Goal: Task Accomplishment & Management: Complete application form

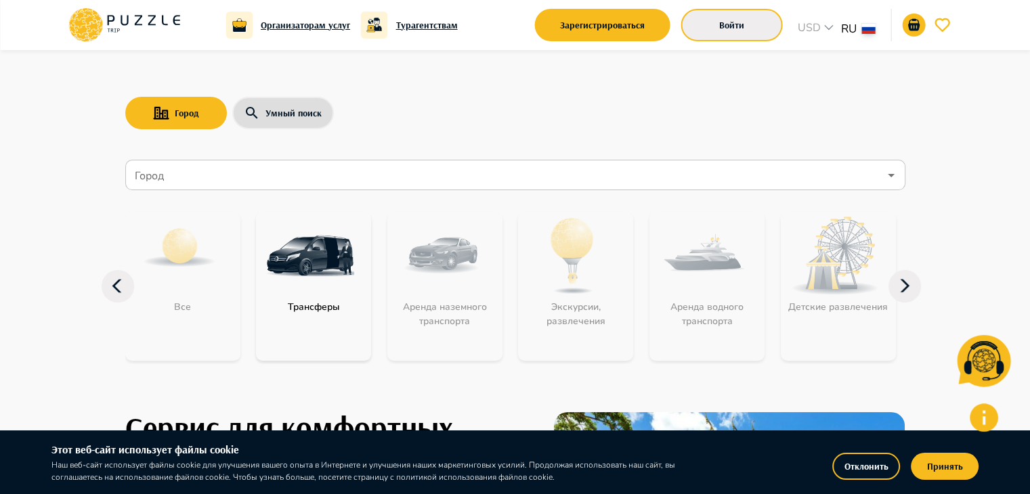
click at [759, 34] on button "Войти" at bounding box center [732, 25] width 102 height 32
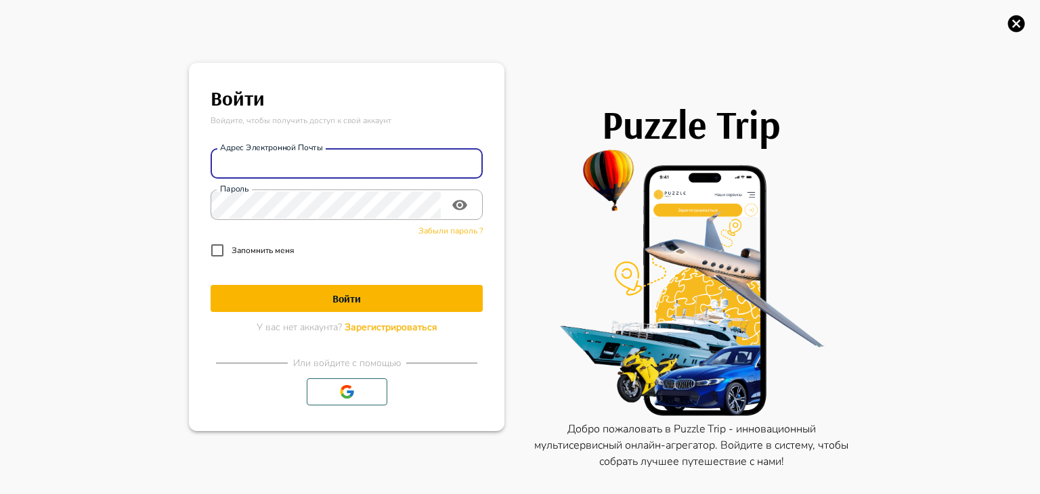
click at [412, 163] on input "Адрес электронной почты" at bounding box center [347, 163] width 272 height 27
type input "**********"
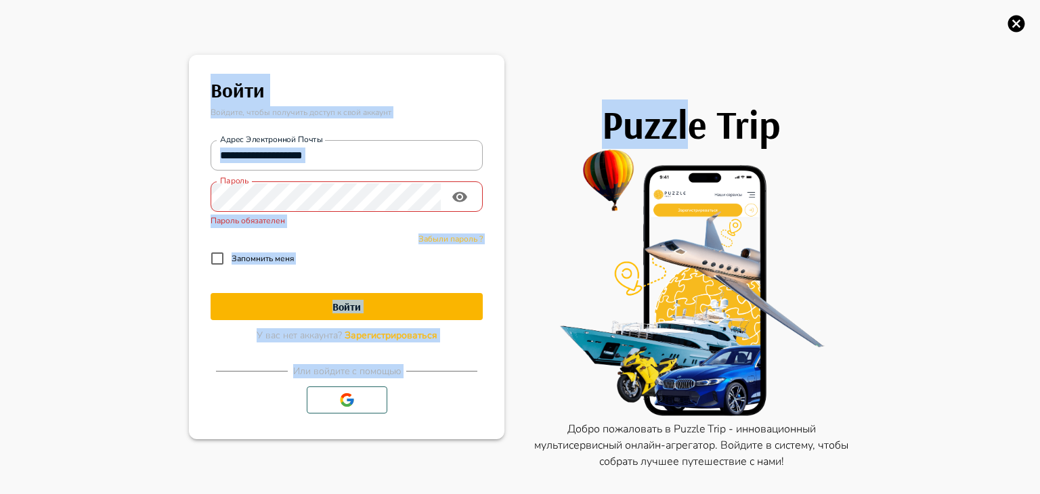
drag, startPoint x: 991, startPoint y: 13, endPoint x: 882, endPoint y: -15, distance: 112.5
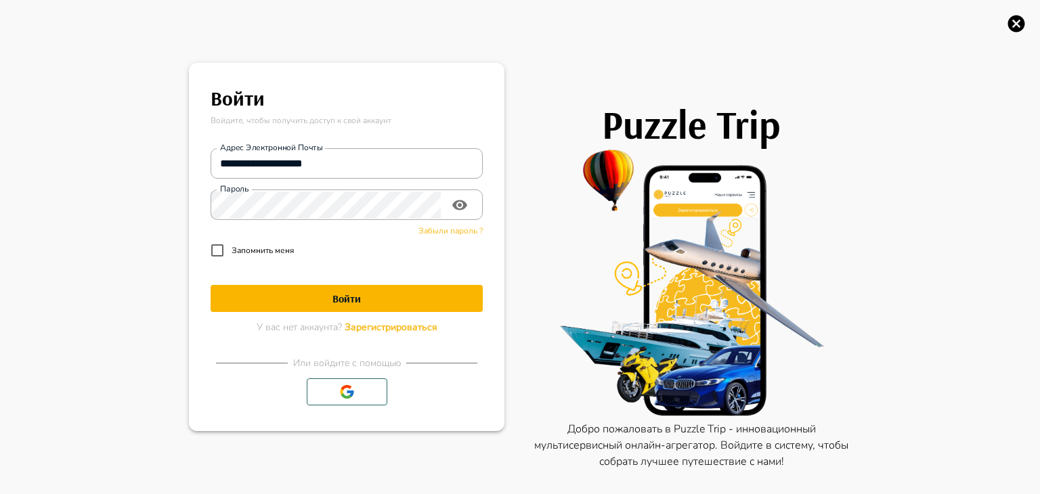
click at [272, 255] on p "Запомнить меня" at bounding box center [263, 250] width 62 height 12
click at [348, 299] on h1 "Войти" at bounding box center [347, 298] width 272 height 13
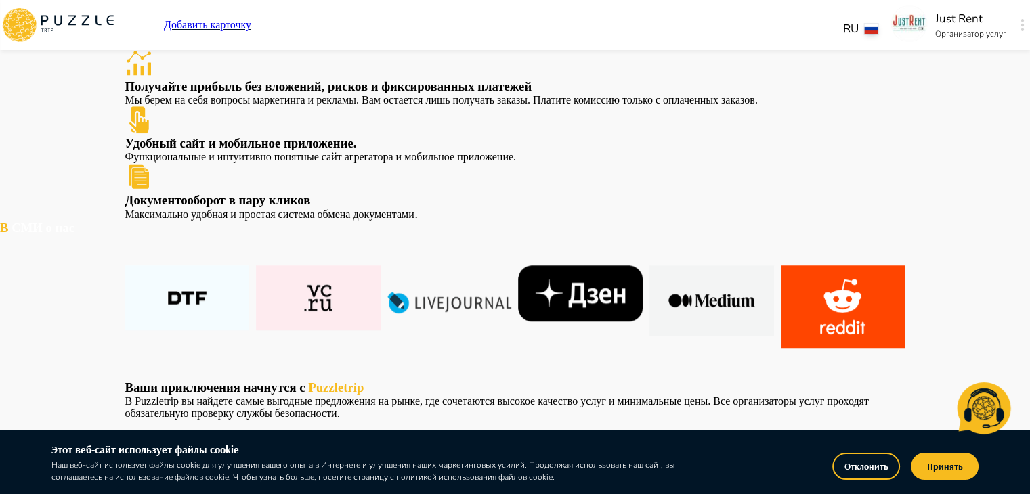
scroll to position [830, 0]
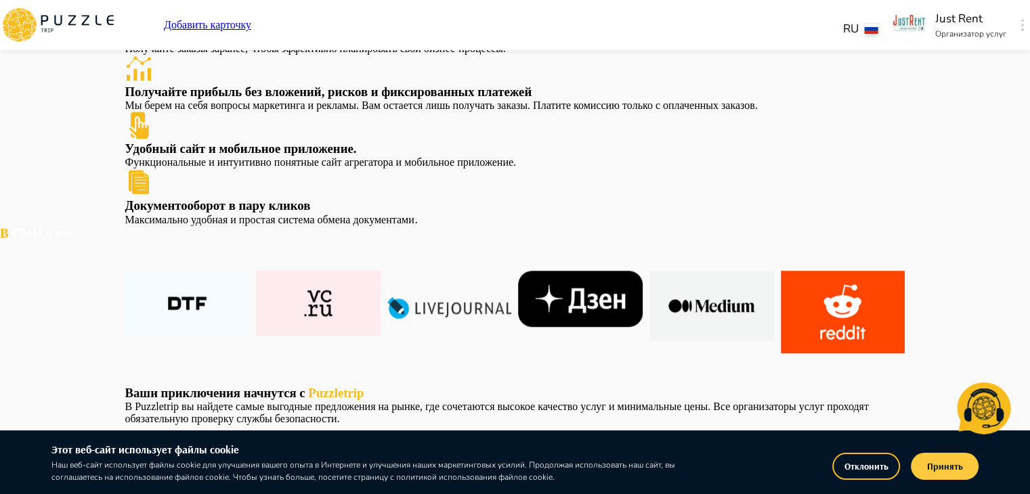
click at [947, 468] on button "Принять" at bounding box center [945, 466] width 68 height 27
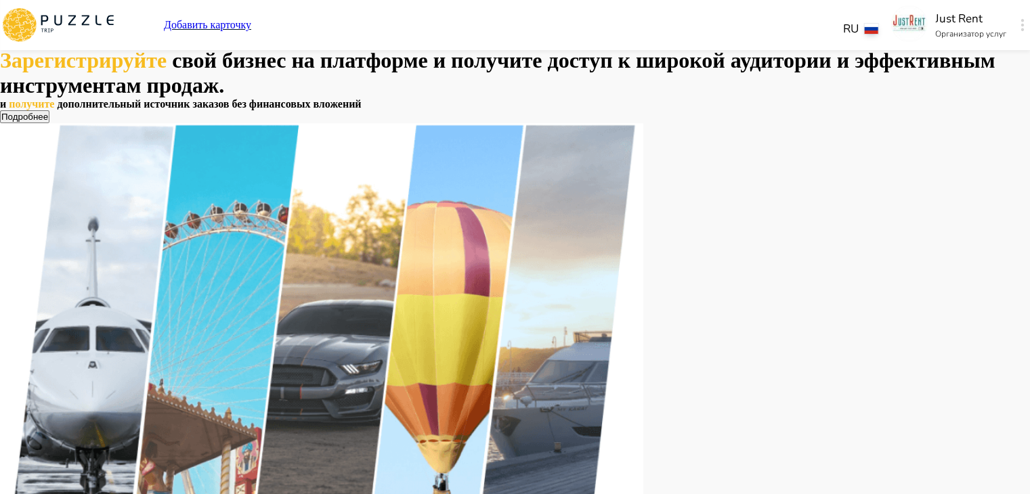
scroll to position [5, 0]
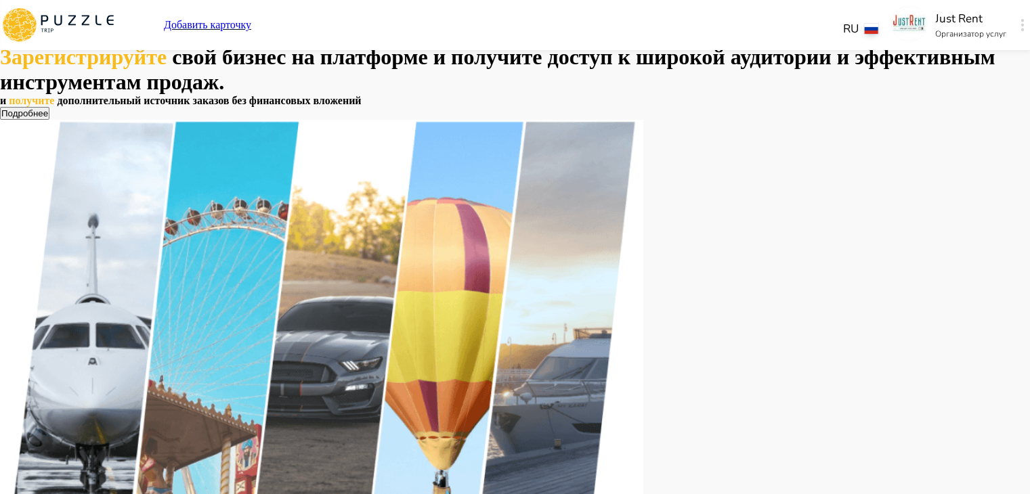
click at [1020, 29] on icon "button" at bounding box center [1021, 25] width 3 height 12
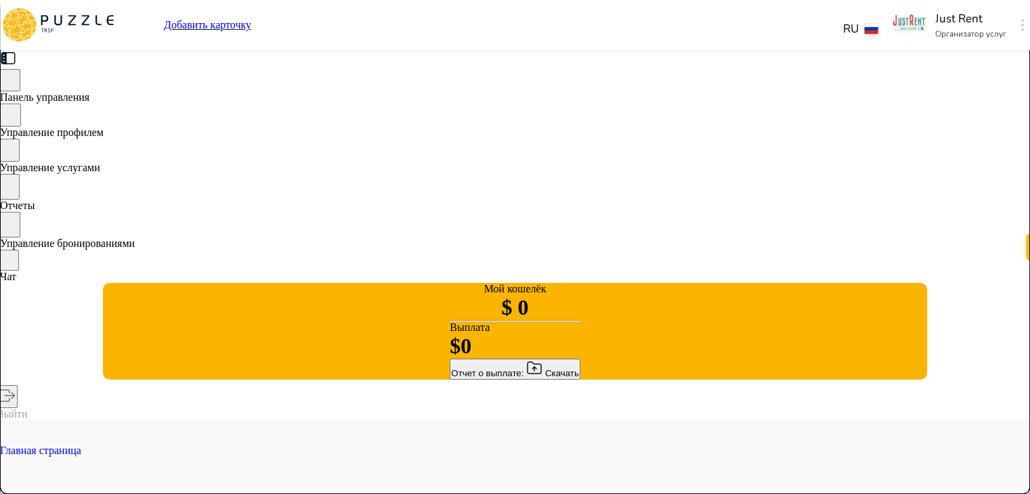
type input "******"
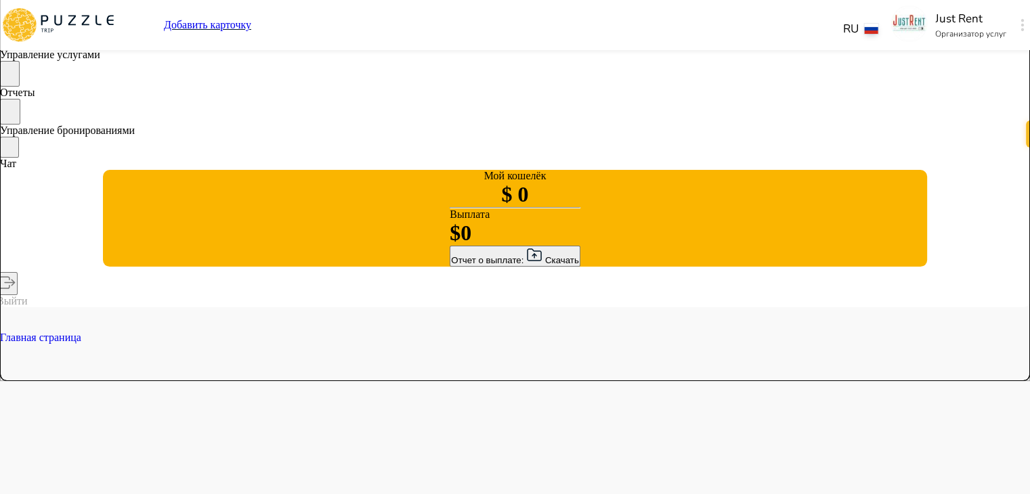
scroll to position [114, 0]
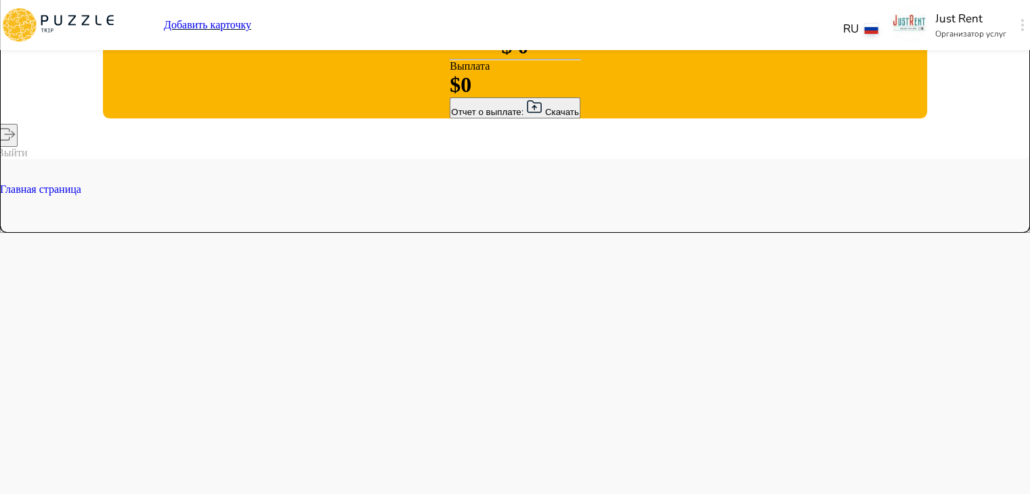
scroll to position [259, 0]
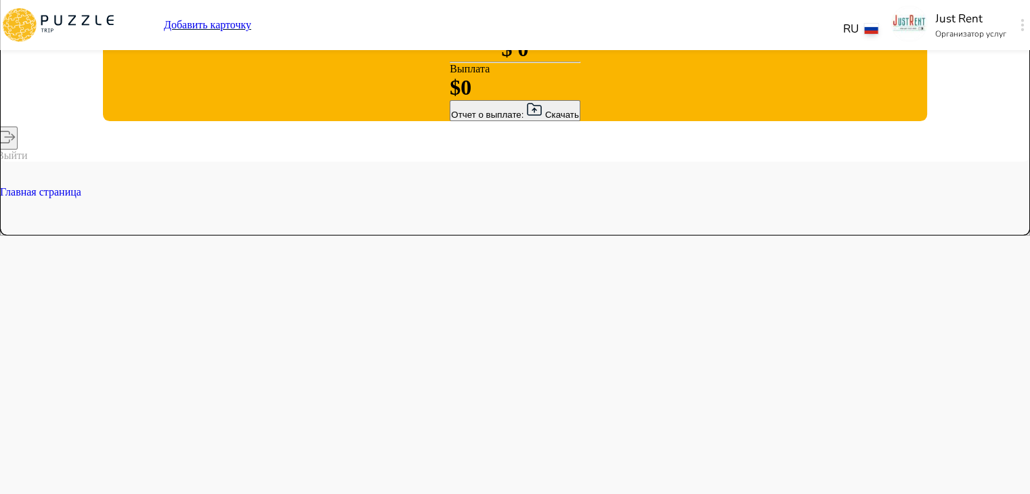
drag, startPoint x: 623, startPoint y: 369, endPoint x: 633, endPoint y: 411, distance: 43.2
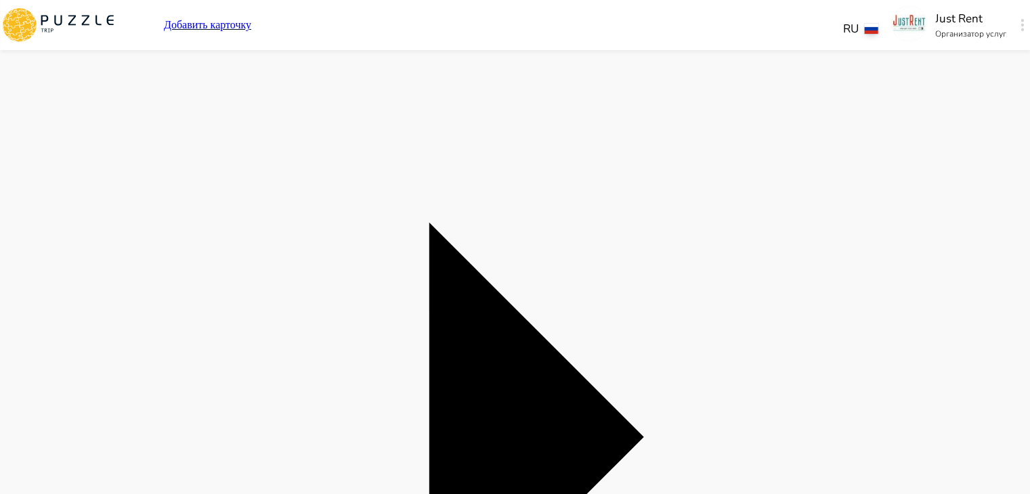
scroll to position [536, 0]
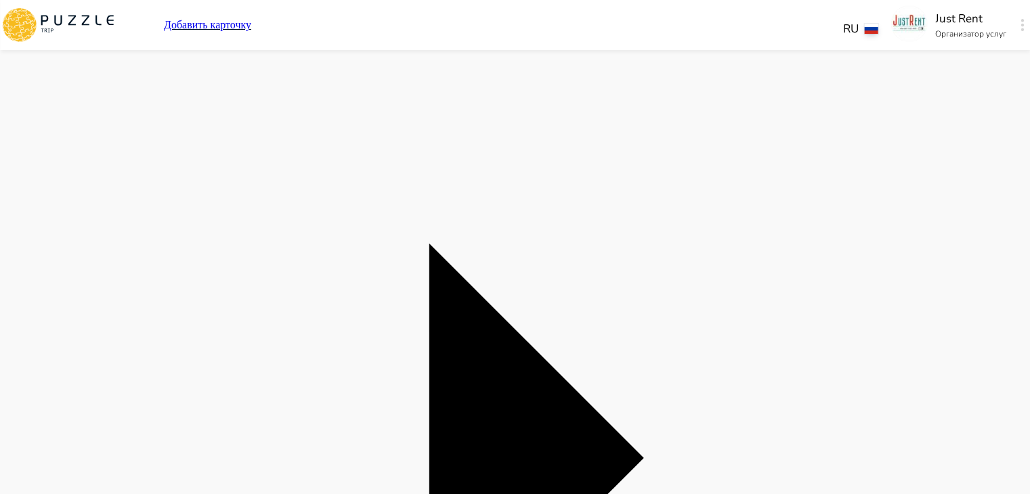
scroll to position [512, 0]
type input "********"
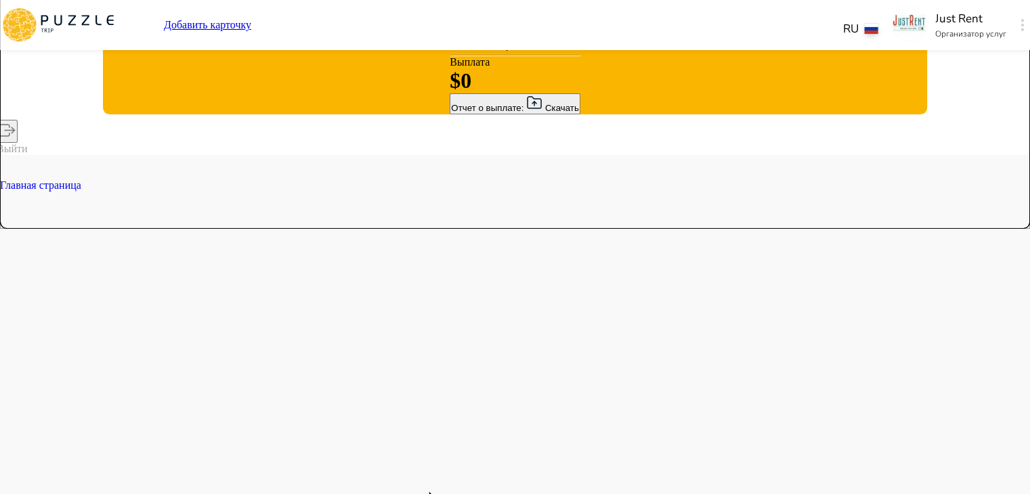
scroll to position [0, 0]
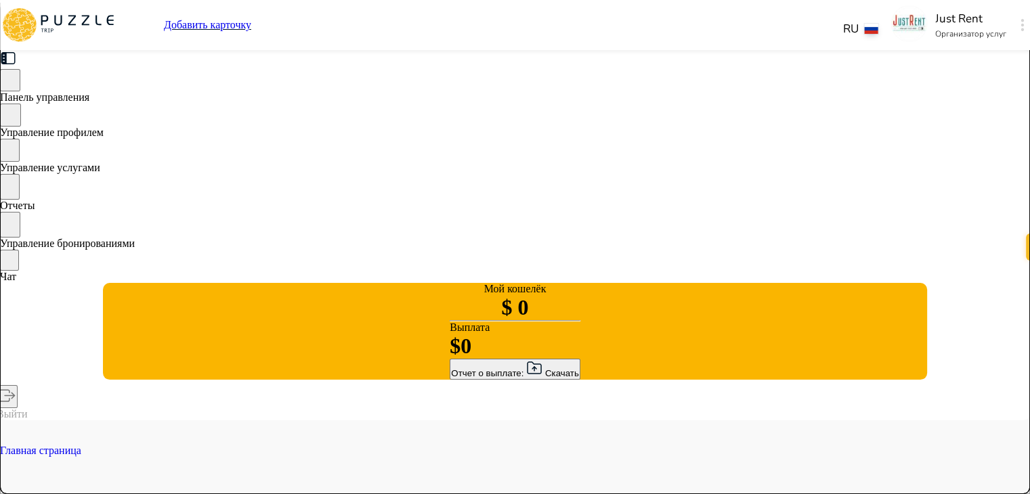
click at [104, 138] on span "Управление профилем" at bounding box center [52, 133] width 104 height 12
click at [100, 170] on span "Управление услугами" at bounding box center [50, 168] width 100 height 12
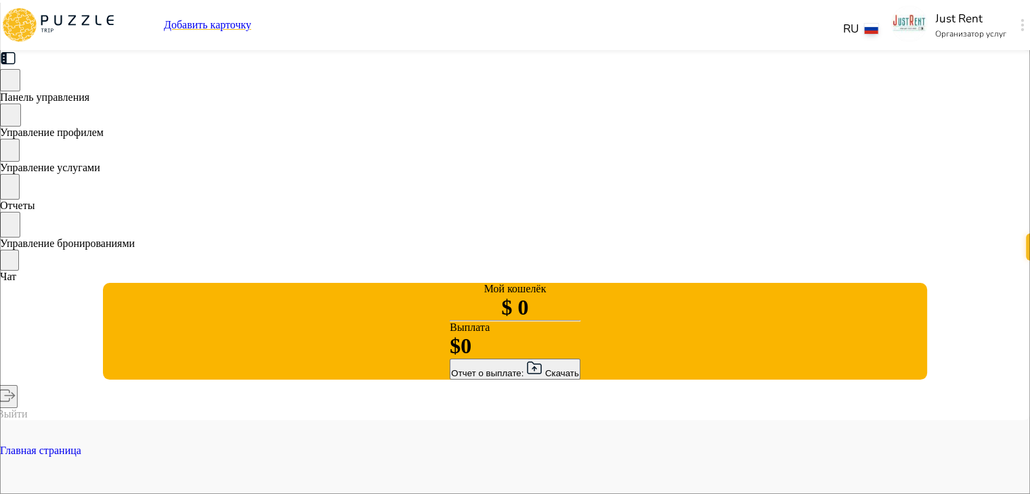
click at [89, 95] on span "Панель управления" at bounding box center [44, 97] width 89 height 12
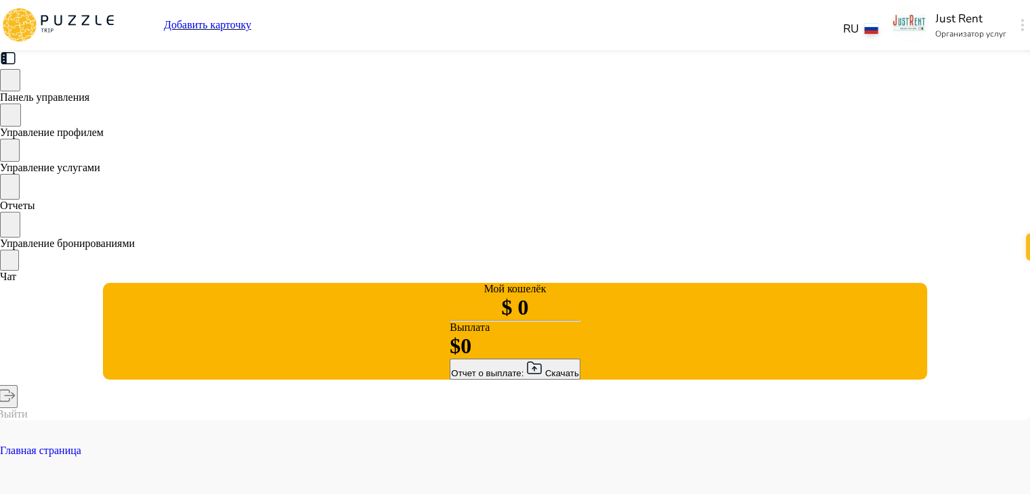
click at [100, 169] on span "Управление услугами" at bounding box center [50, 168] width 100 height 12
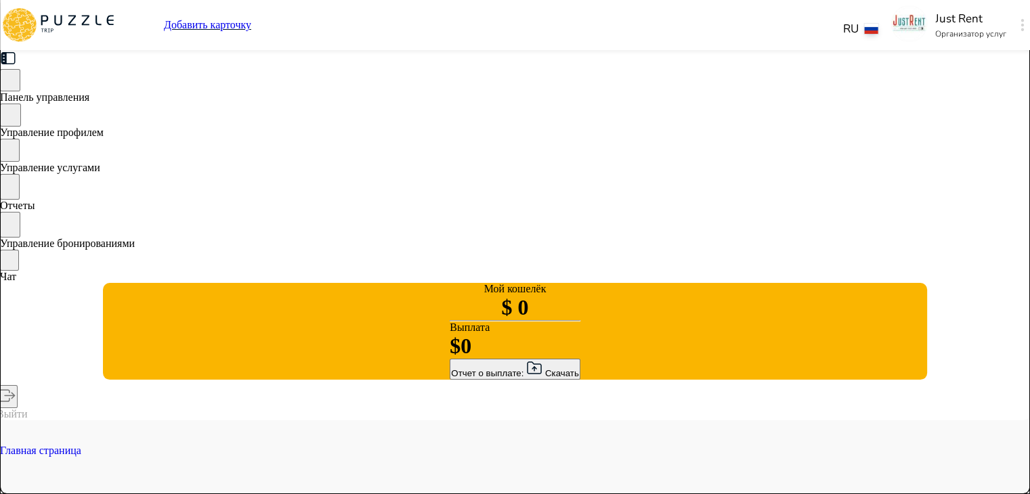
type textarea "*"
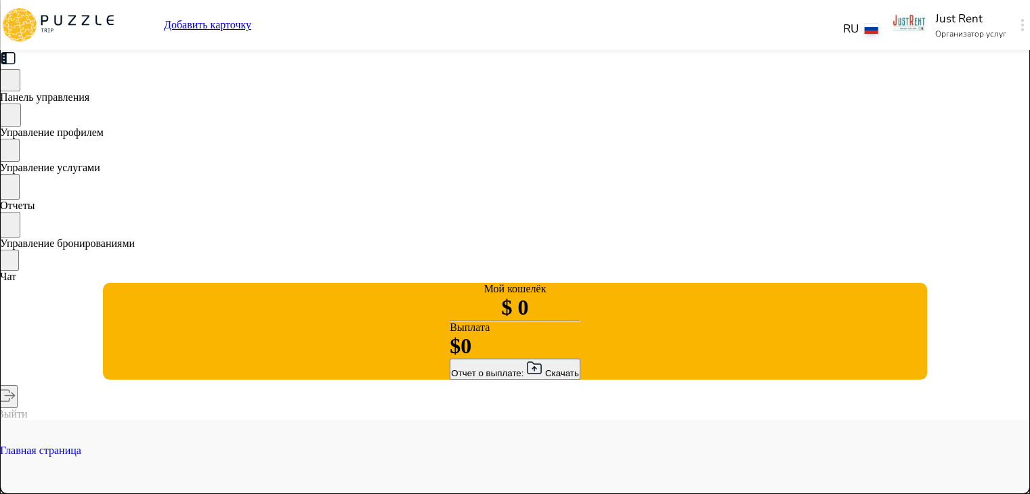
type textarea "*"
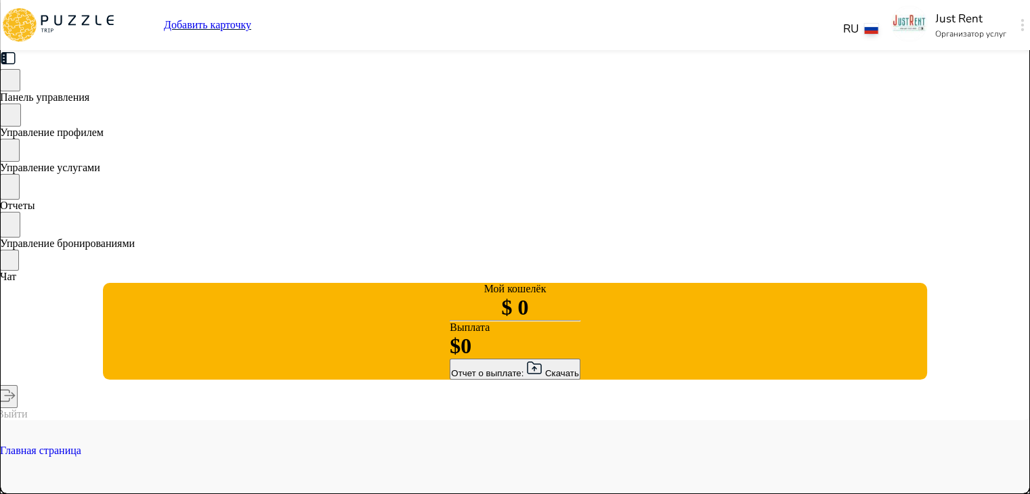
type textarea "*"
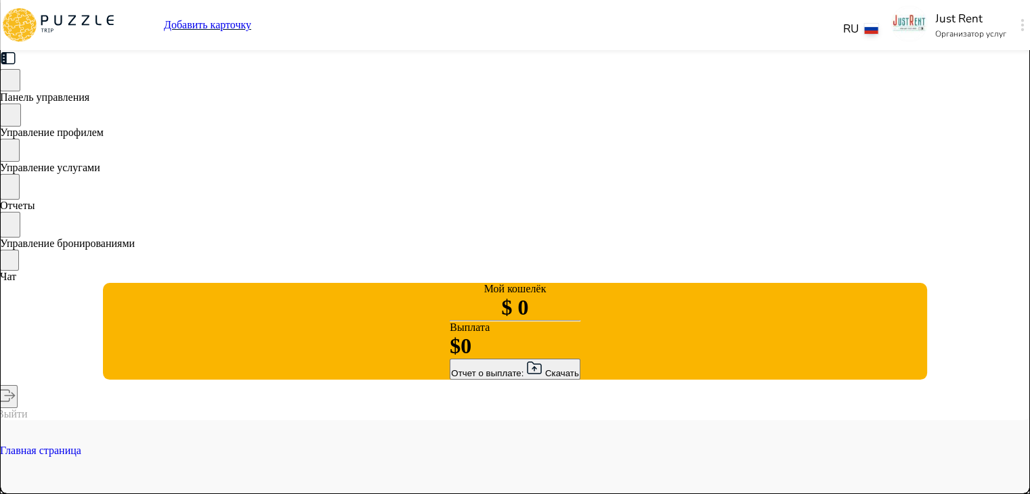
type textarea "*"
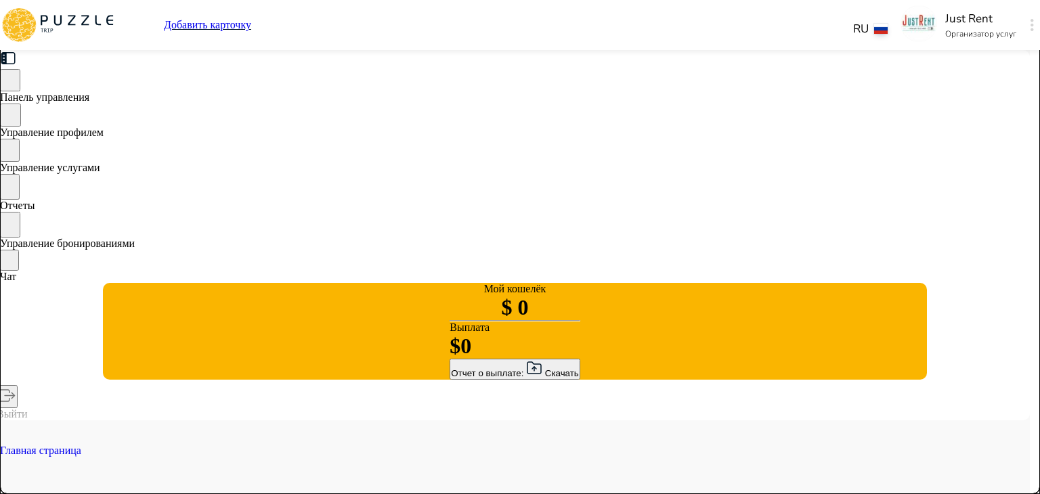
type textarea "*"
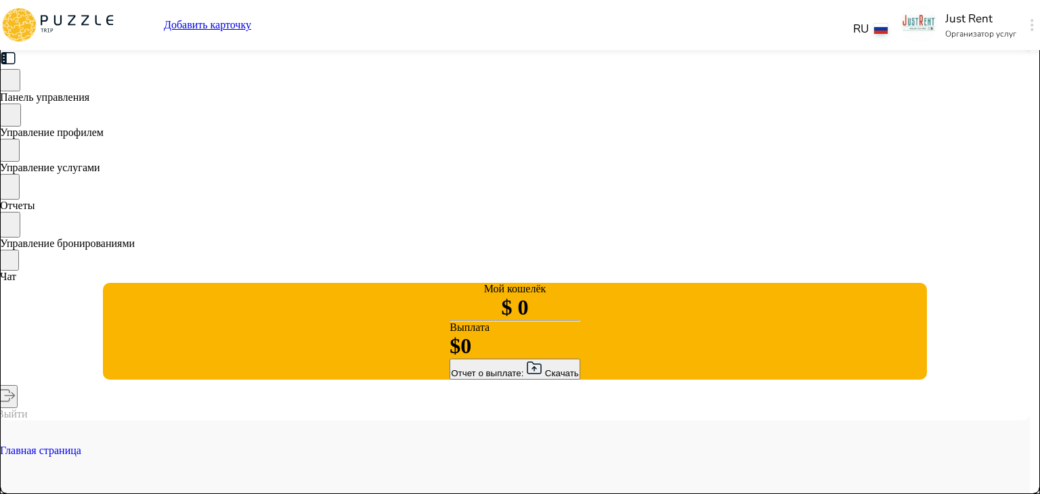
type textarea "*"
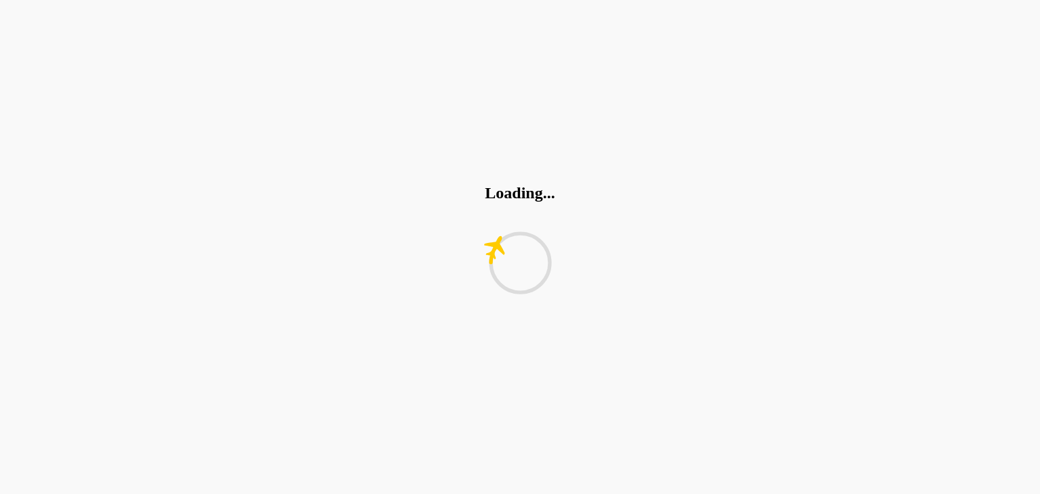
type textarea "*"
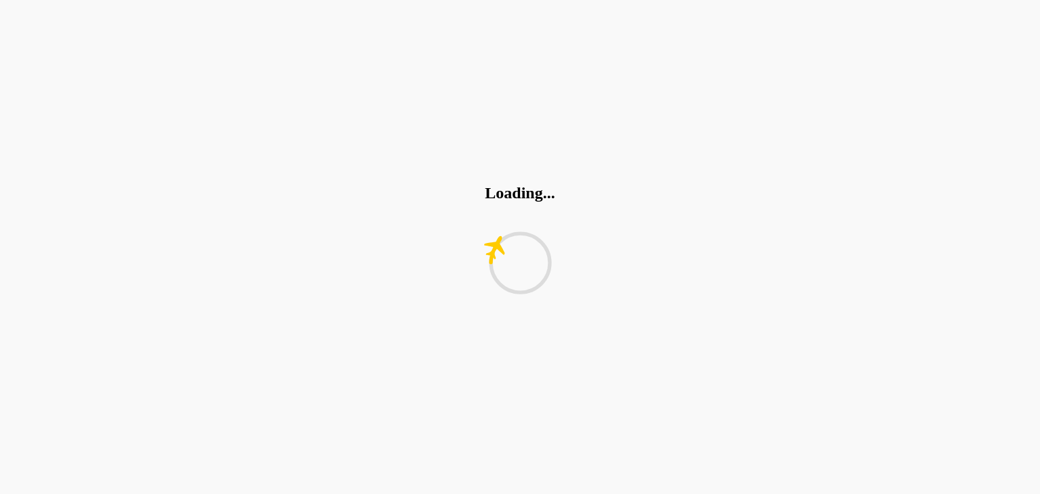
type textarea "*"
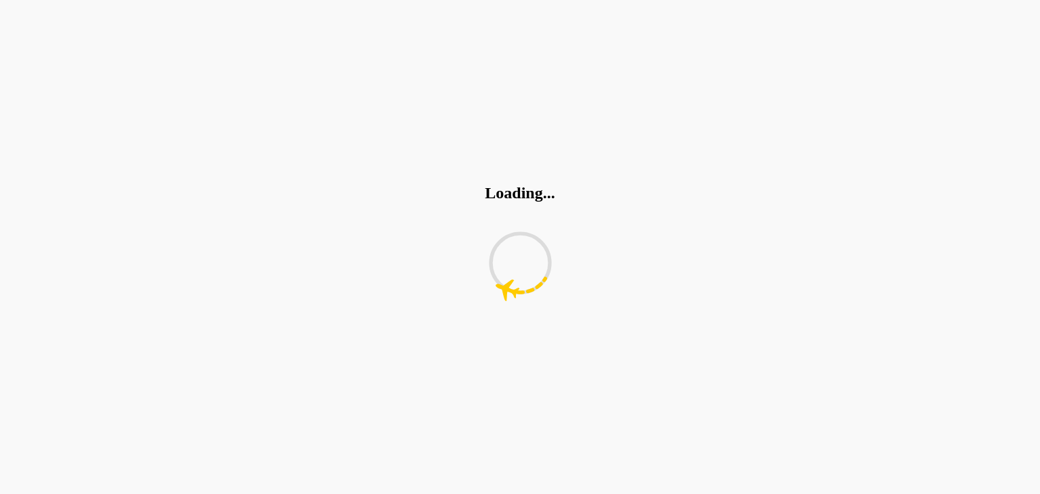
type textarea "*"
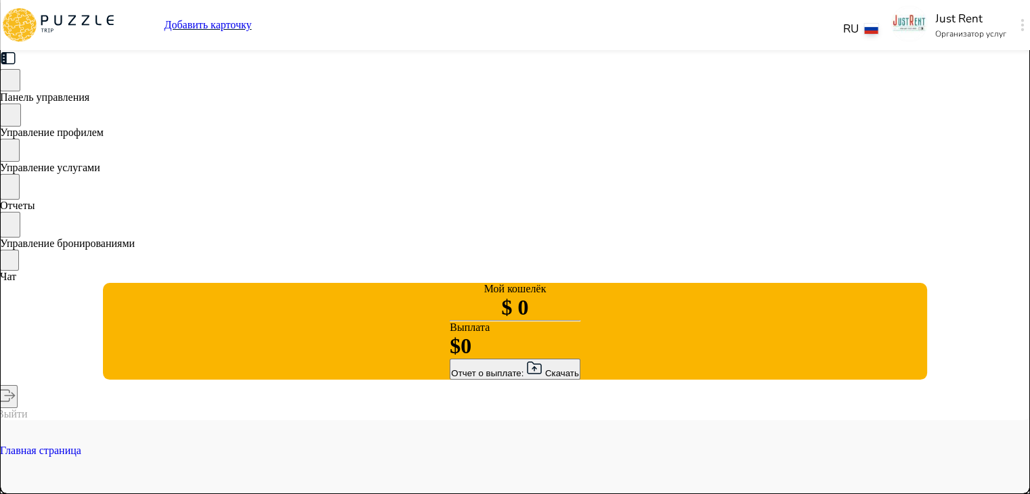
type textarea "*"
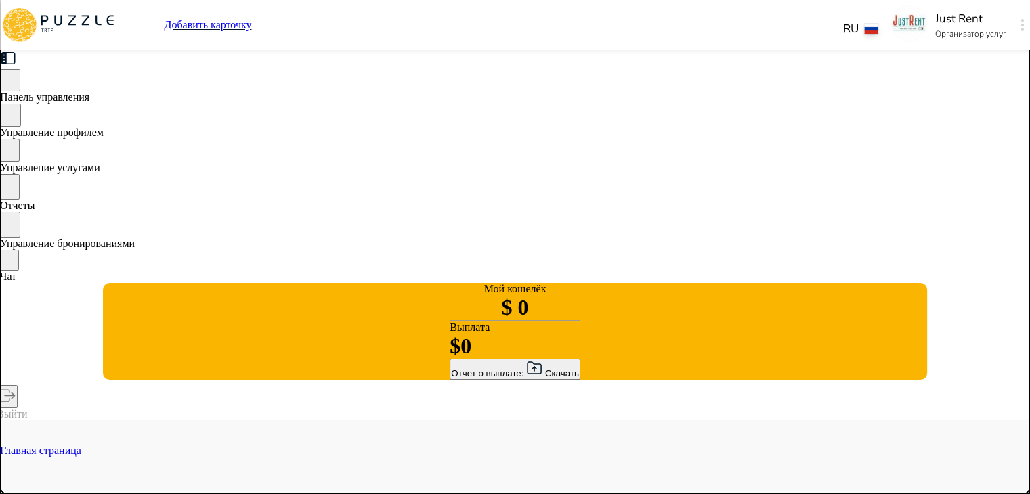
type textarea "*"
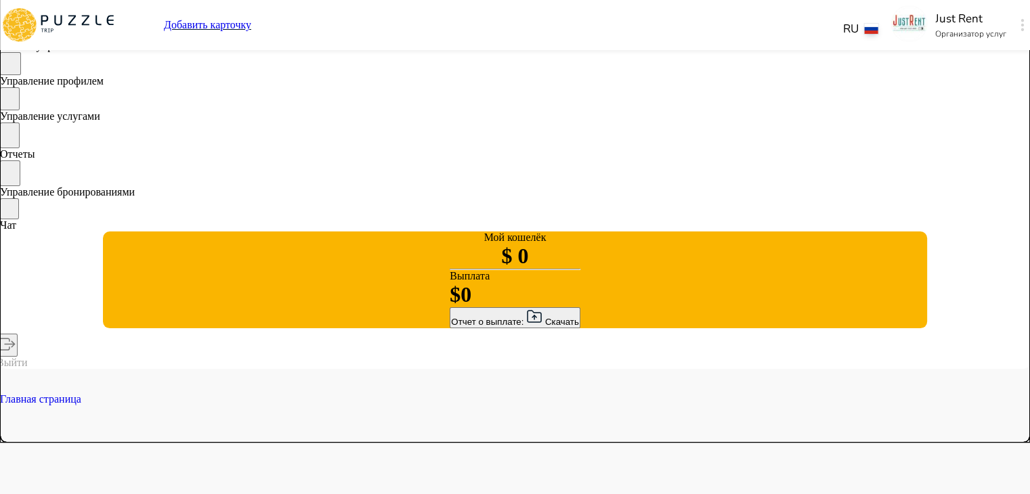
scroll to position [57, 0]
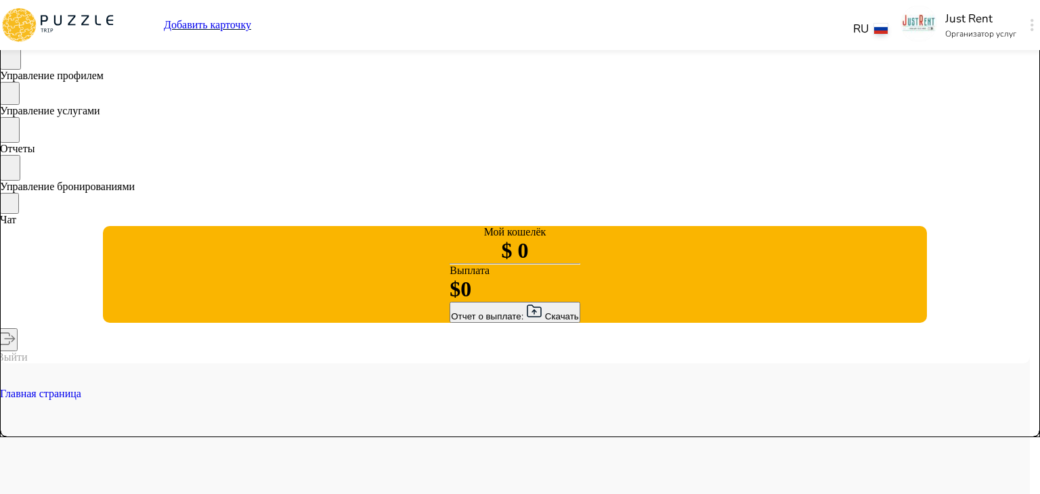
type textarea "*"
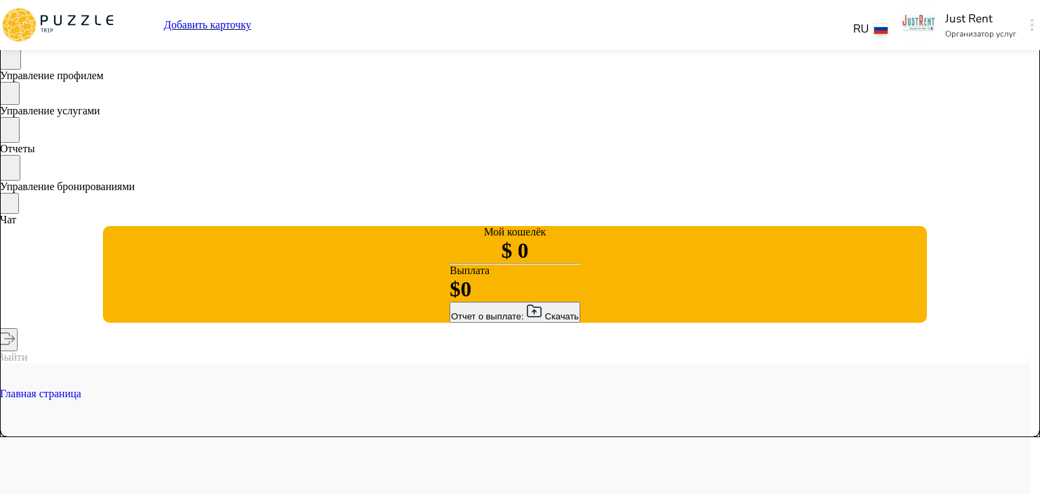
type textarea "*"
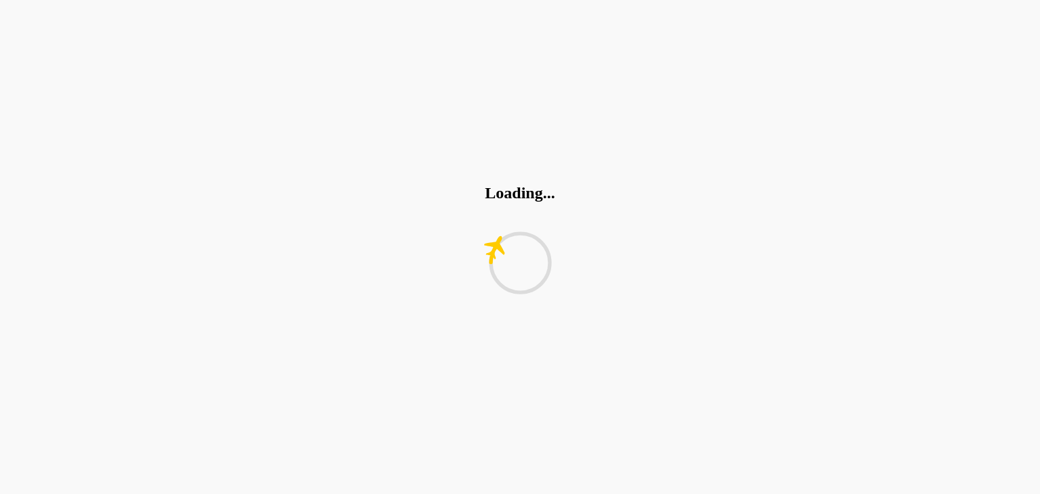
type textarea "*"
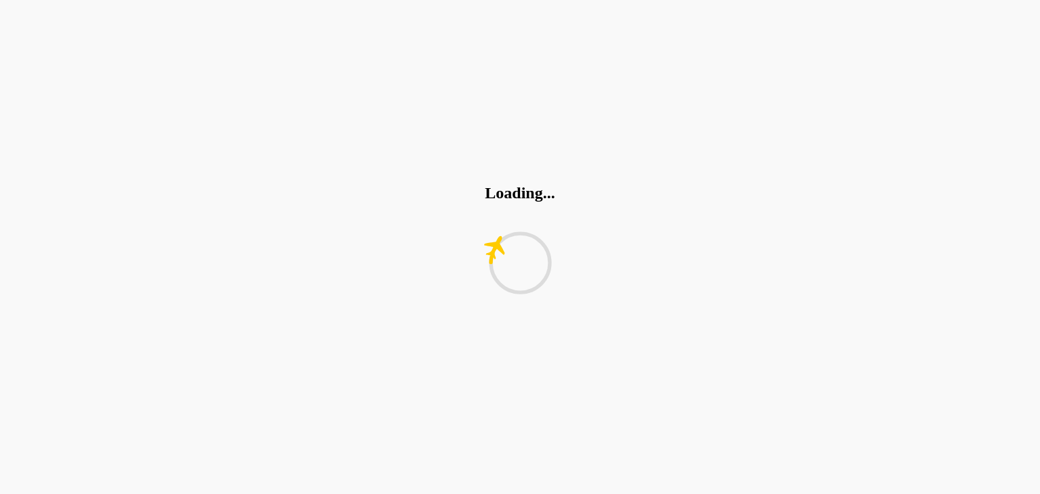
type textarea "*"
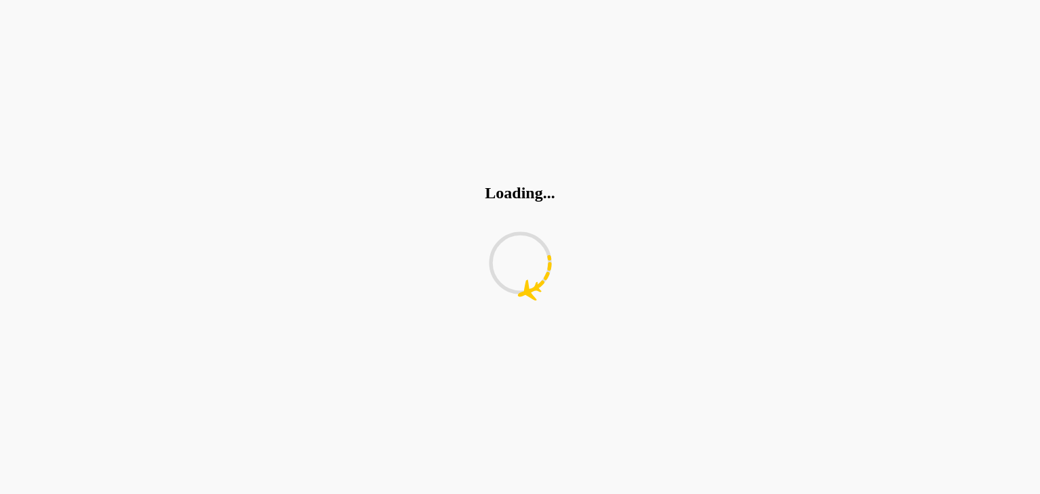
type textarea "*"
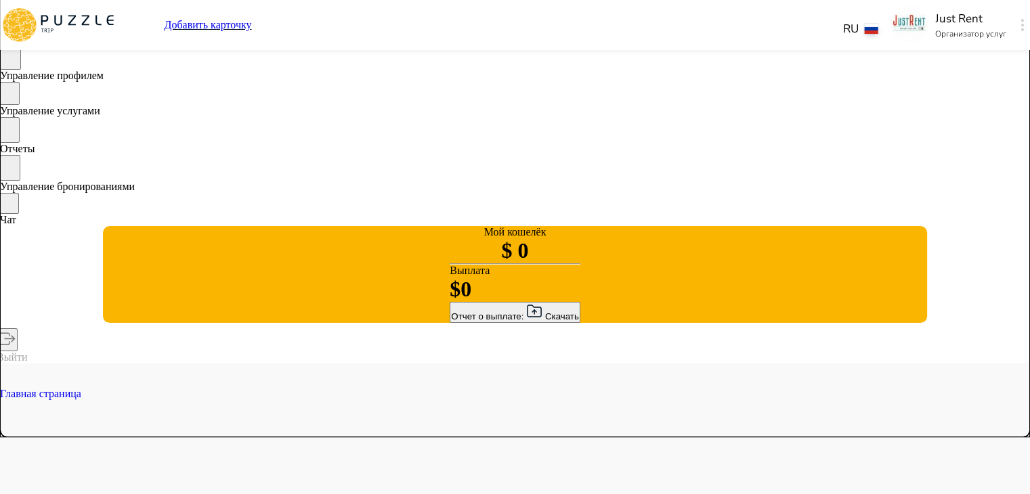
type textarea "*"
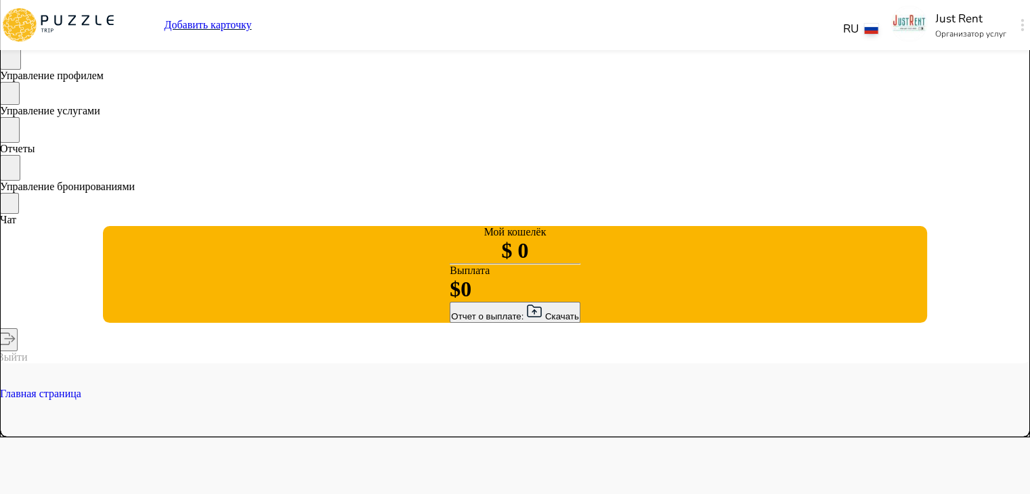
type textarea "*"
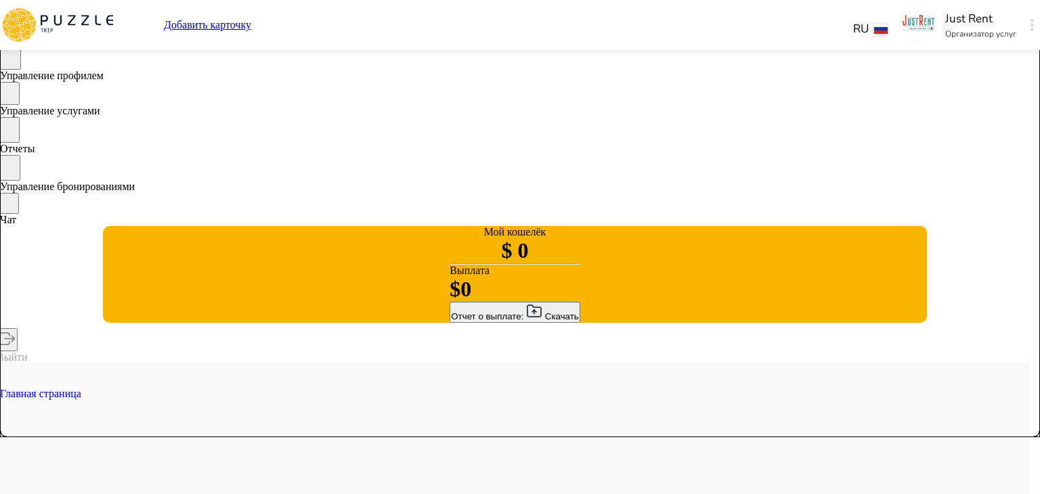
type textarea "*"
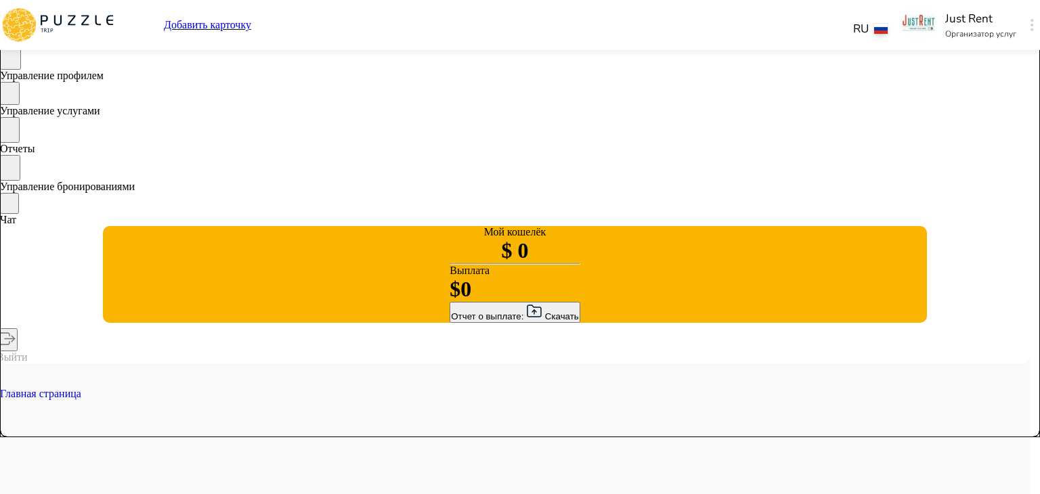
type textarea "*"
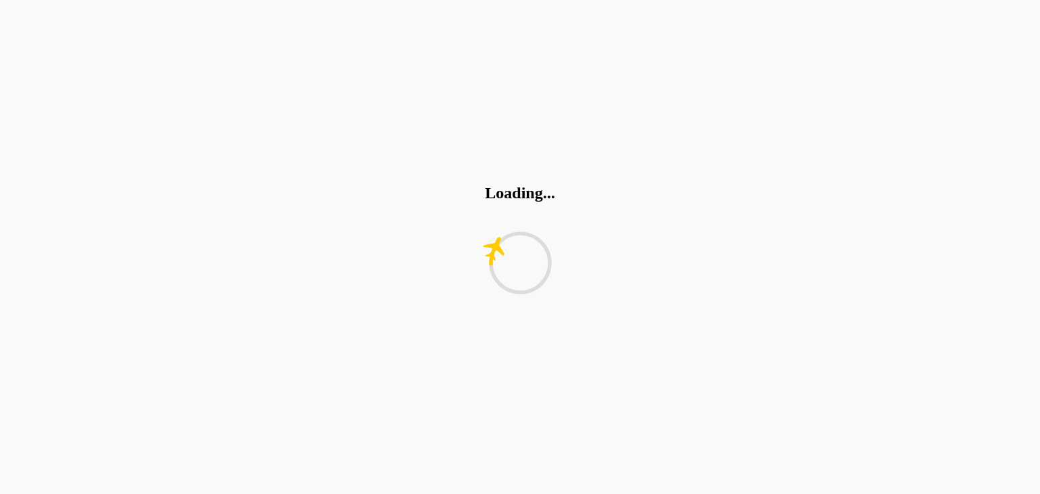
type textarea "*"
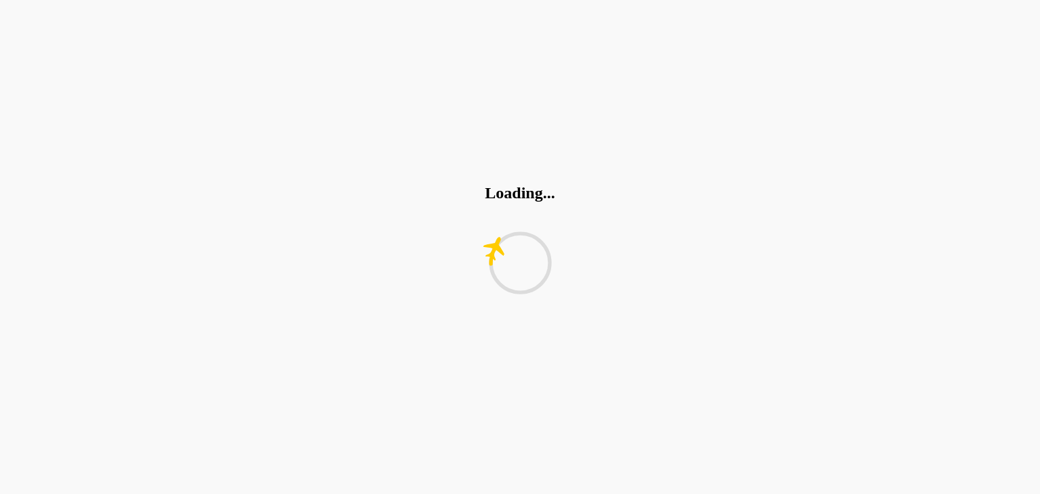
type textarea "*"
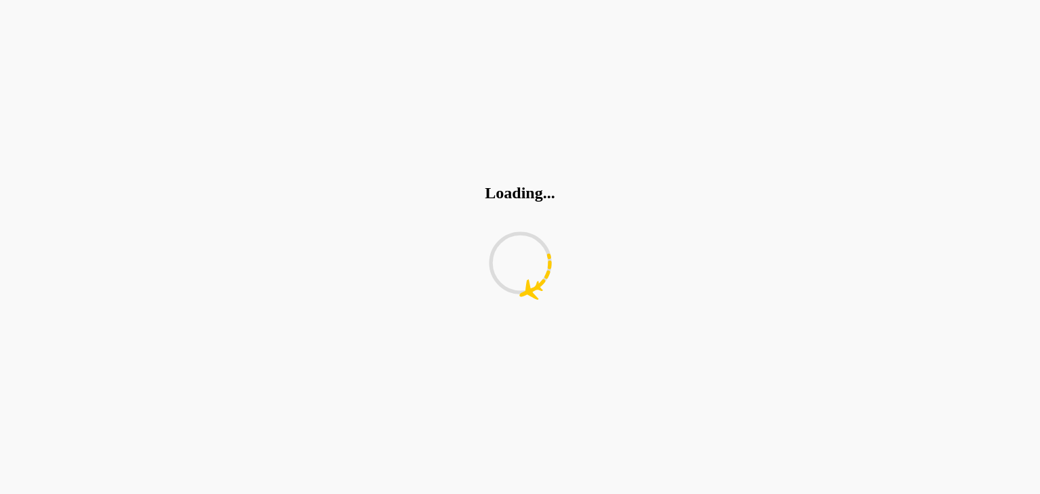
type textarea "*"
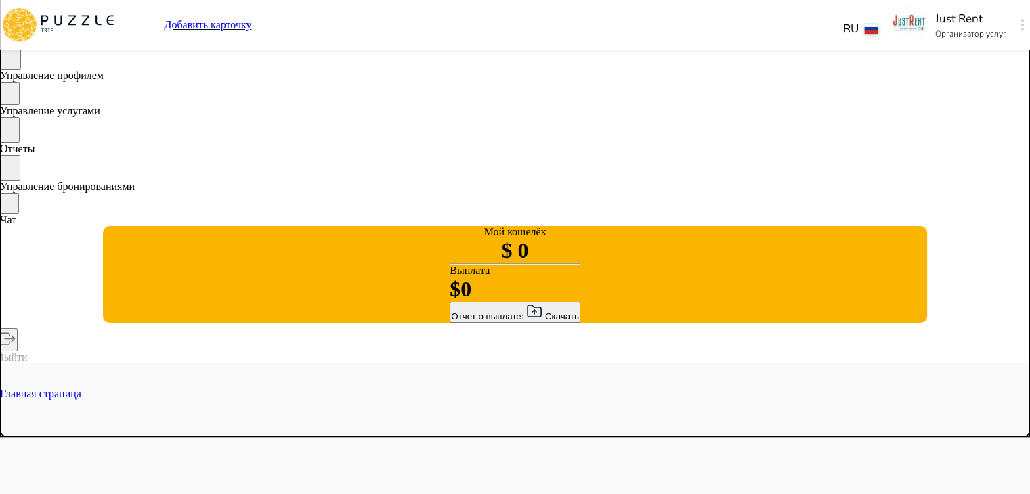
type textarea "*"
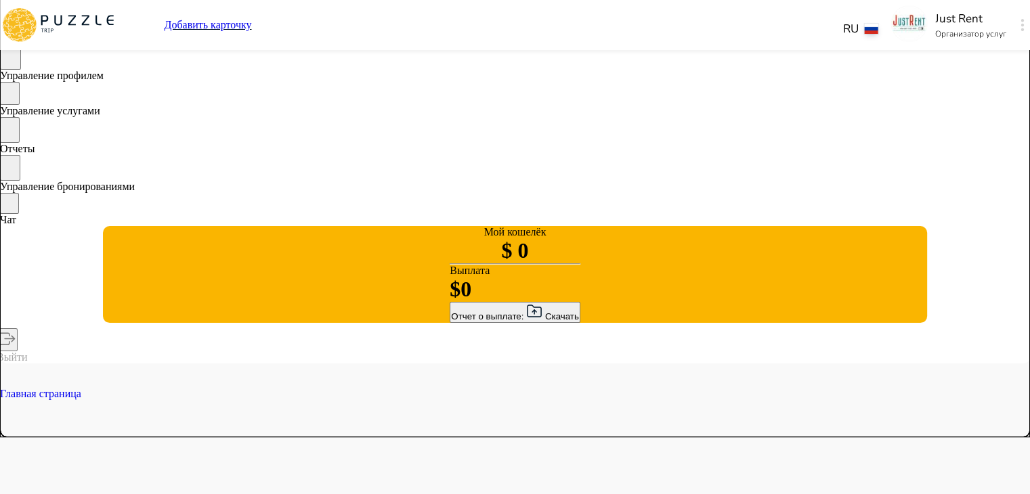
type textarea "*"
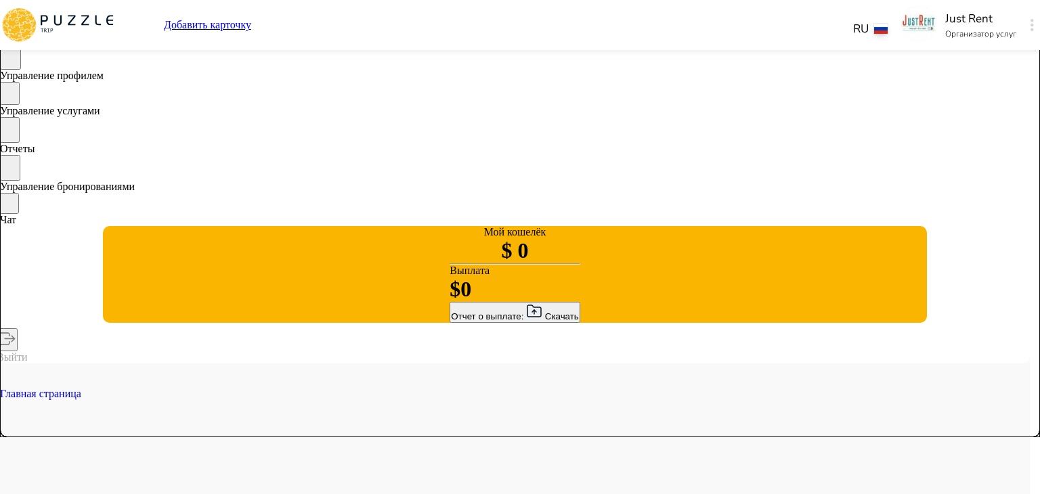
type textarea "*"
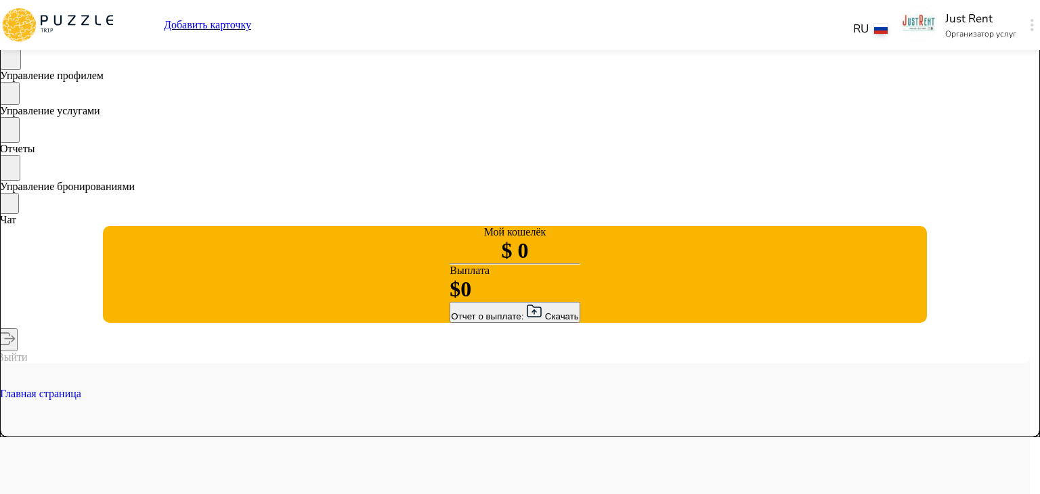
type textarea "*"
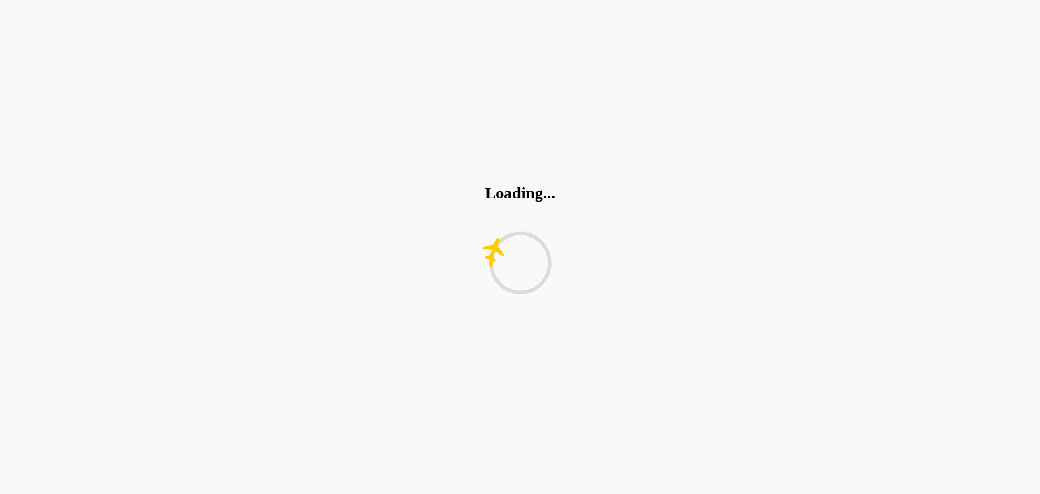
type textarea "*"
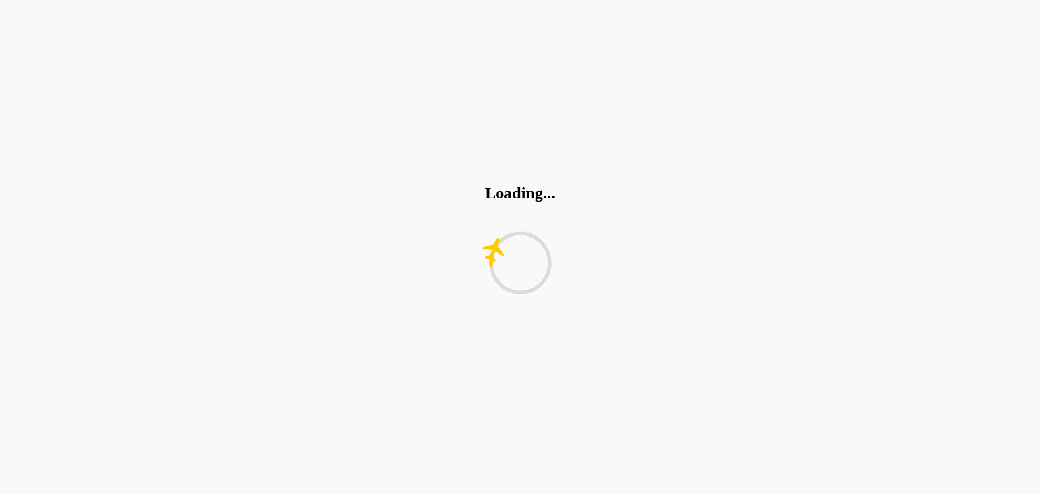
type textarea "*"
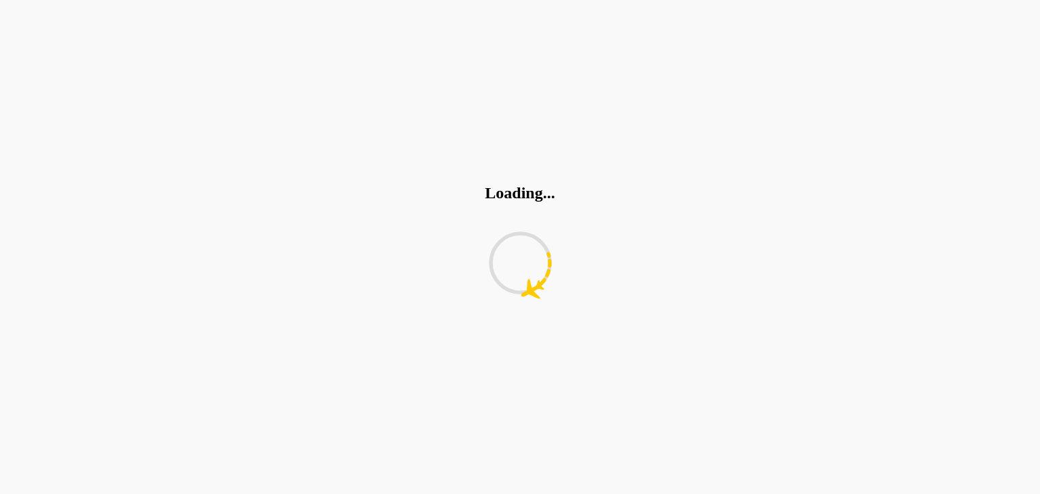
type textarea "*"
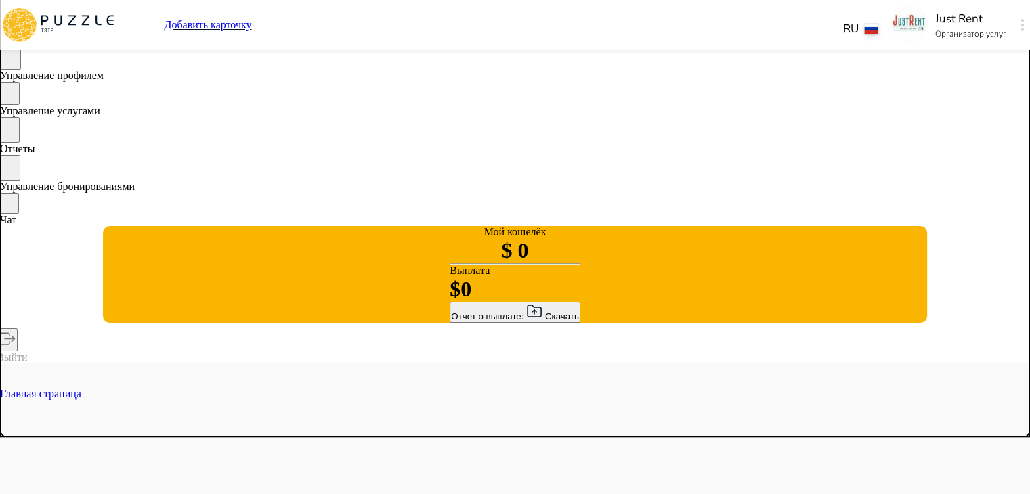
type textarea "*"
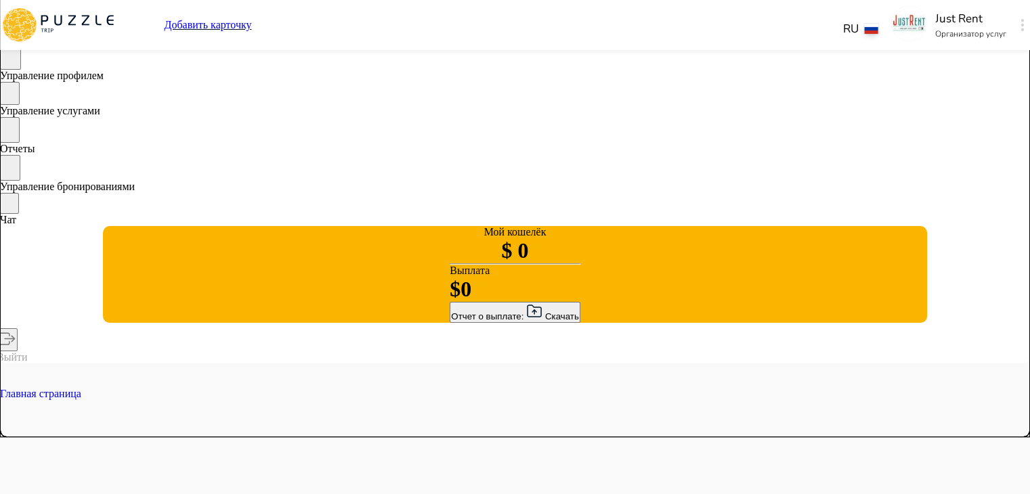
type textarea "*"
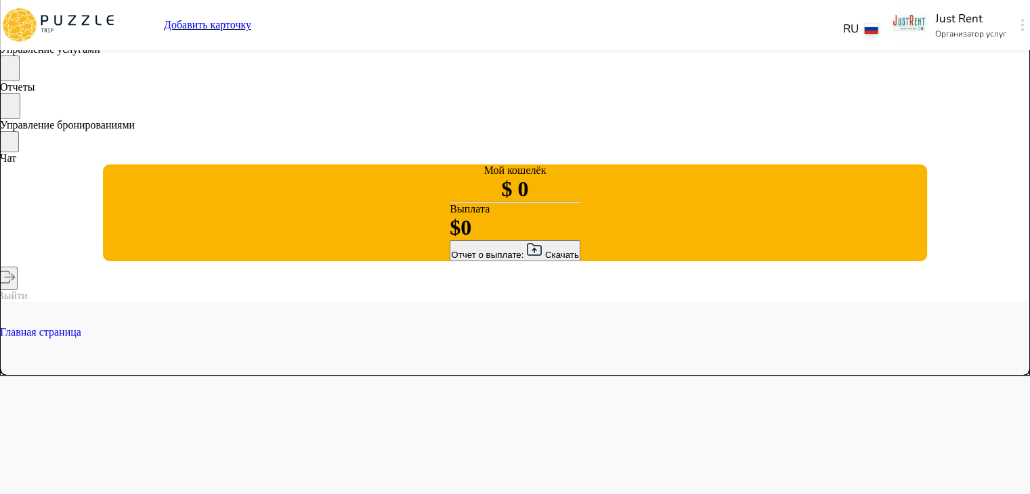
scroll to position [119, 0]
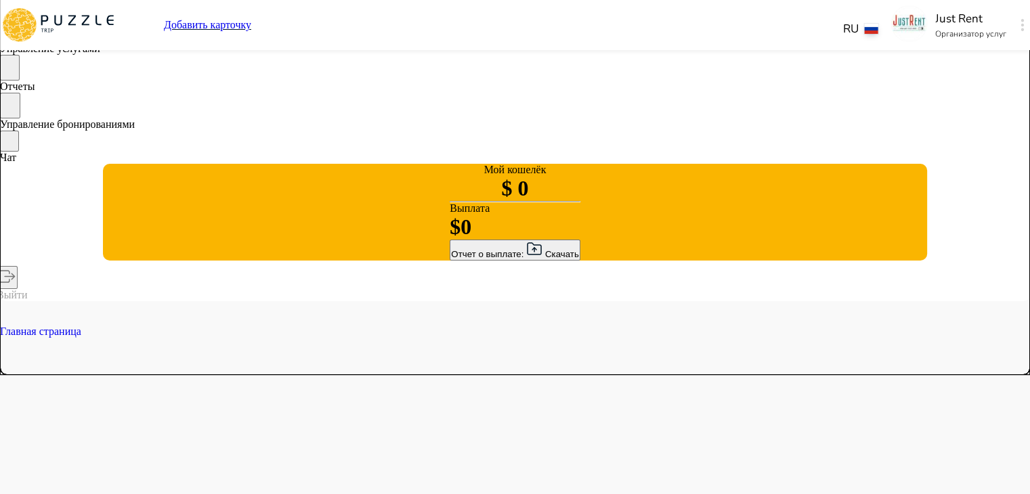
type textarea "*"
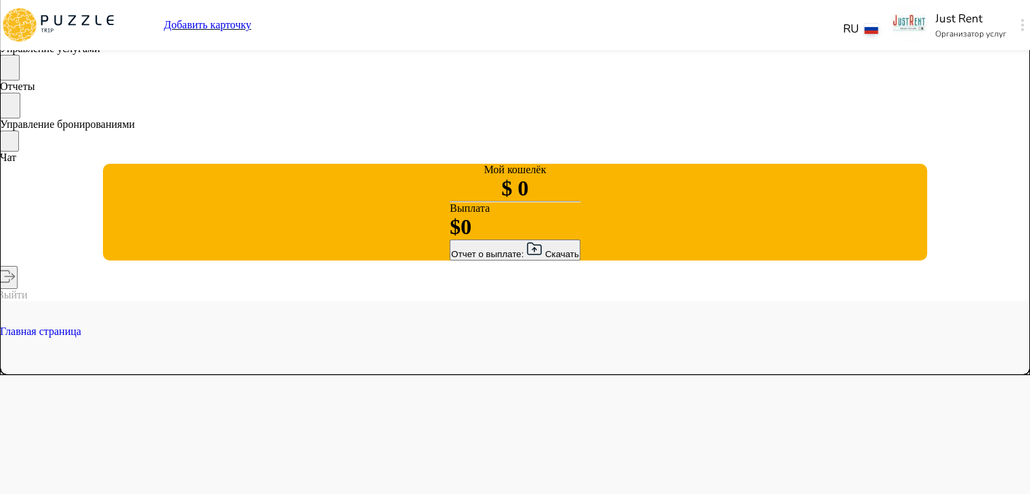
type textarea "*"
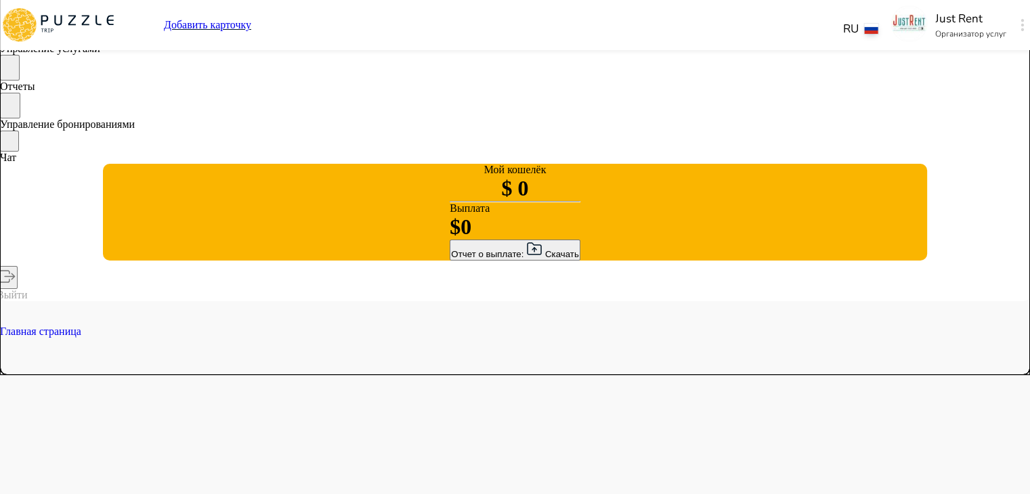
type textarea "*"
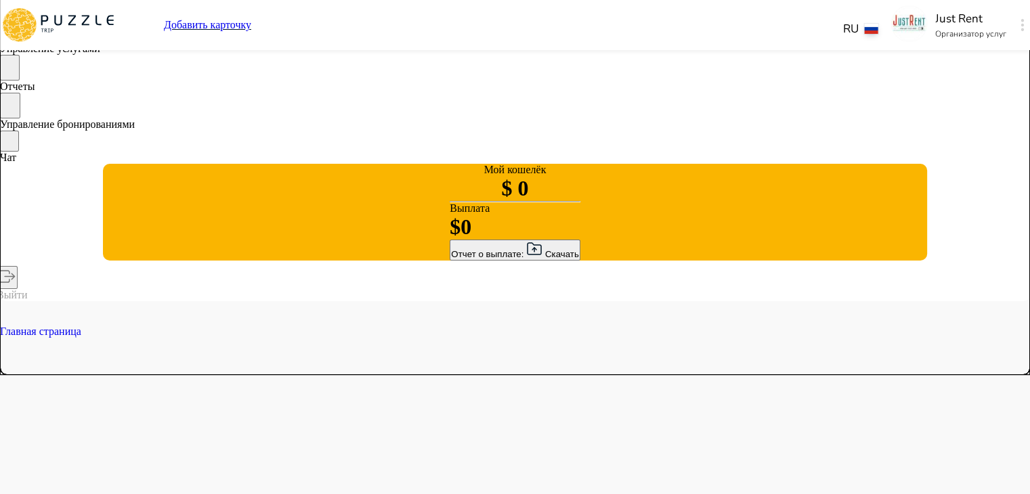
type textarea "*"
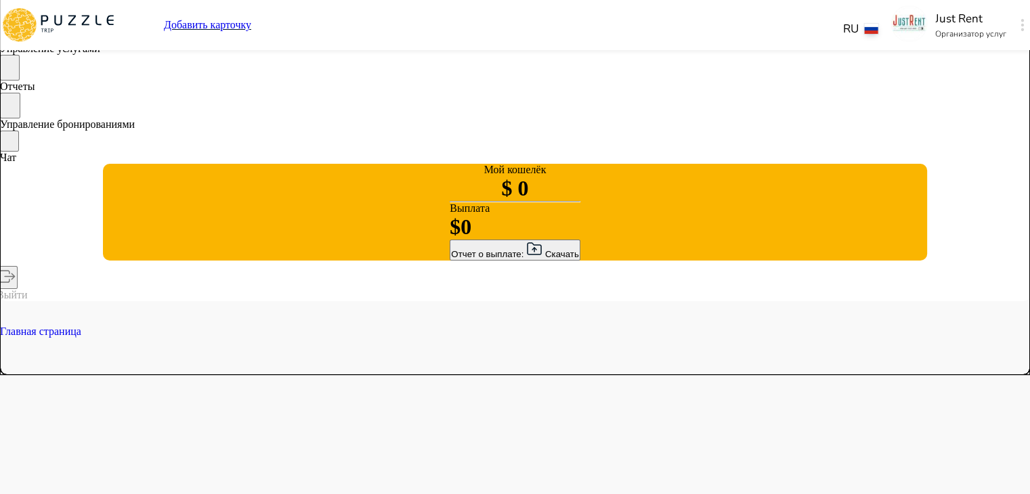
type textarea "*"
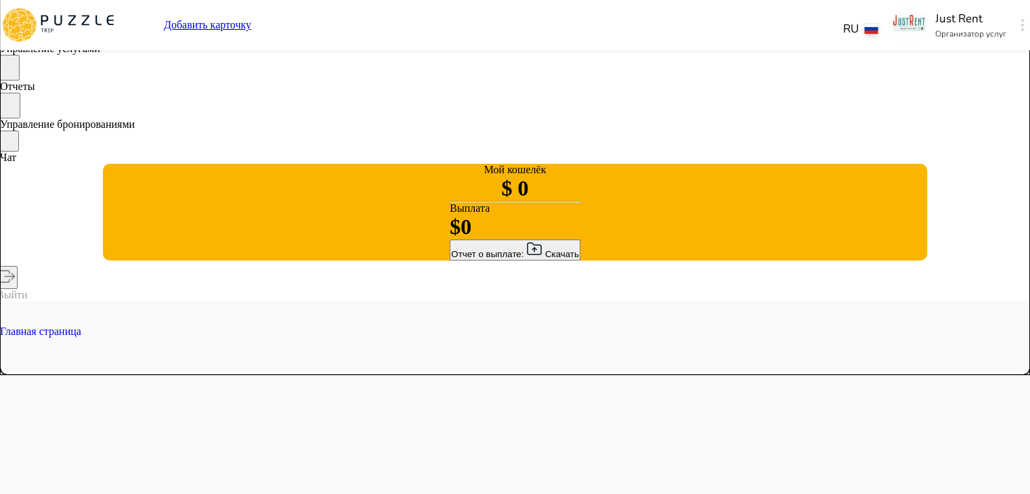
type textarea "*"
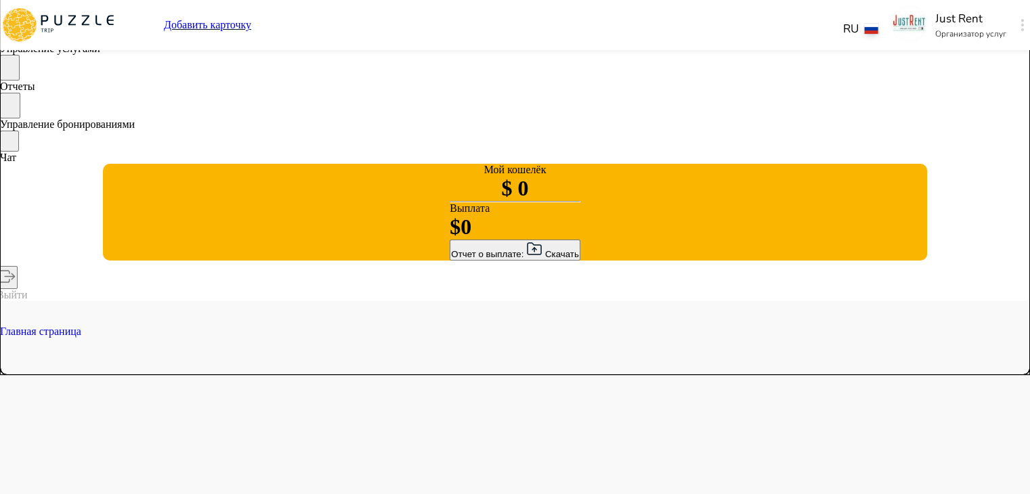
type textarea "*"
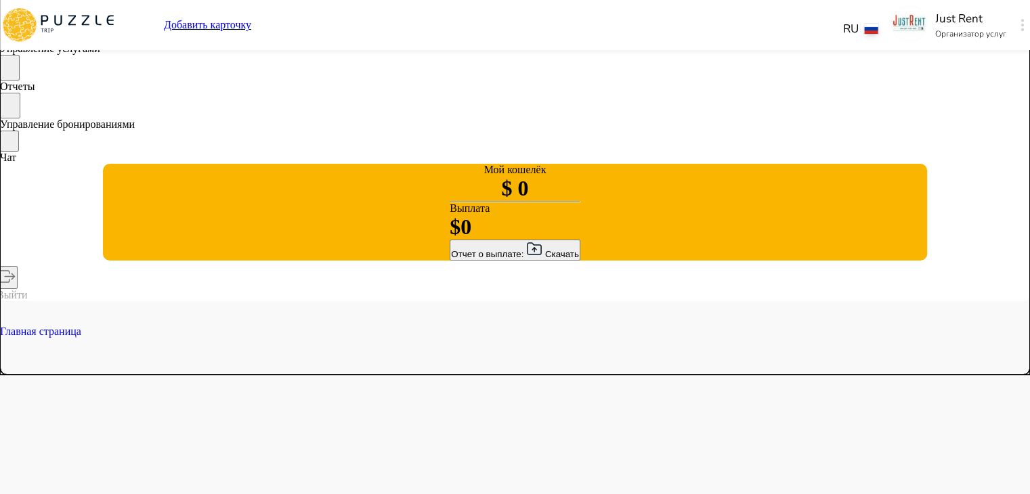
type textarea "*"
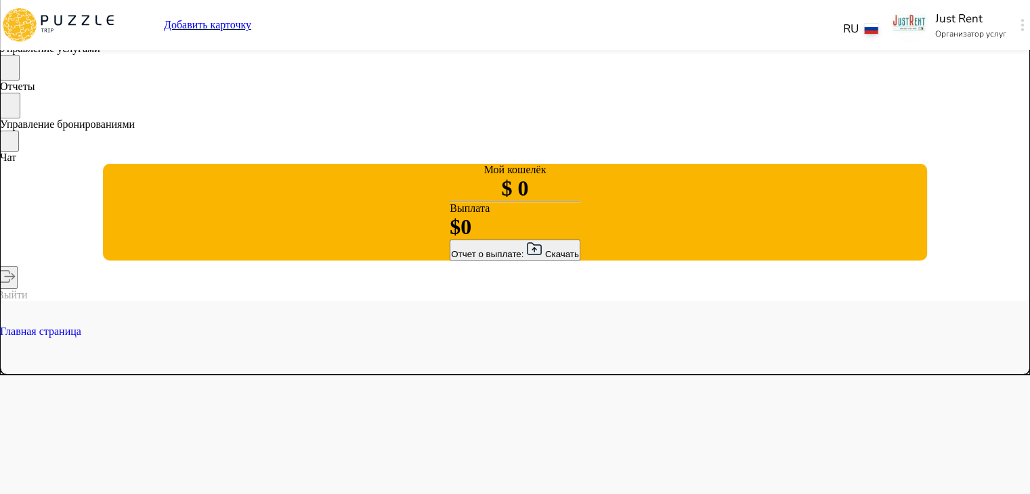
type textarea "*"
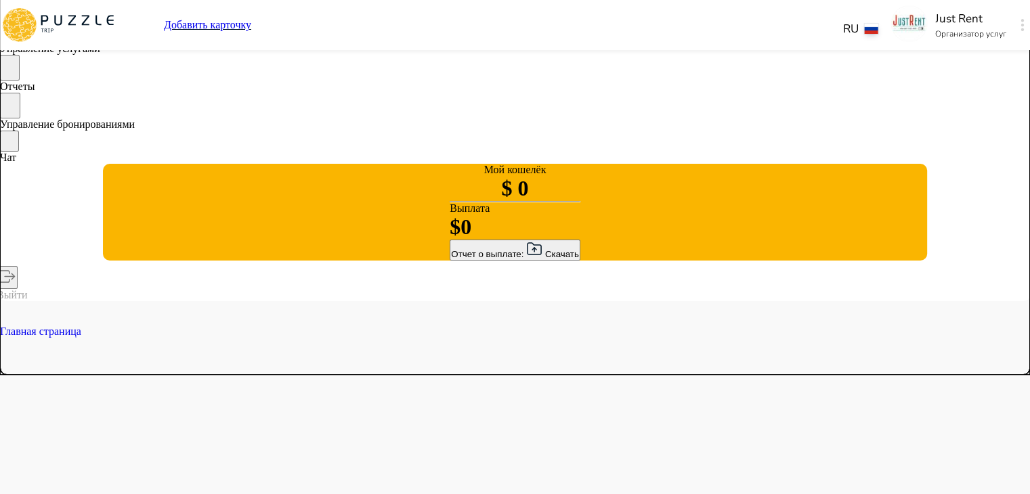
type textarea "*"
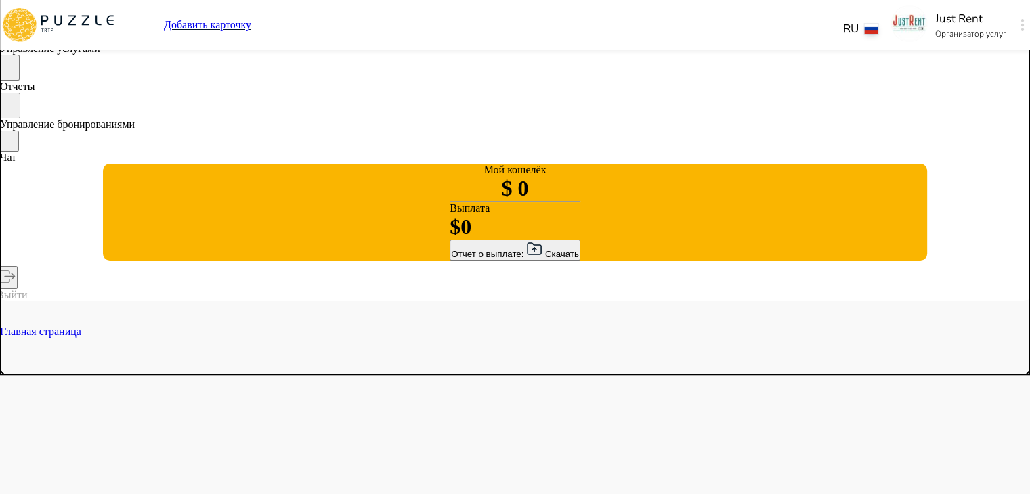
type textarea "*"
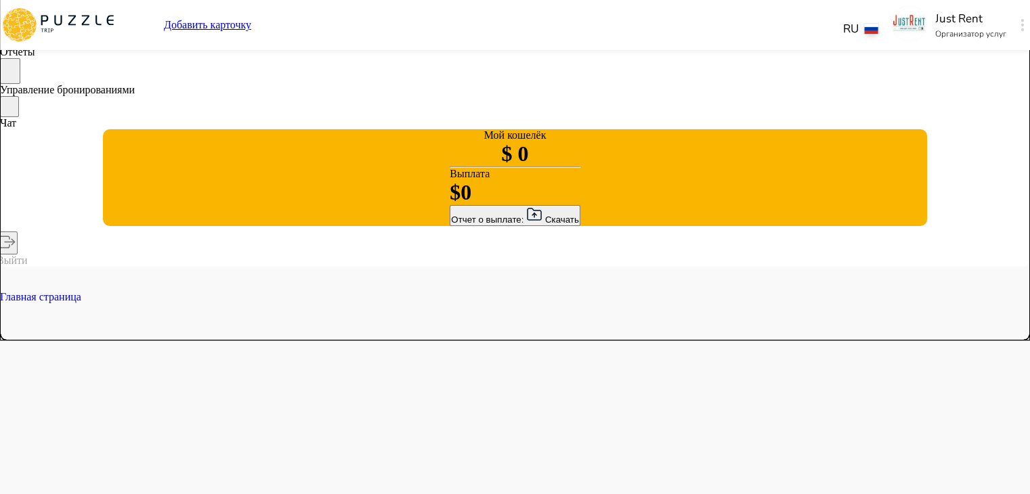
scroll to position [154, 0]
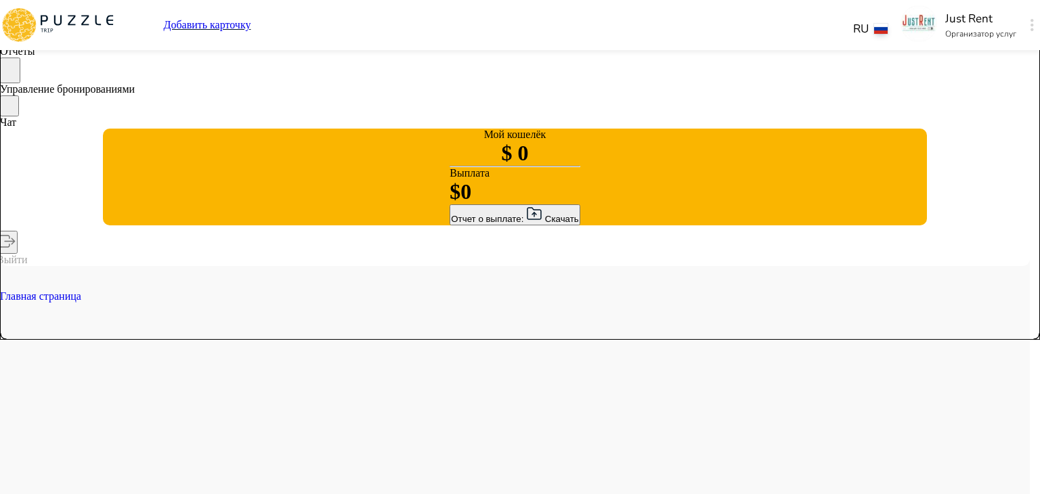
type input "*"
type textarea "*"
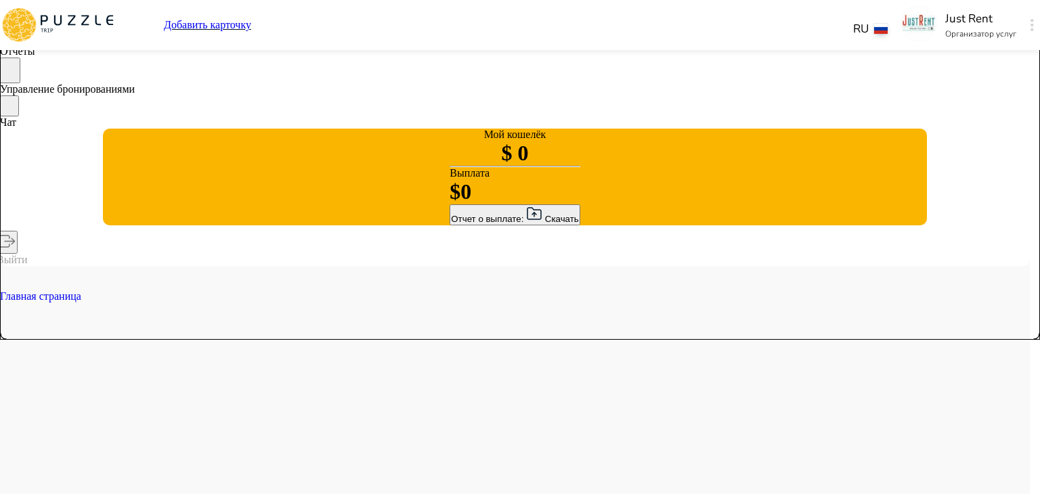
type textarea "*"
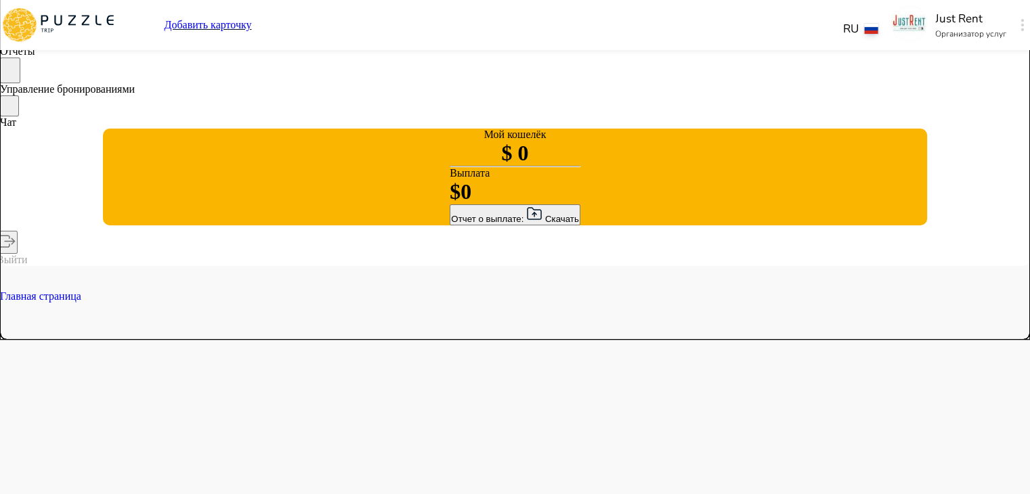
type textarea "*"
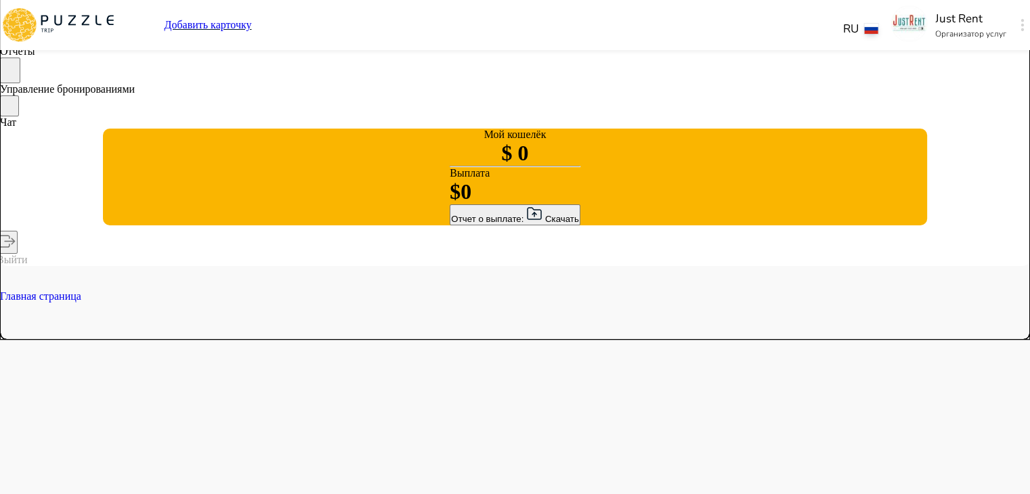
type textarea "*"
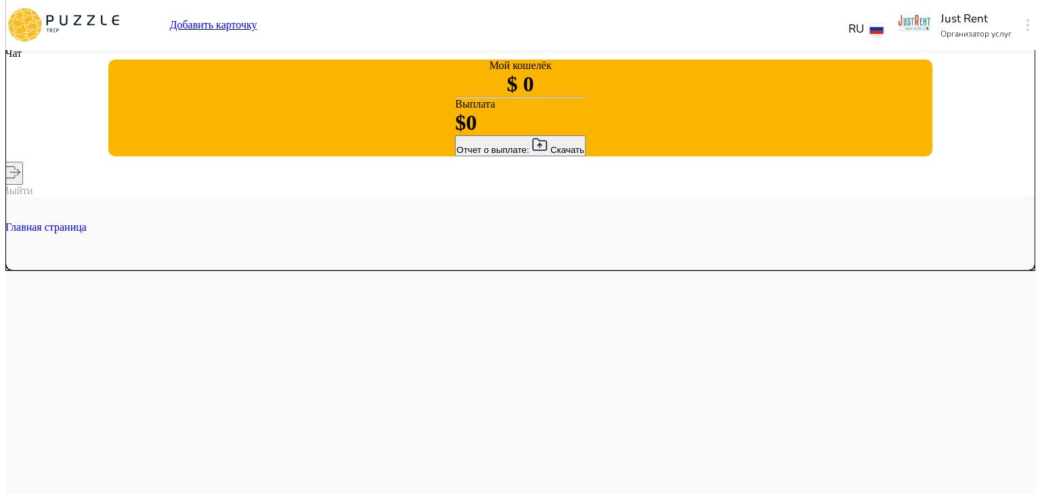
scroll to position [225, 0]
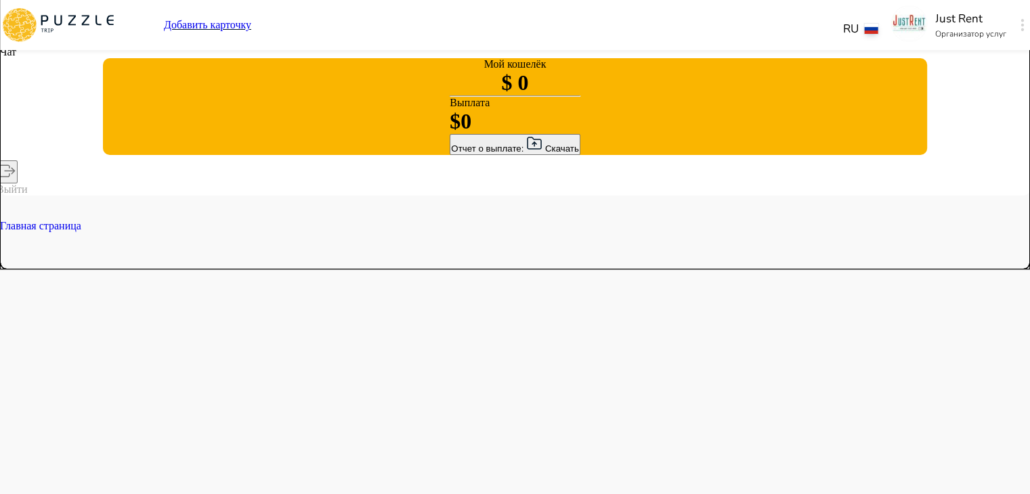
type textarea "*"
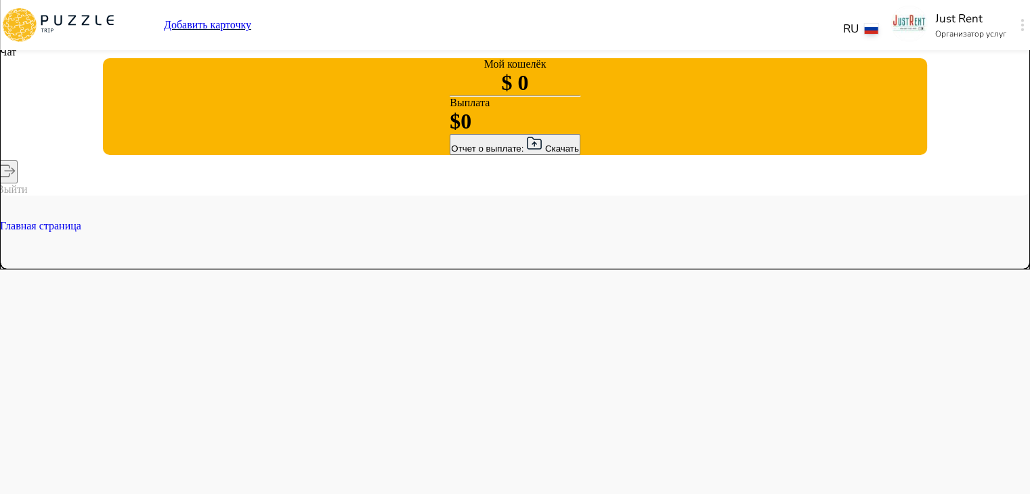
type textarea "*"
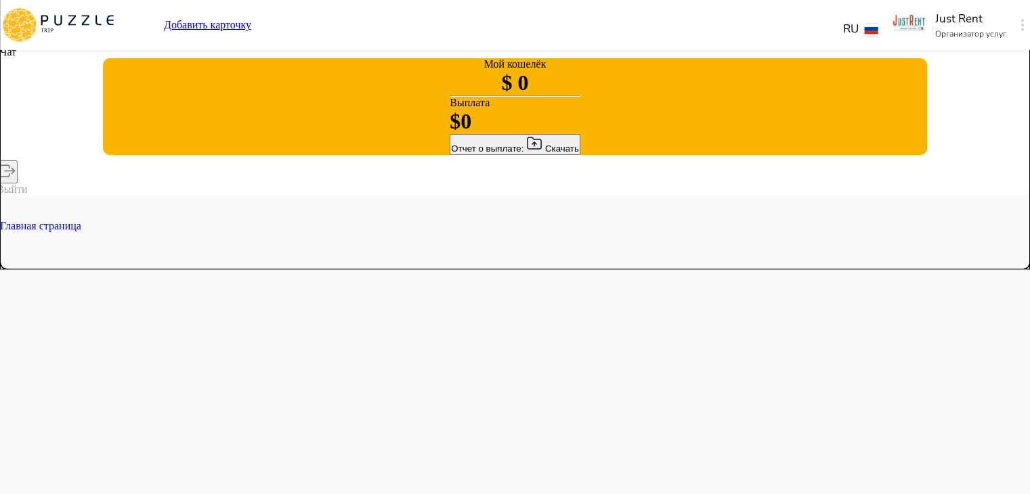
type textarea "*"
type input "*"
type textarea "*"
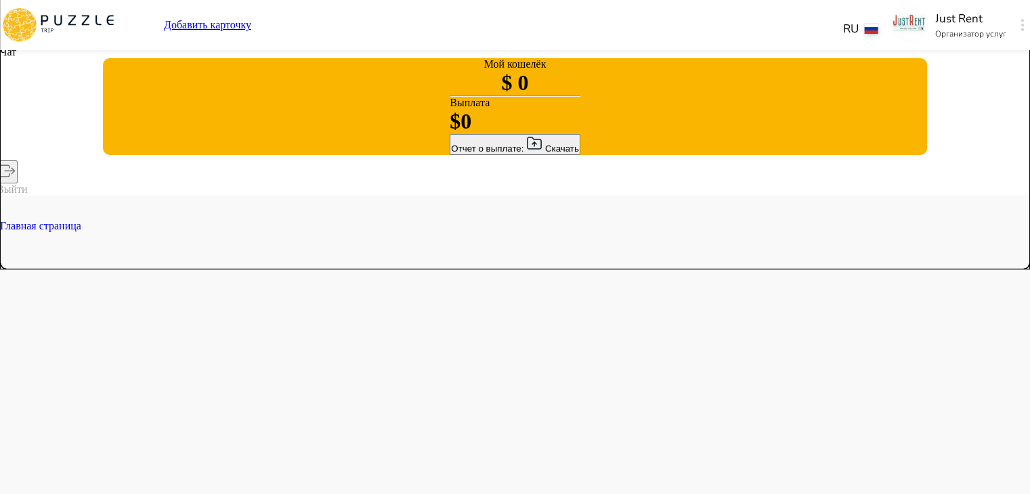
type textarea "*"
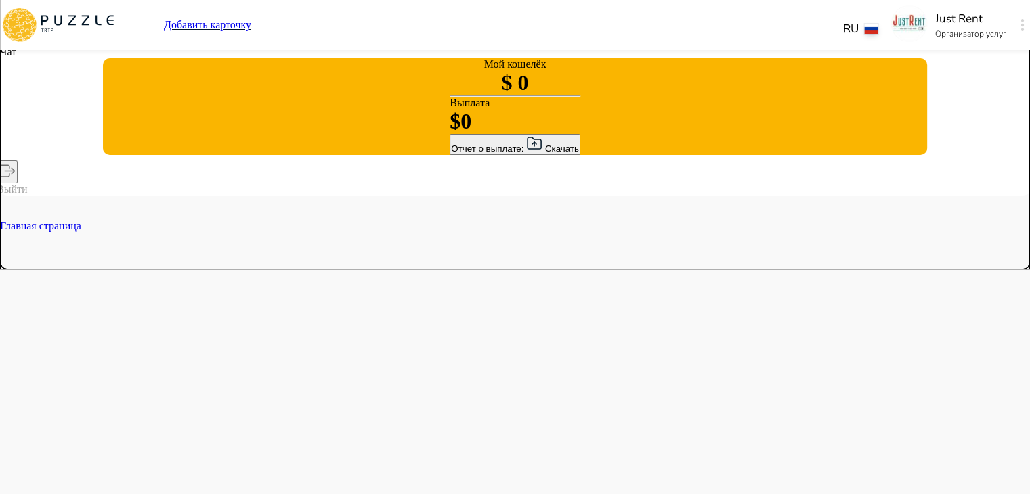
type textarea "*"
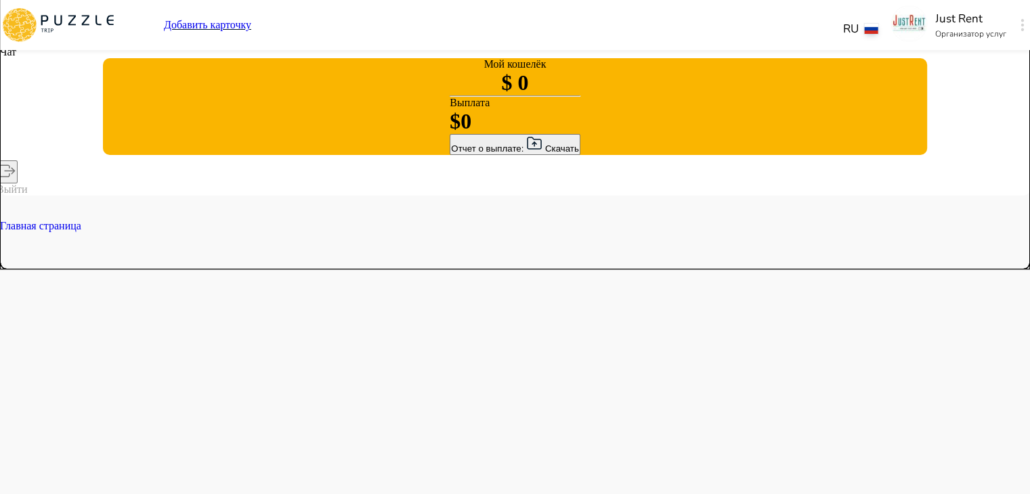
type textarea "*"
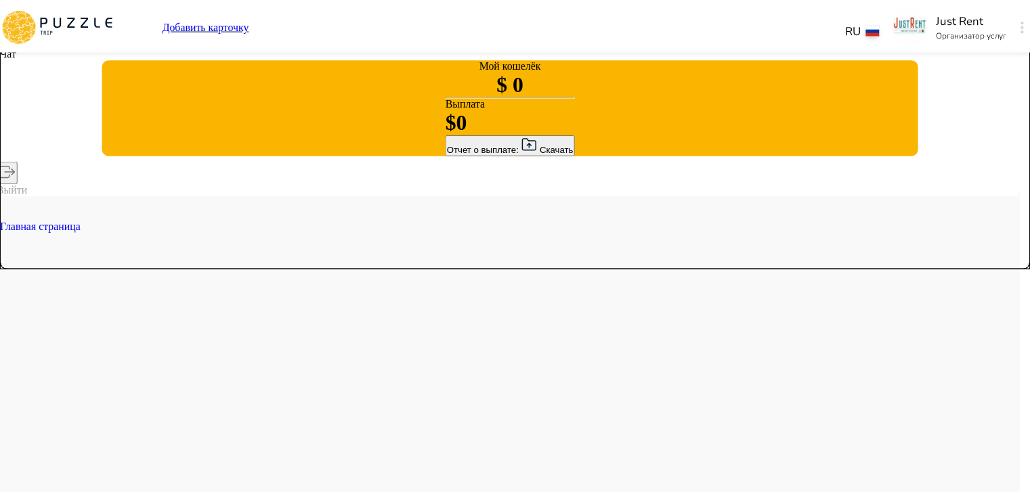
scroll to position [1724, 0]
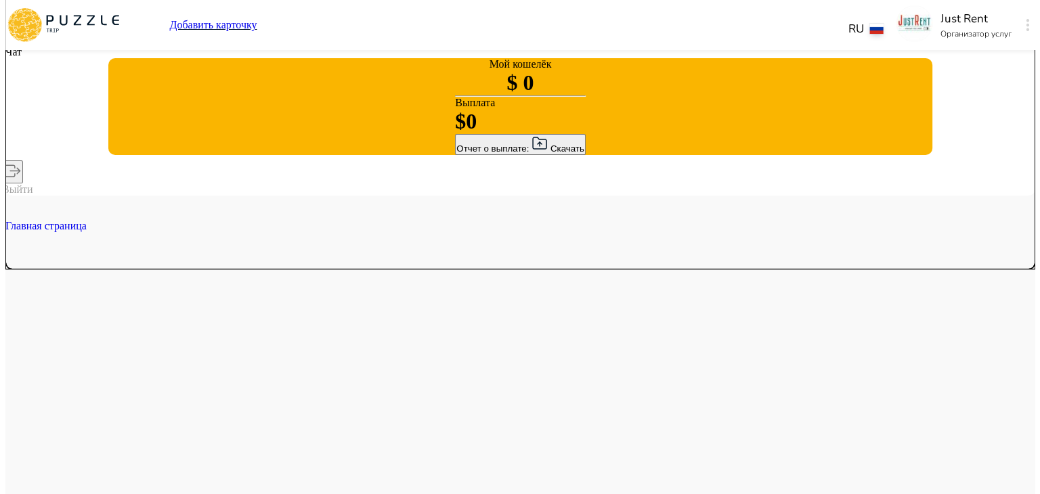
scroll to position [1697, 0]
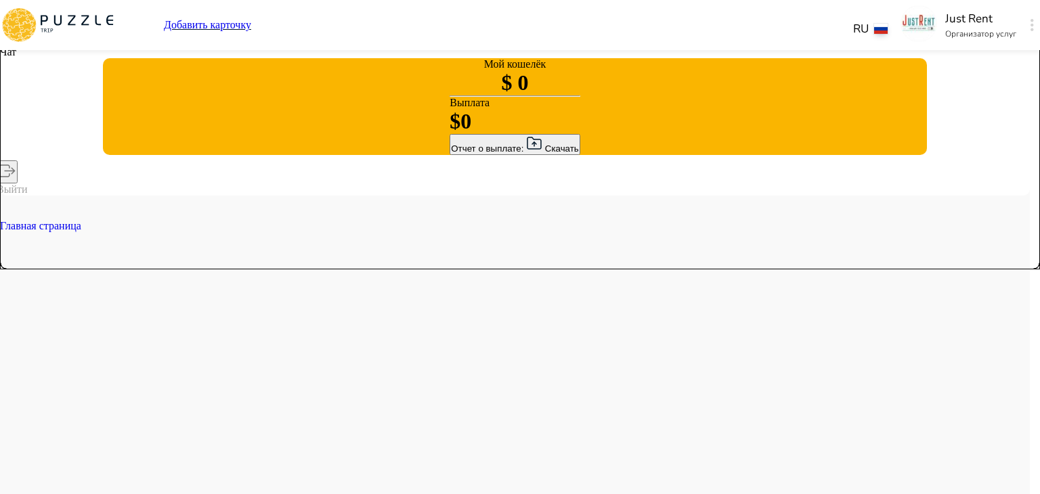
scroll to position [1848, 0]
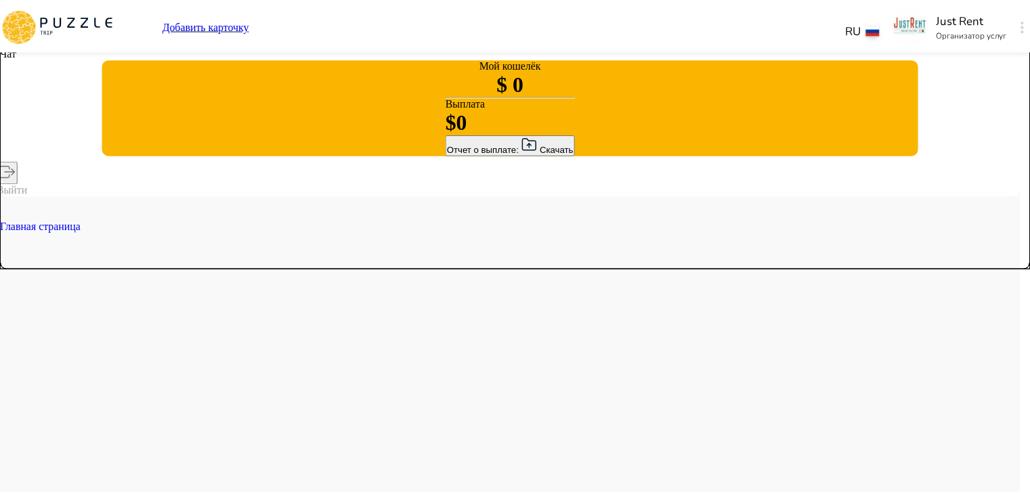
scroll to position [827, 0]
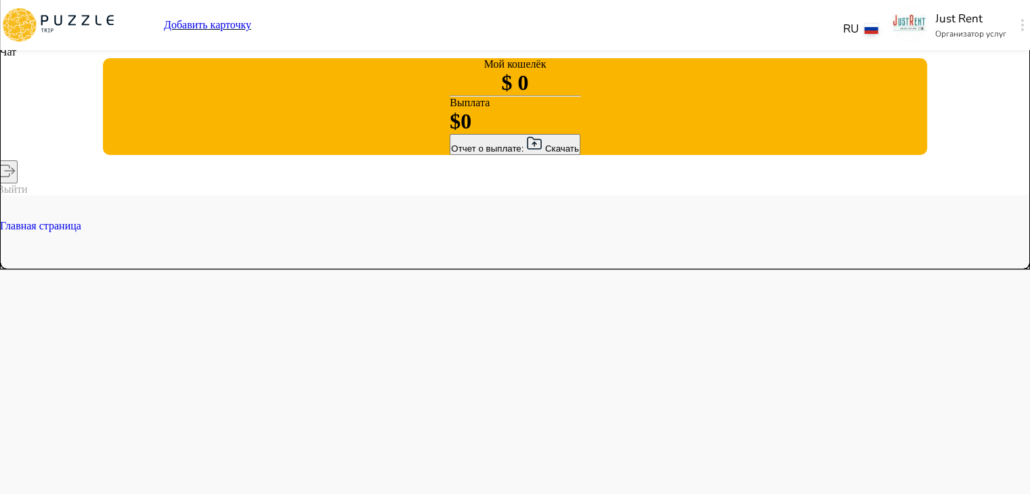
click at [1014, 30] on icon "Open" at bounding box center [1022, 22] width 16 height 16
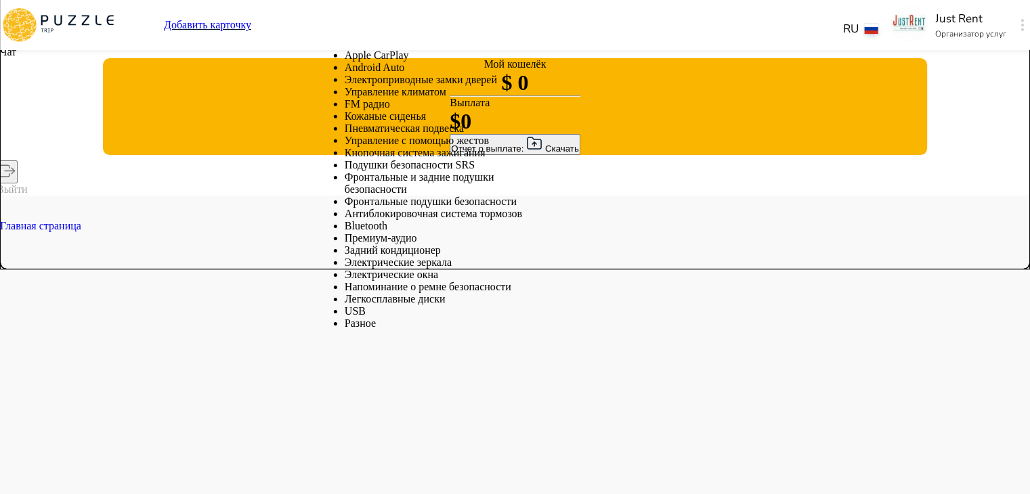
scroll to position [116, 0]
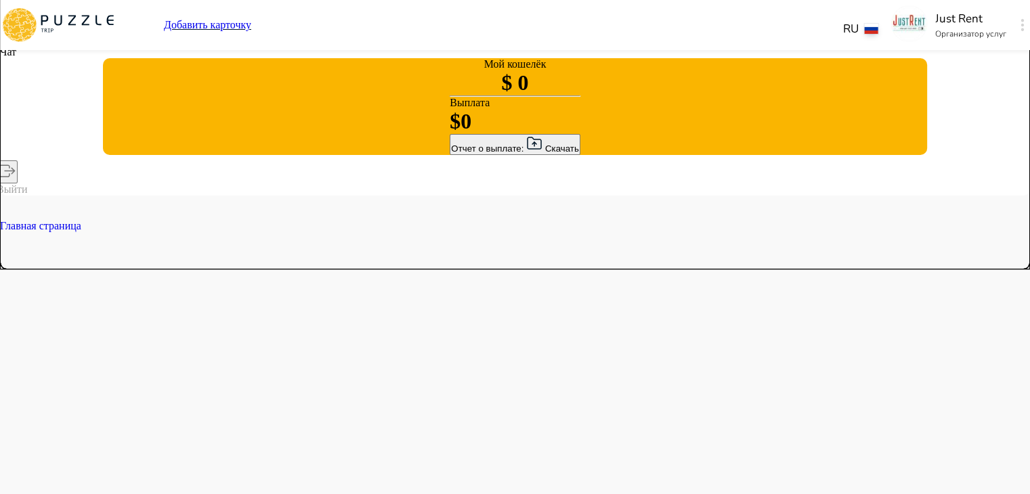
click at [1014, 30] on icon "Open" at bounding box center [1022, 22] width 16 height 16
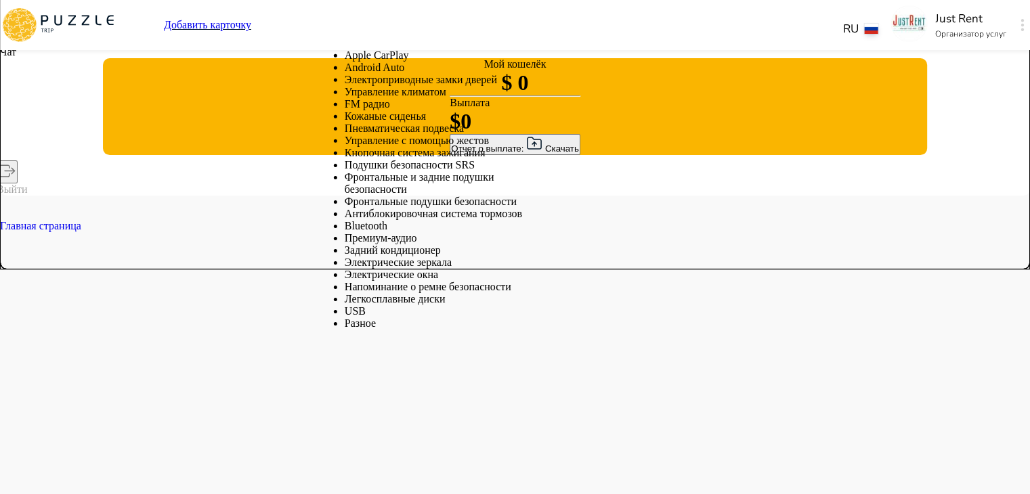
scroll to position [278, 0]
click at [448, 62] on li "Apple CarPlay" at bounding box center [436, 55] width 183 height 12
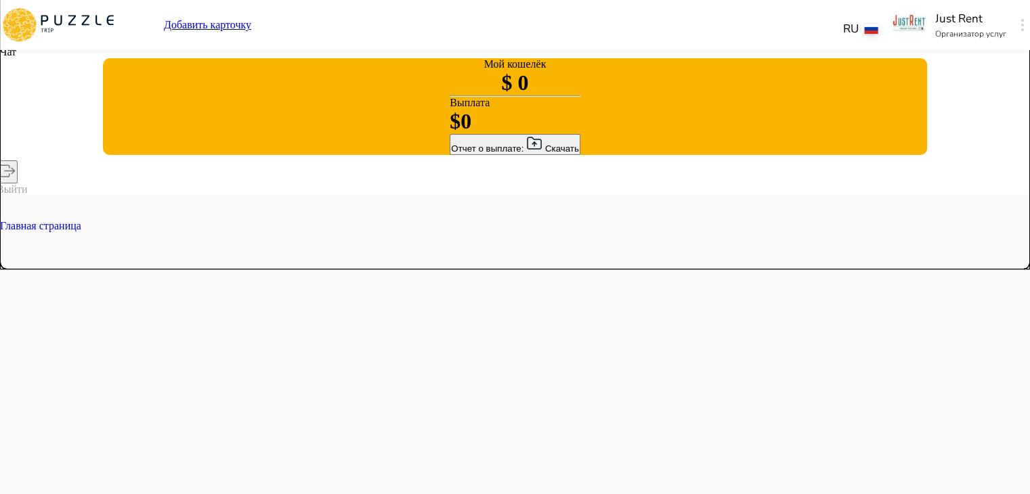
click at [1014, 30] on icon "Open" at bounding box center [1022, 22] width 16 height 16
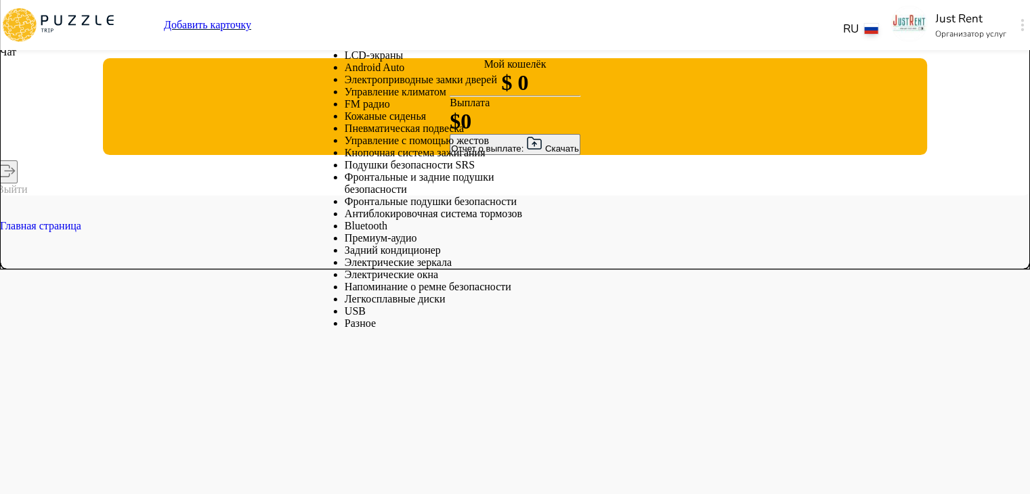
scroll to position [236, 0]
click at [435, 74] on li "Android Auto" at bounding box center [436, 68] width 183 height 12
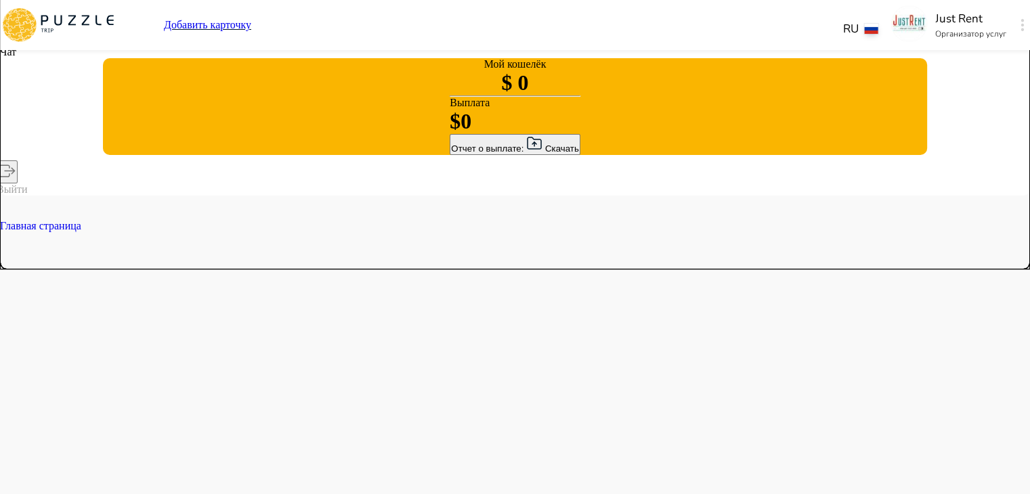
click at [1014, 30] on icon "Open" at bounding box center [1022, 22] width 16 height 16
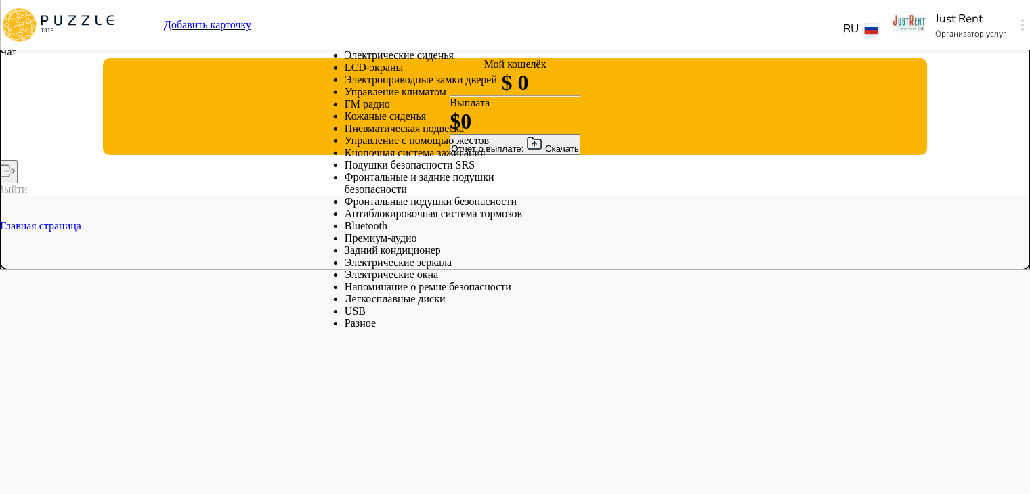
scroll to position [325, 0]
click at [479, 98] on li "Управление климатом" at bounding box center [436, 92] width 183 height 12
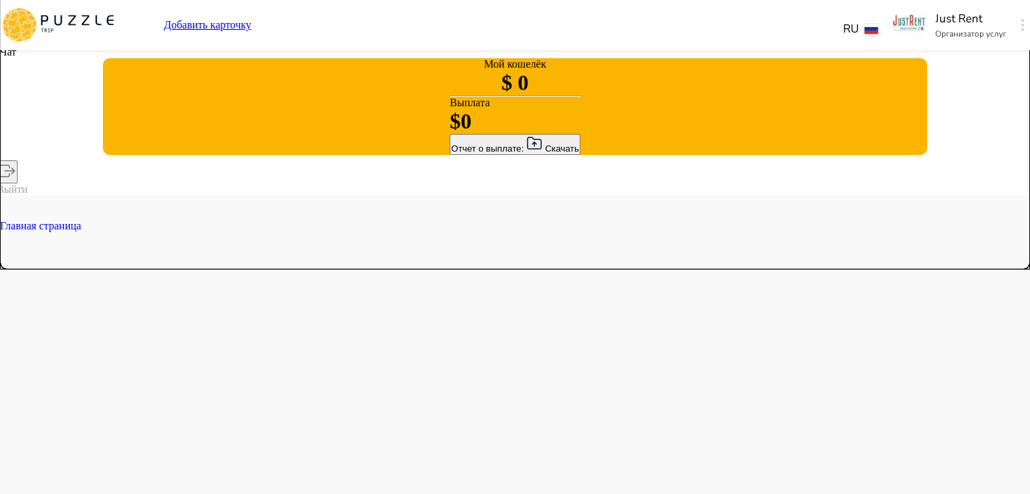
click at [1014, 30] on icon "Open" at bounding box center [1022, 22] width 16 height 16
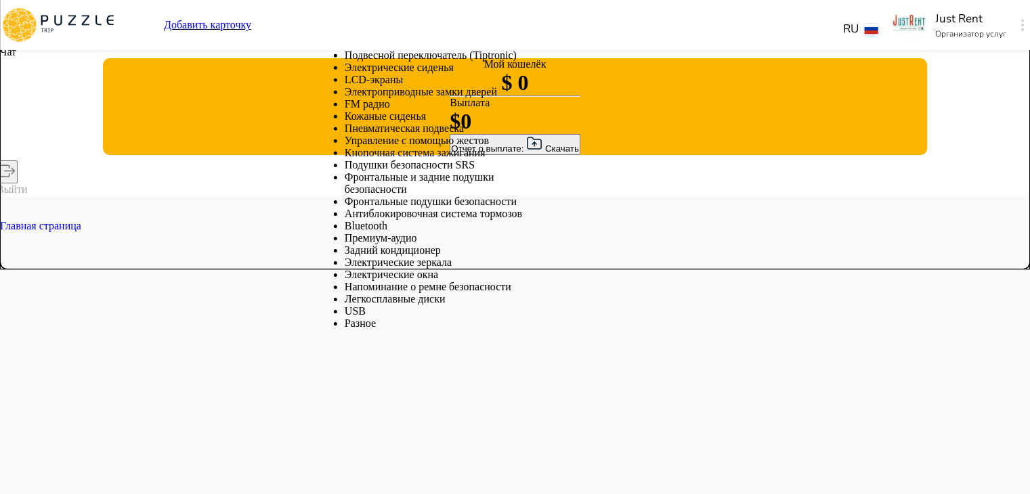
scroll to position [620, 0]
click at [446, 224] on li "Bluetooth" at bounding box center [436, 226] width 183 height 12
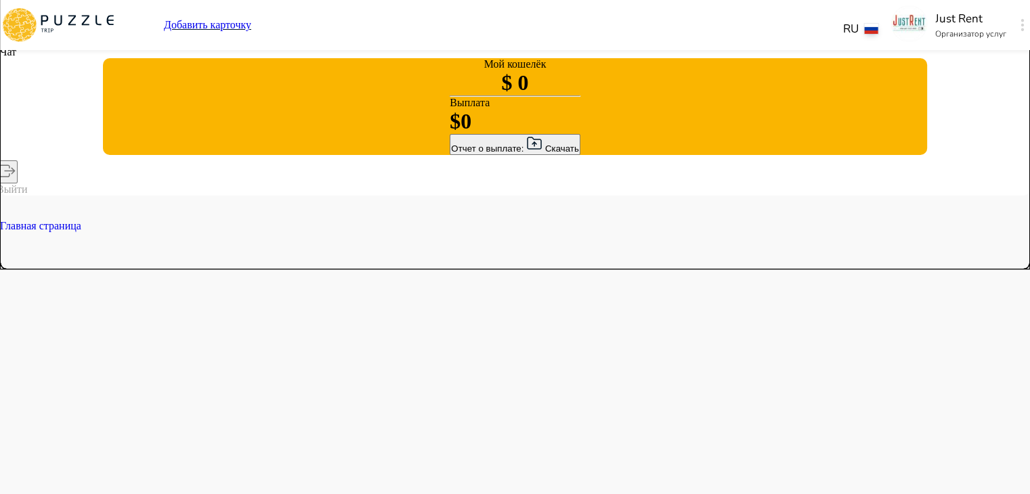
click at [1014, 30] on icon "Open" at bounding box center [1022, 22] width 16 height 16
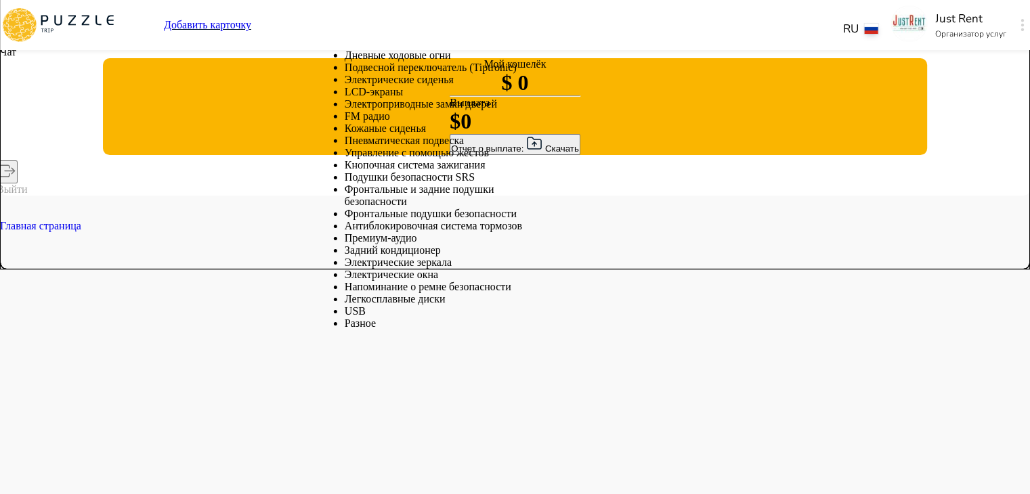
scroll to position [712, 0]
click at [457, 305] on li "USB" at bounding box center [436, 311] width 183 height 12
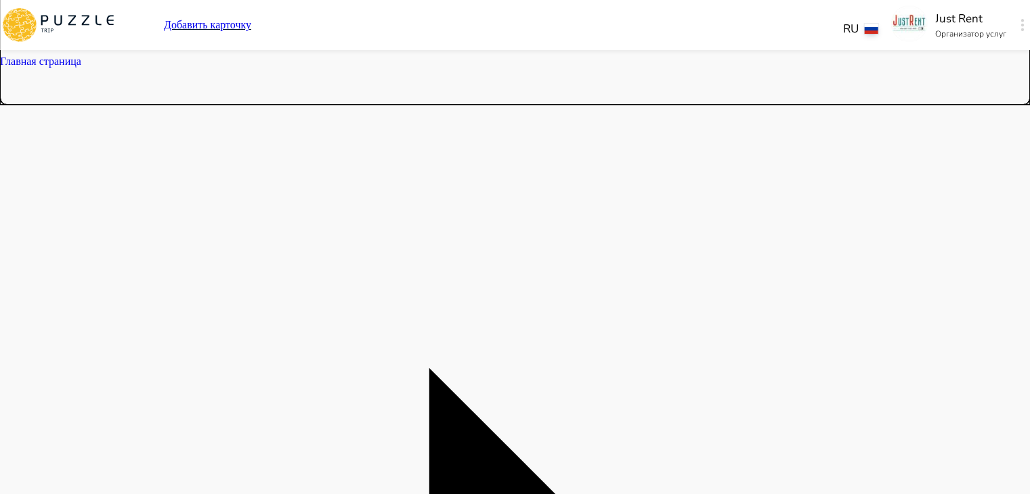
scroll to position [391, 0]
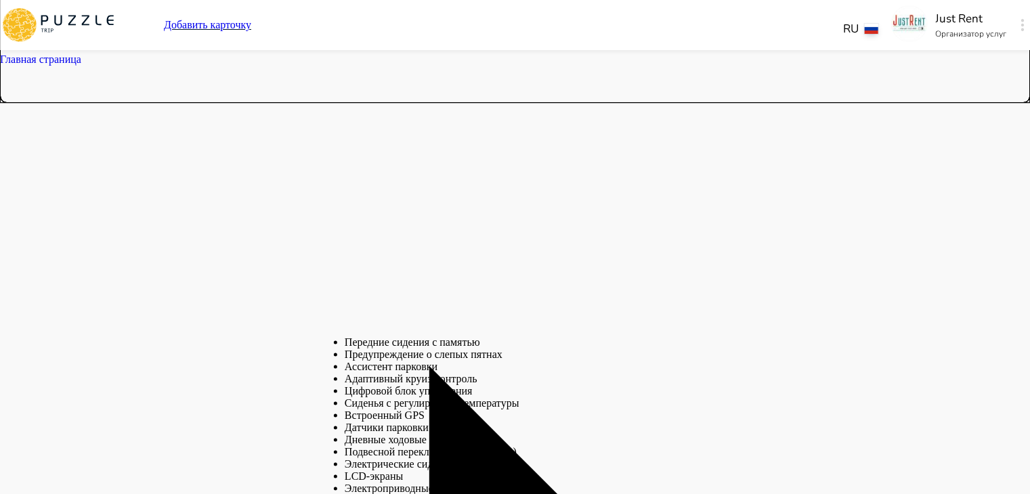
scroll to position [496, 0]
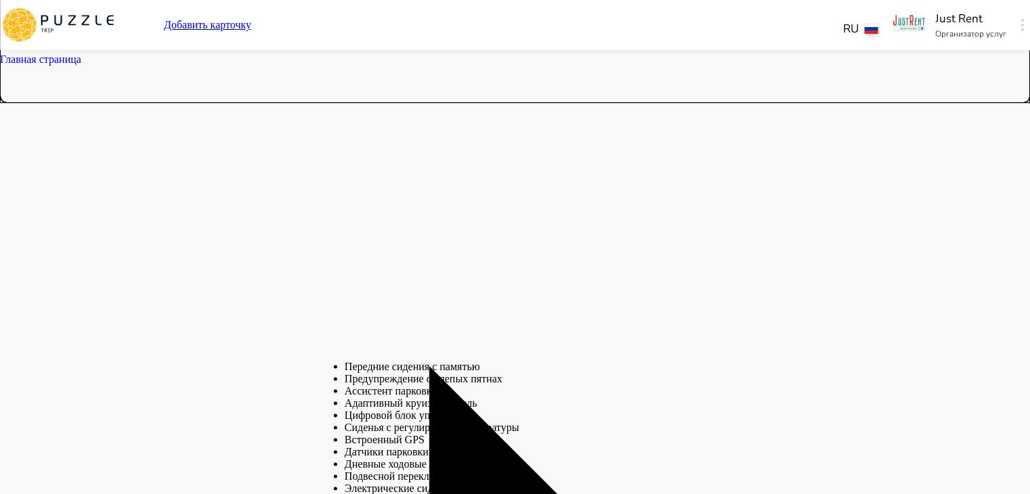
scroll to position [447, 0]
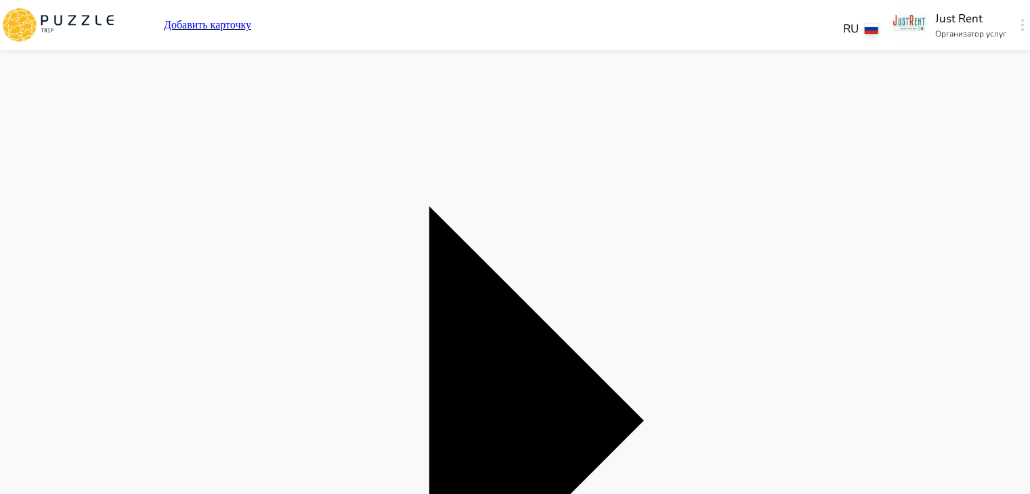
scroll to position [559, 0]
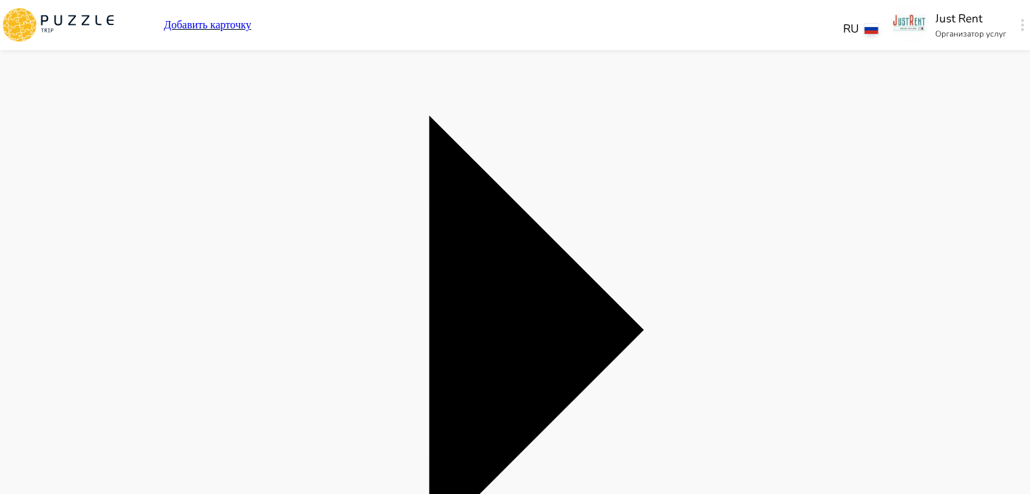
scroll to position [657, 0]
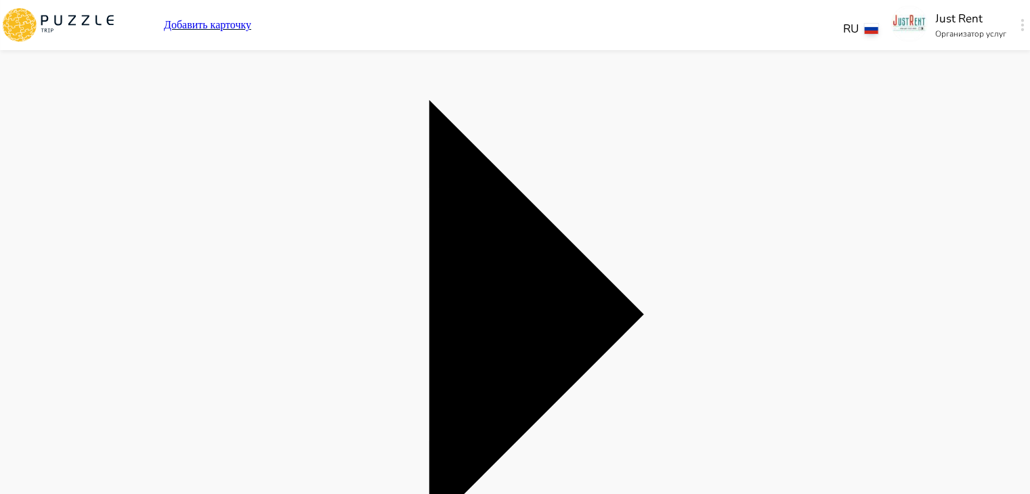
drag, startPoint x: 601, startPoint y: 273, endPoint x: 543, endPoint y: 277, distance: 58.4
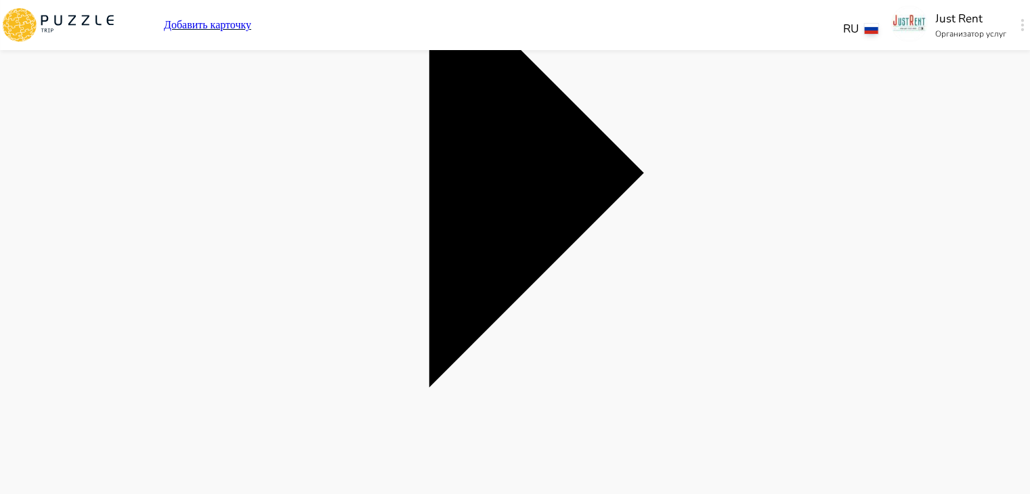
scroll to position [804, 0]
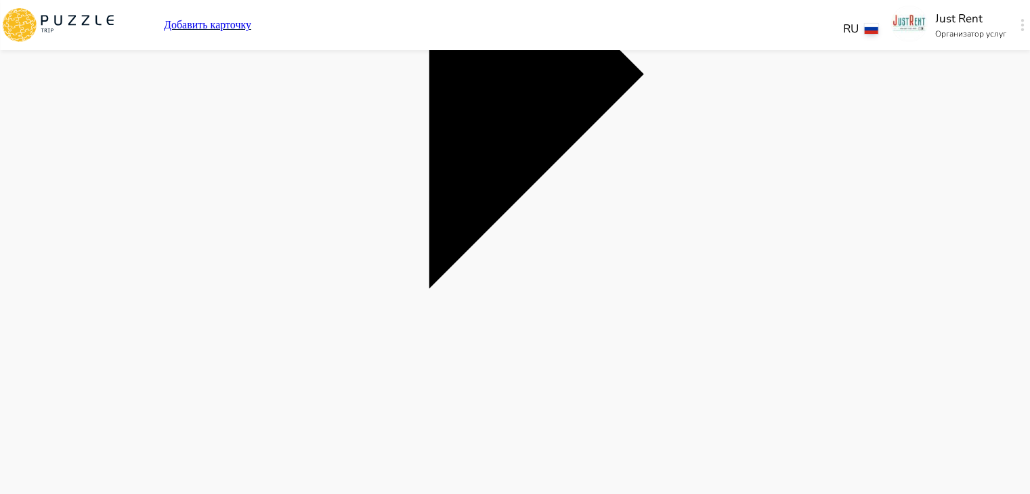
scroll to position [898, 0]
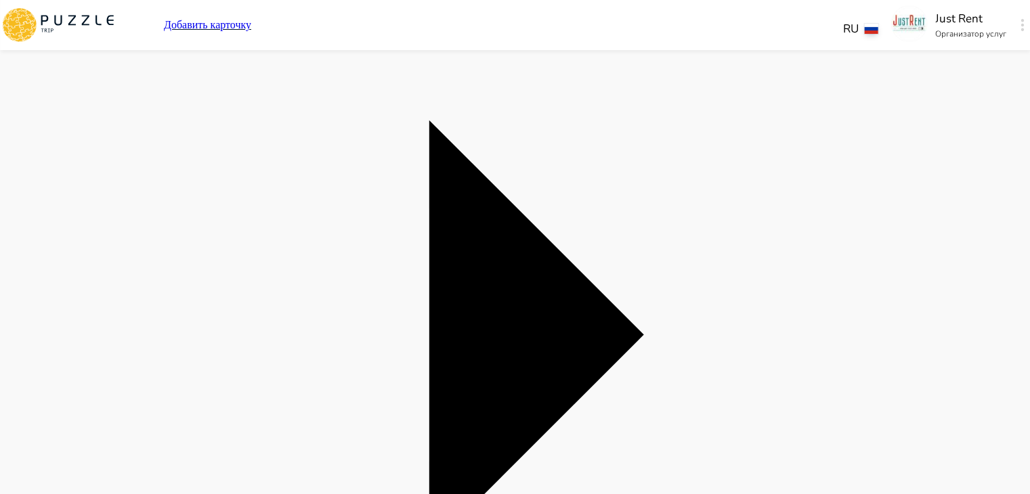
scroll to position [1681, 0]
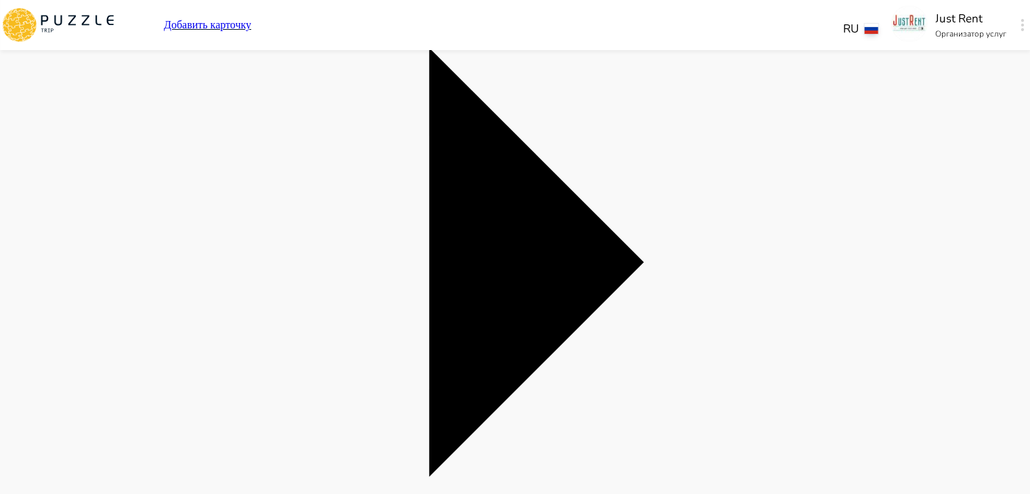
scroll to position [1787, 0]
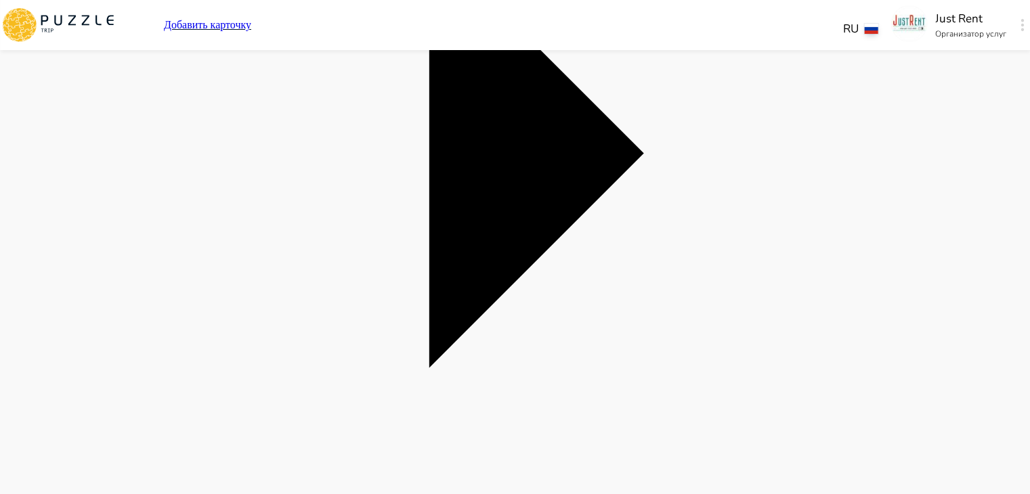
scroll to position [1882, 0]
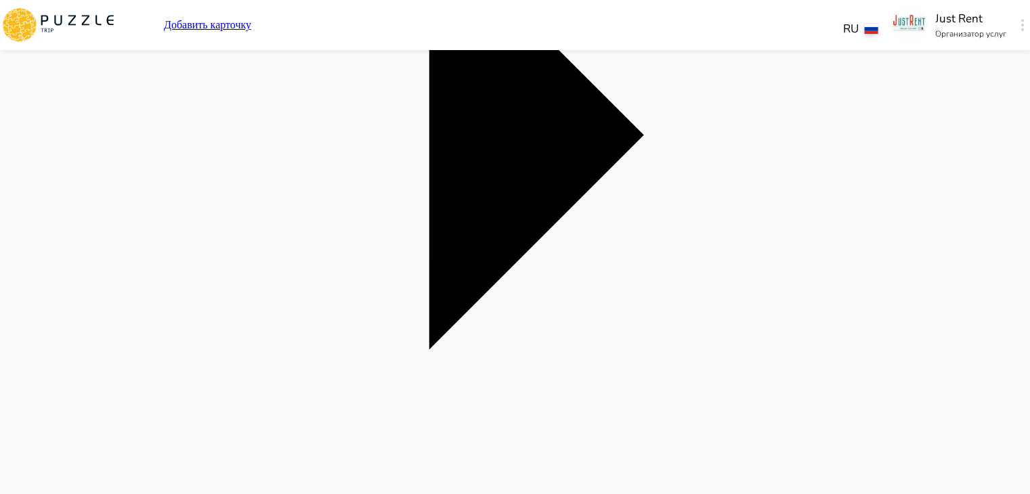
drag, startPoint x: 493, startPoint y: 255, endPoint x: 405, endPoint y: 254, distance: 88.0
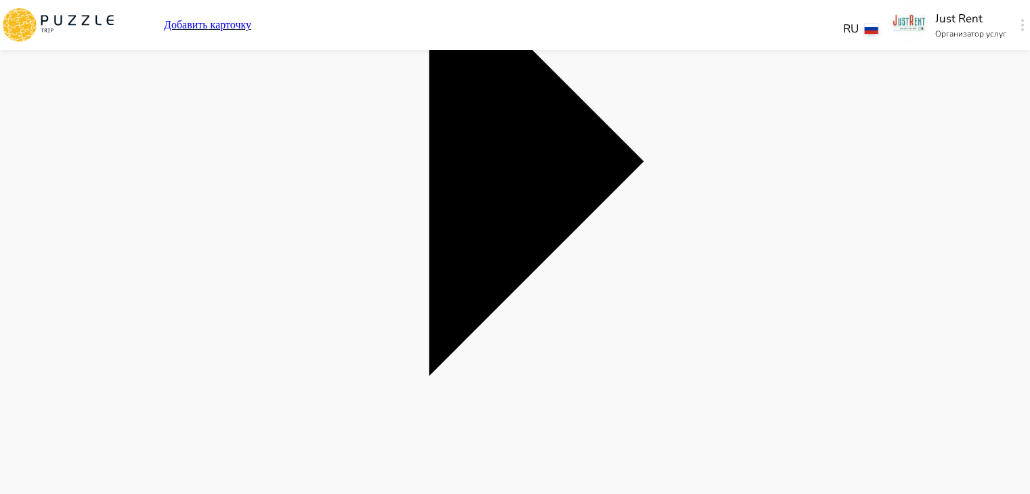
scroll to position [1854, 0]
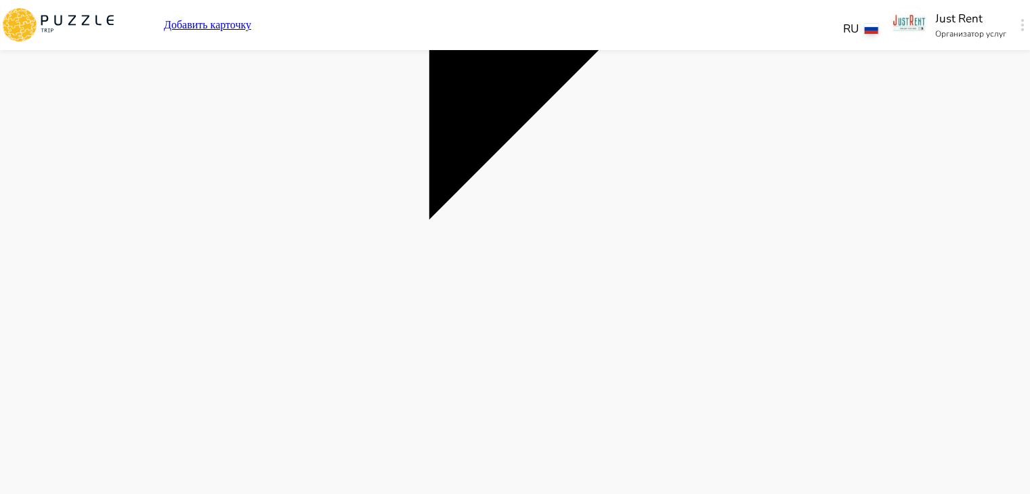
scroll to position [2042, 0]
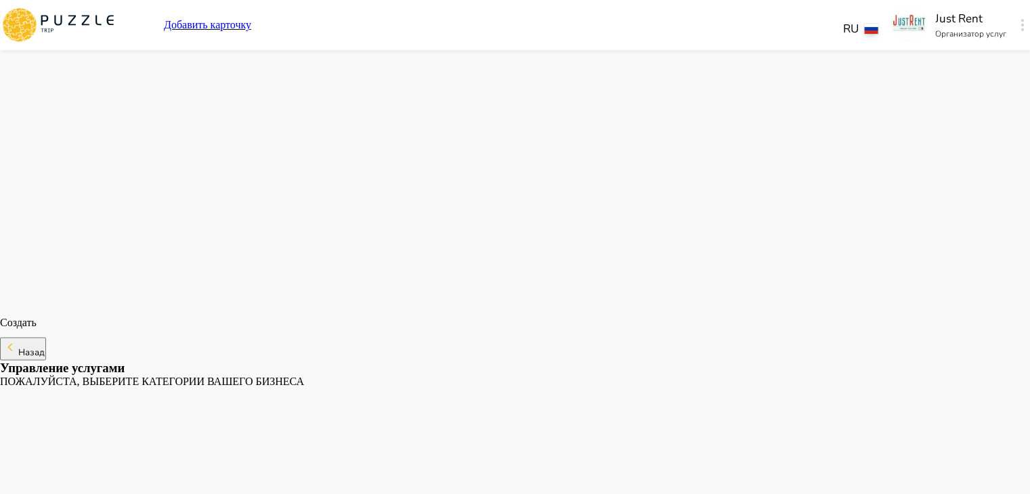
scroll to position [2218, 0]
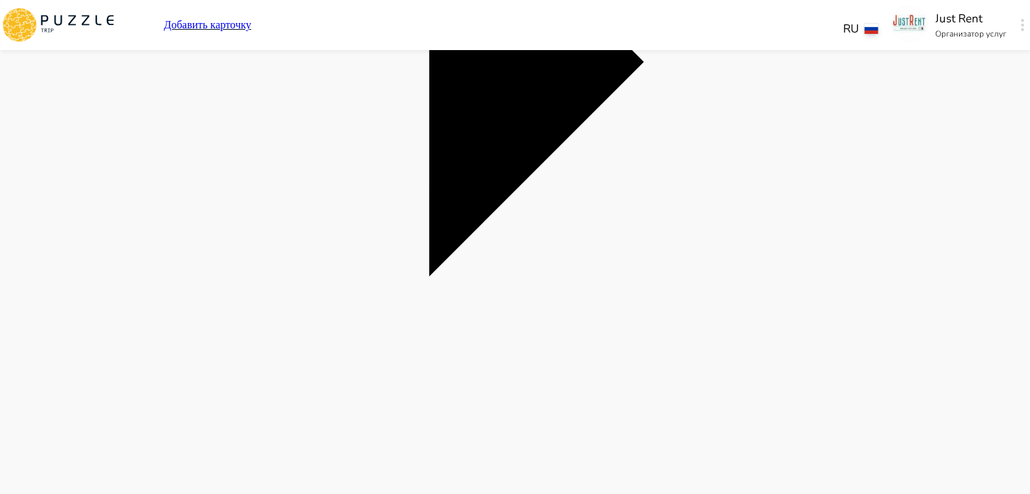
scroll to position [1953, 0]
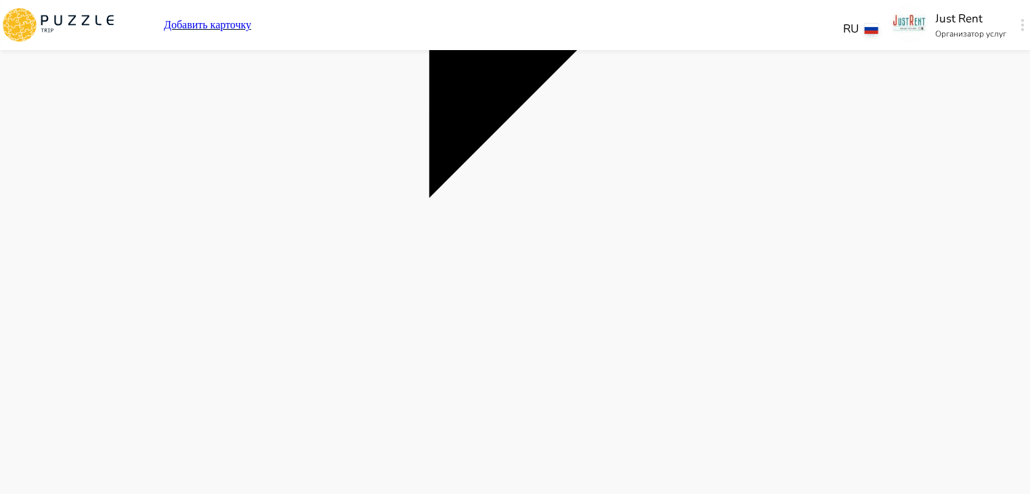
scroll to position [2036, 0]
drag, startPoint x: 612, startPoint y: 401, endPoint x: 536, endPoint y: 397, distance: 75.9
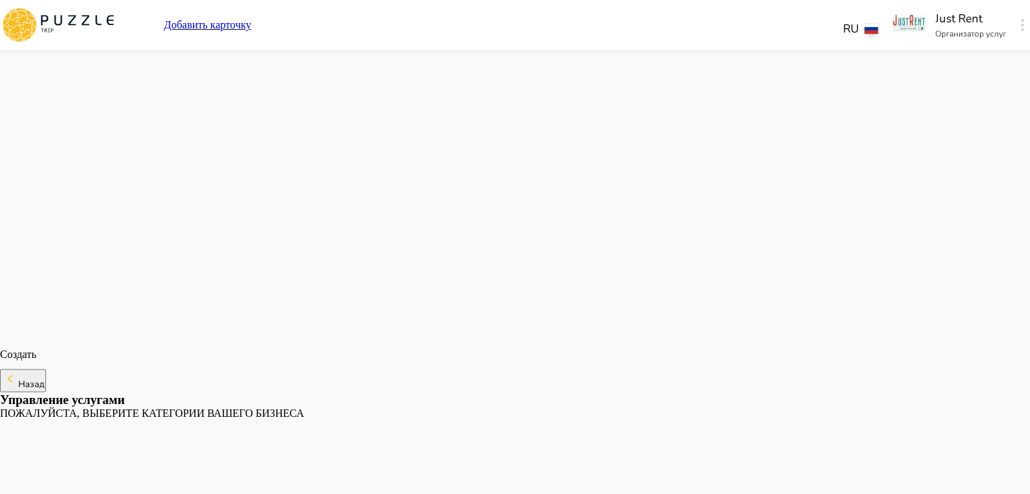
scroll to position [2186, 0]
drag, startPoint x: 574, startPoint y: 356, endPoint x: 526, endPoint y: 357, distance: 48.1
drag, startPoint x: 614, startPoint y: 347, endPoint x: 579, endPoint y: 349, distance: 35.3
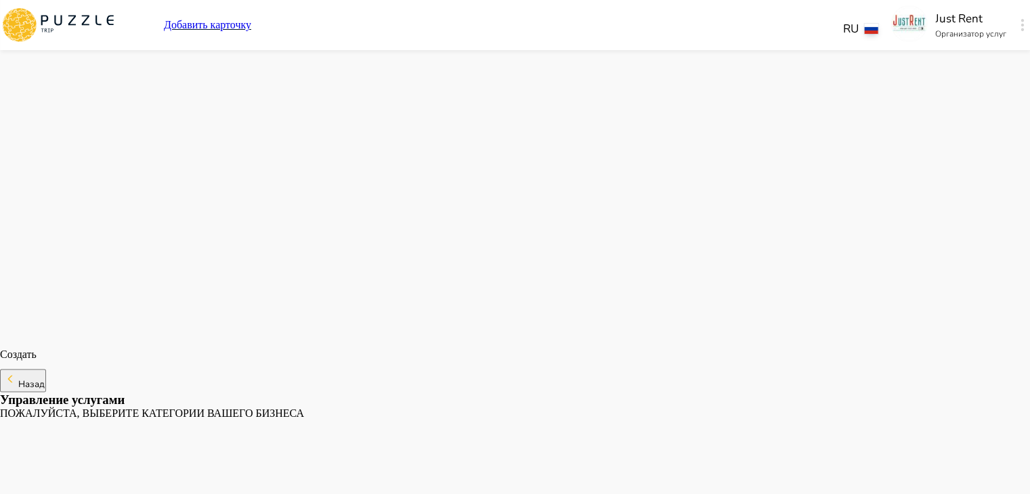
drag, startPoint x: 579, startPoint y: 349, endPoint x: 527, endPoint y: 354, distance: 51.7
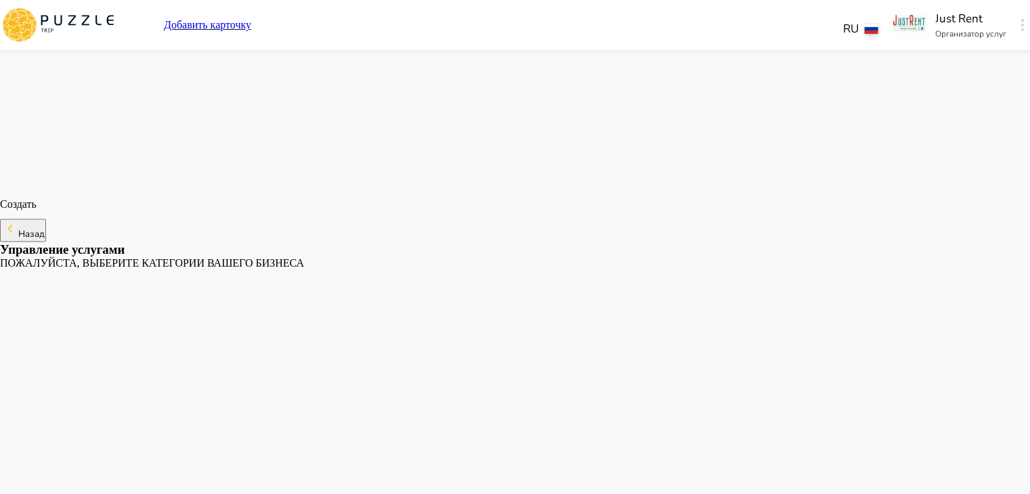
scroll to position [2337, 0]
drag, startPoint x: 578, startPoint y: 334, endPoint x: 534, endPoint y: 333, distance: 44.0
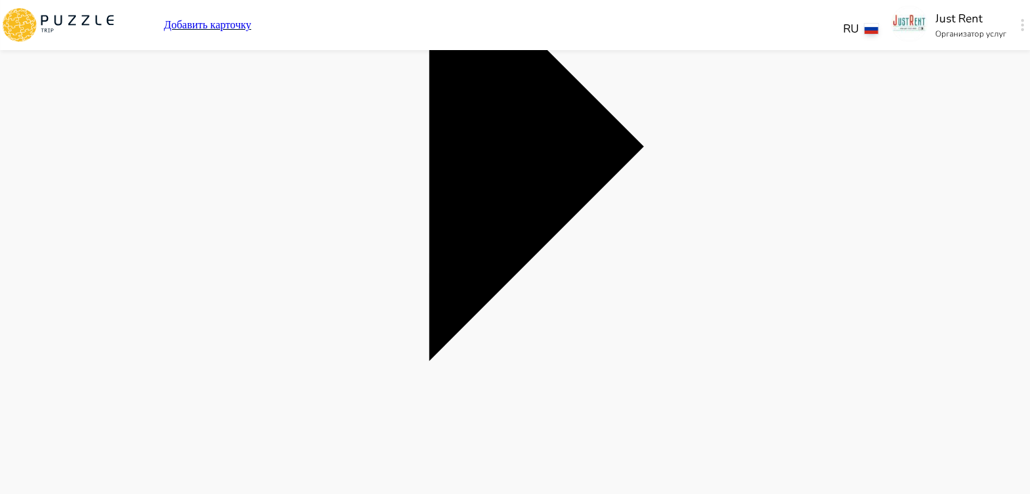
scroll to position [1874, 0]
drag, startPoint x: 523, startPoint y: 270, endPoint x: 378, endPoint y: 240, distance: 147.4
drag, startPoint x: 404, startPoint y: 375, endPoint x: 347, endPoint y: 374, distance: 56.2
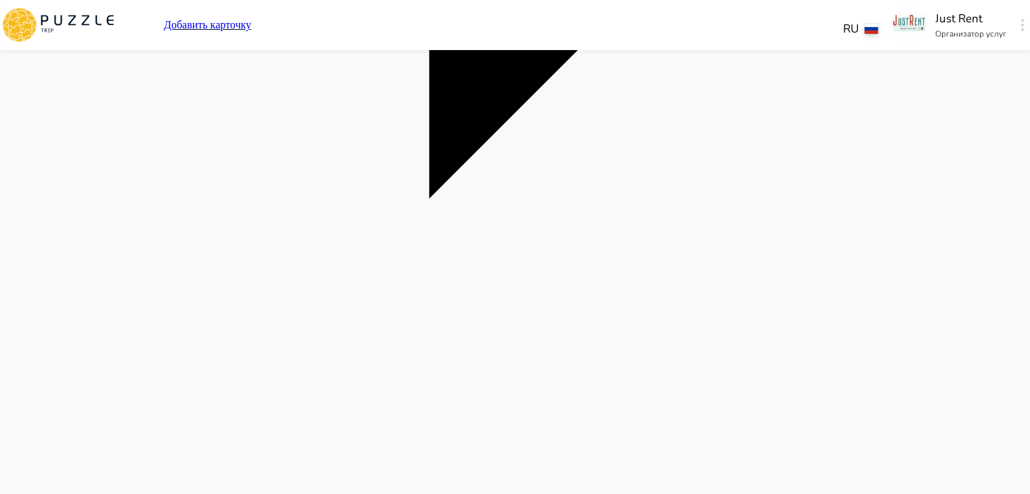
scroll to position [2031, 0]
drag, startPoint x: 428, startPoint y: 341, endPoint x: 342, endPoint y: 347, distance: 86.3
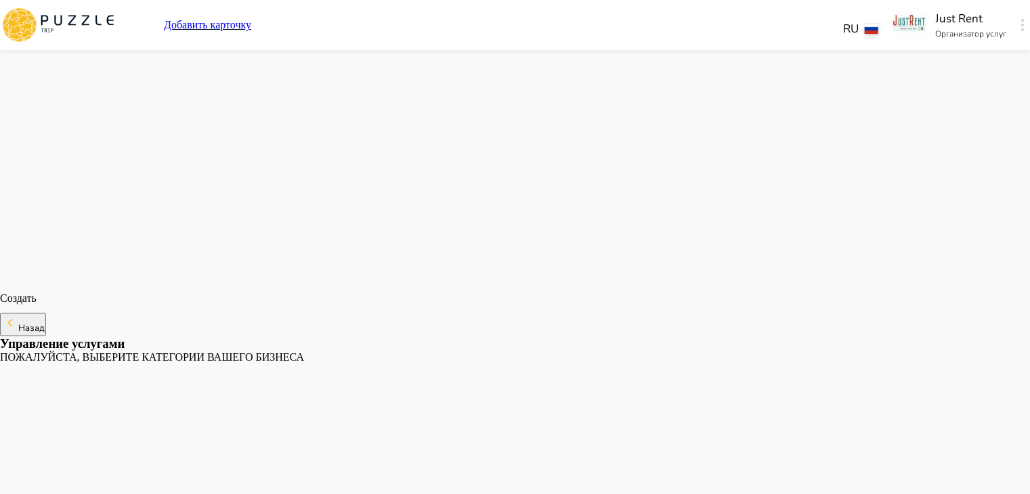
scroll to position [2221, 0]
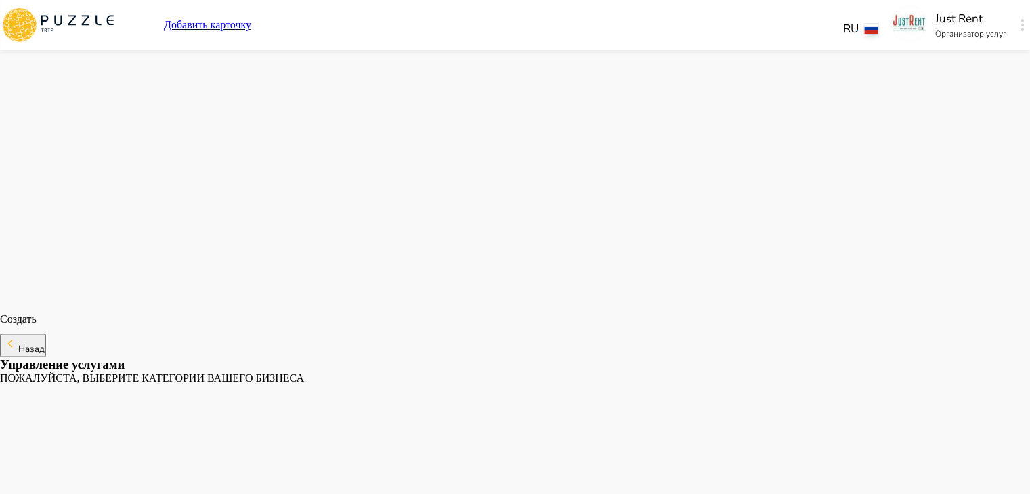
drag, startPoint x: 510, startPoint y: 259, endPoint x: 384, endPoint y: 255, distance: 126.0
drag, startPoint x: 407, startPoint y: 382, endPoint x: 302, endPoint y: 362, distance: 106.9
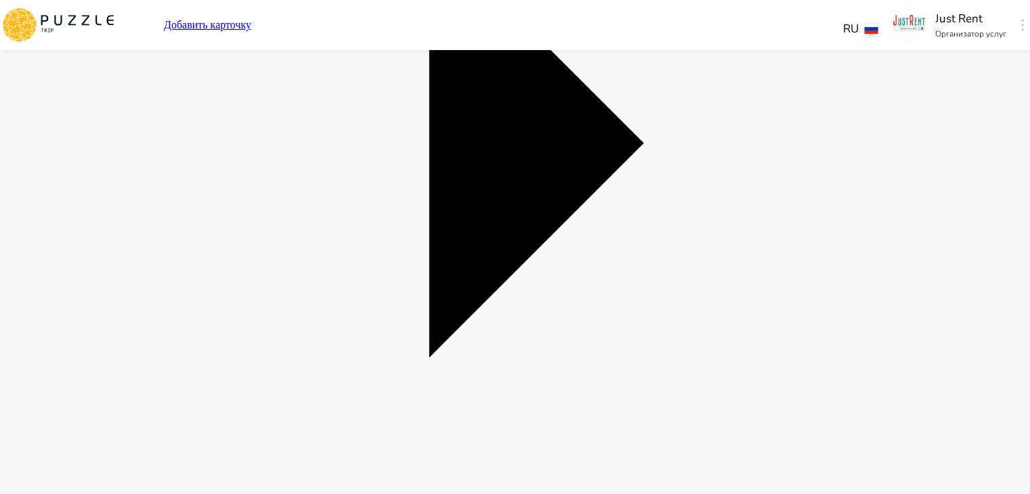
scroll to position [828, 0]
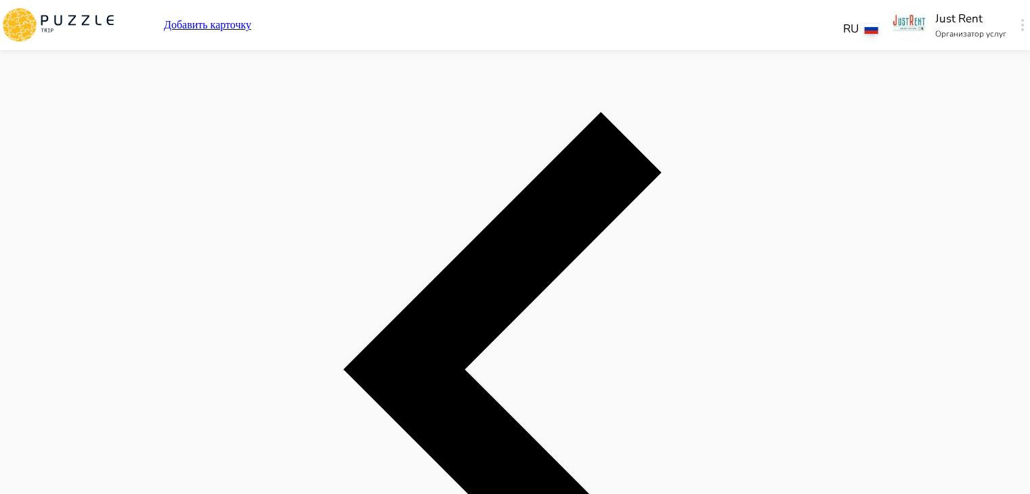
scroll to position [2720, 0]
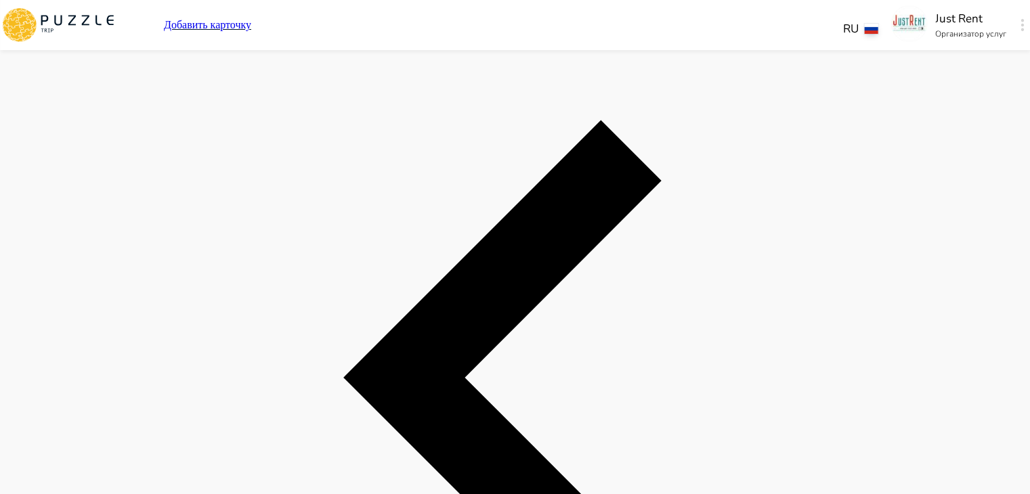
paste textarea "**********"
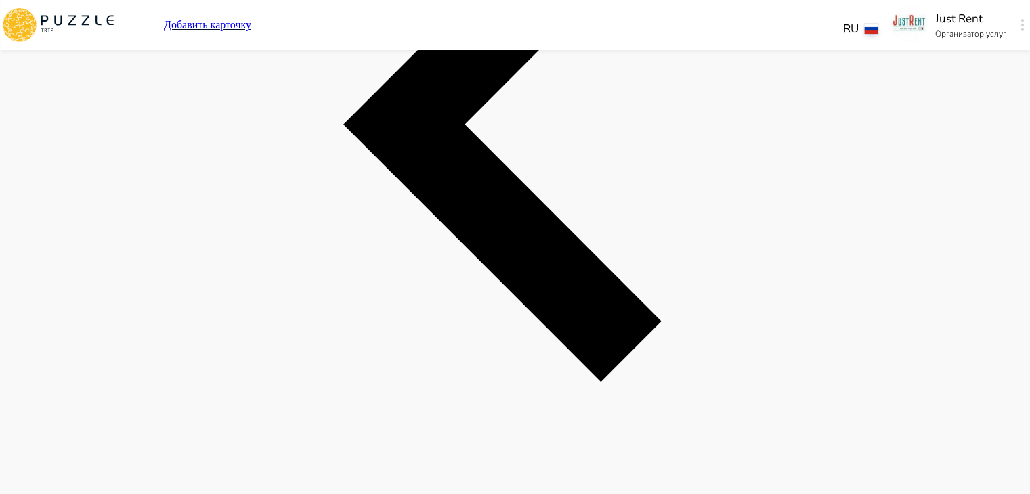
scroll to position [2974, 0]
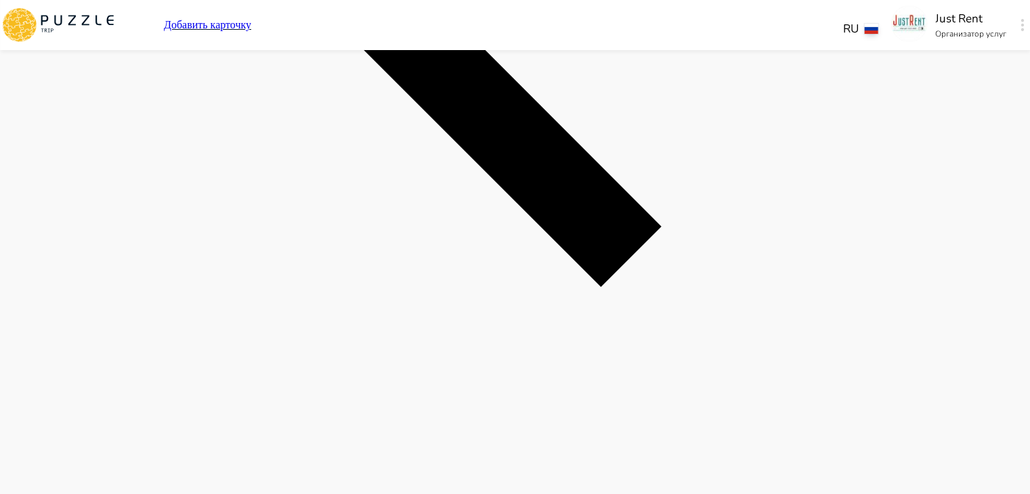
drag, startPoint x: 436, startPoint y: 210, endPoint x: 372, endPoint y: 209, distance: 63.7
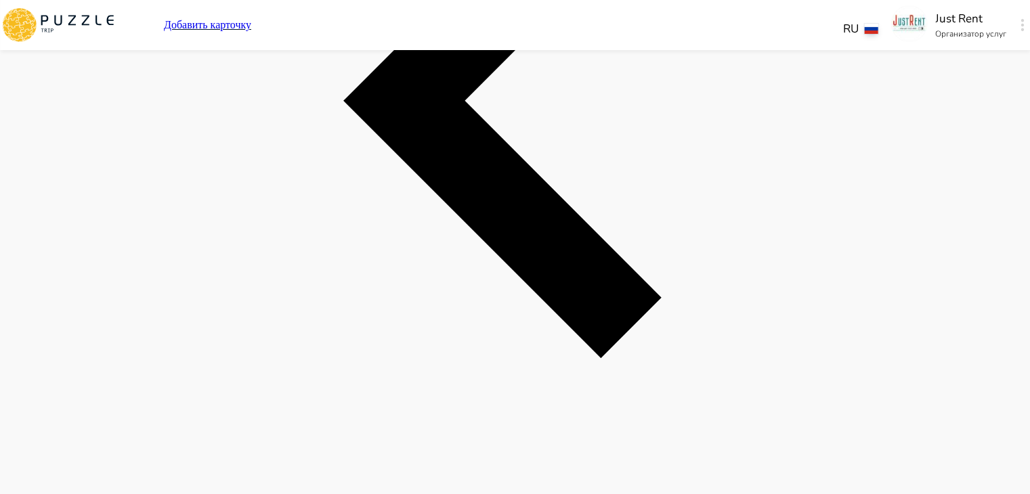
scroll to position [3002, 0]
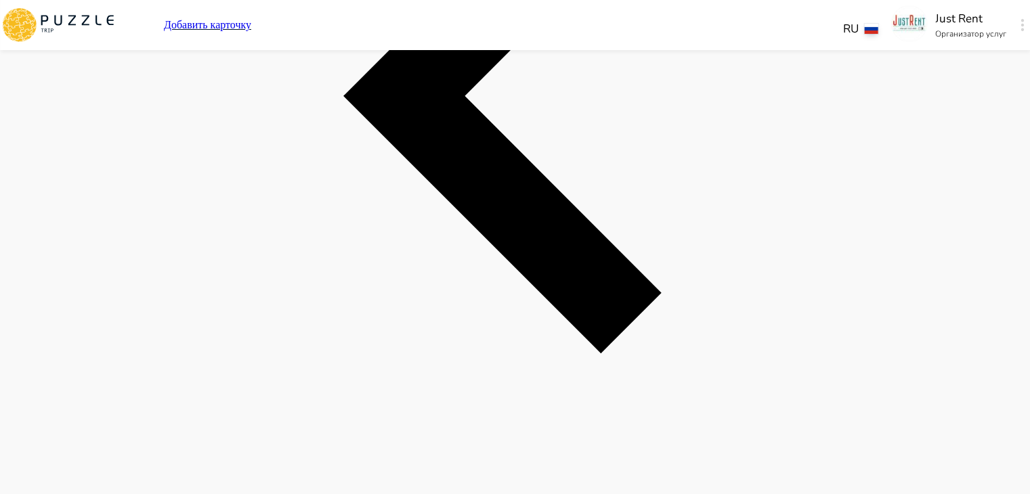
drag, startPoint x: 377, startPoint y: 267, endPoint x: 390, endPoint y: 269, distance: 13.1
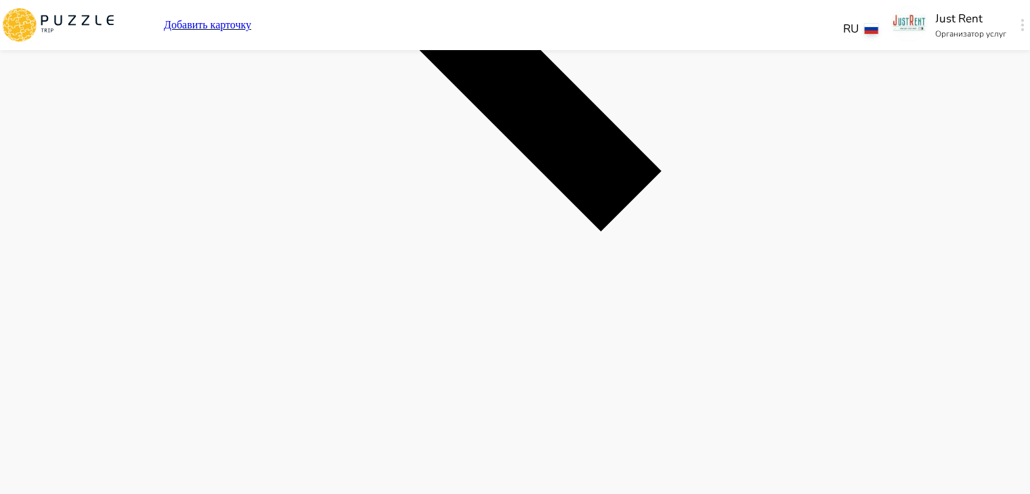
paste textarea "**********"
drag, startPoint x: 649, startPoint y: 326, endPoint x: 306, endPoint y: 319, distance: 342.7
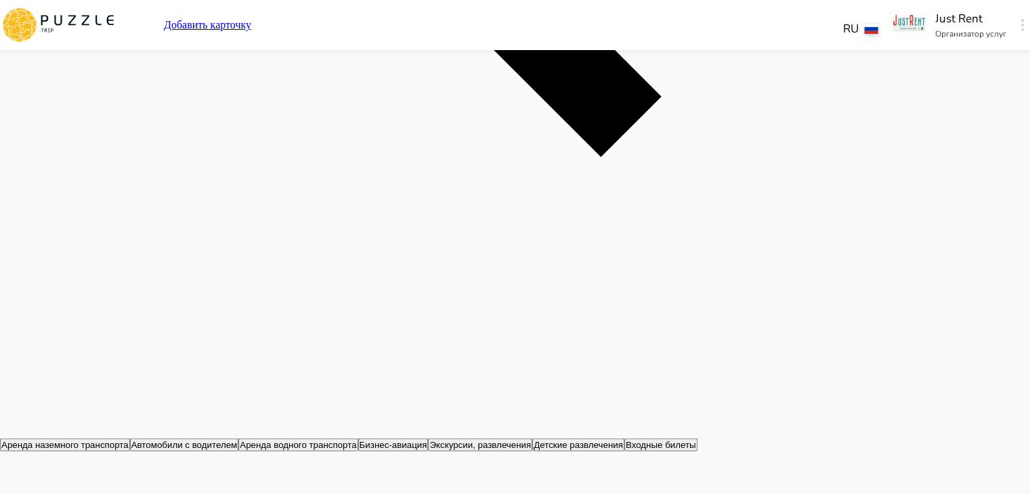
scroll to position [3198, 0]
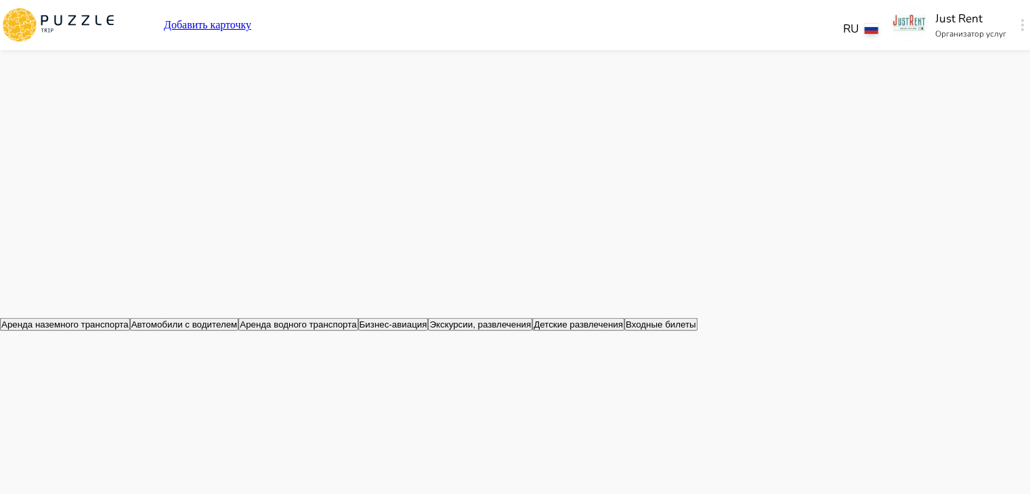
scroll to position [3330, 0]
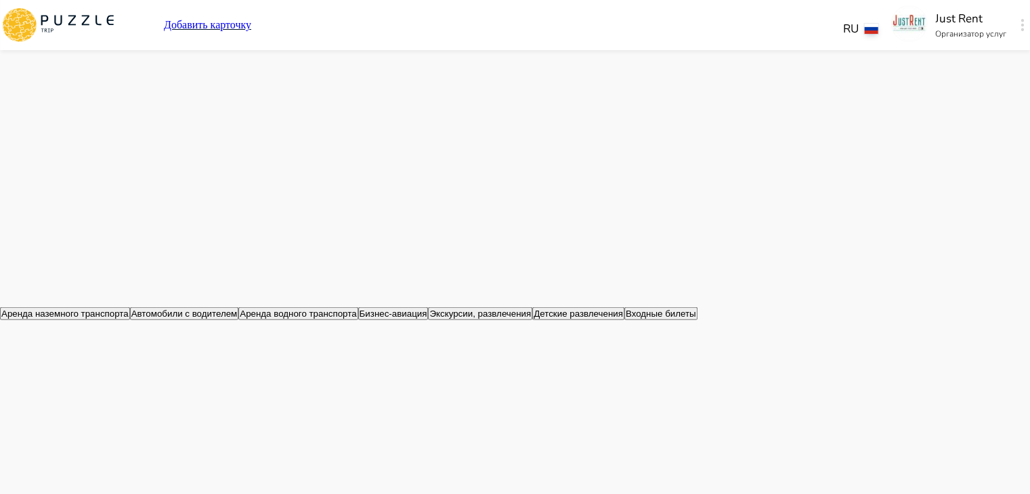
paste textarea "**********"
drag, startPoint x: 626, startPoint y: 408, endPoint x: 364, endPoint y: 369, distance: 265.6
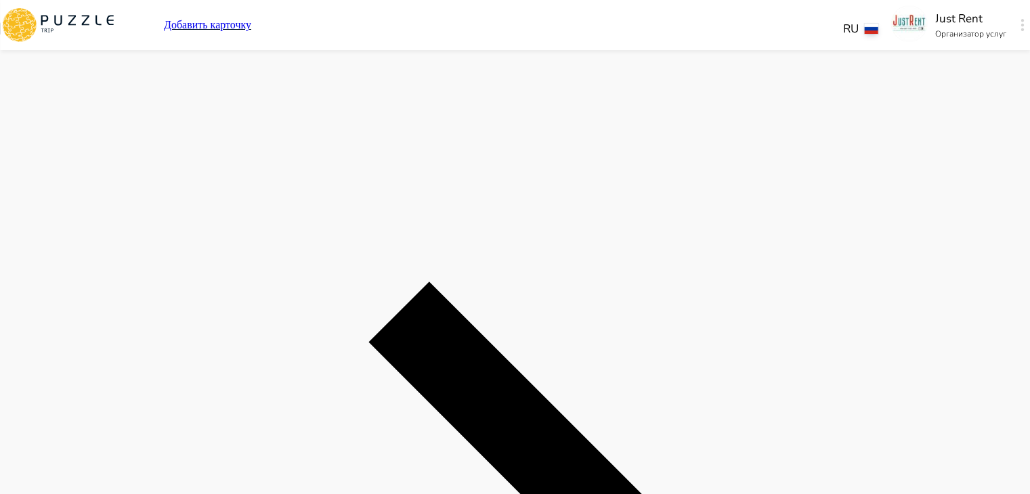
scroll to position [3616, 0]
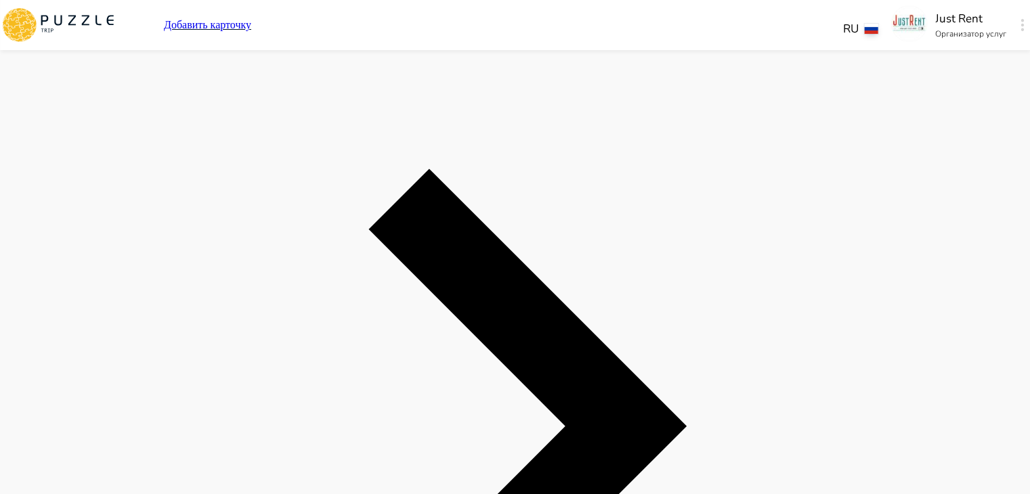
scroll to position [3729, 0]
drag, startPoint x: 646, startPoint y: 225, endPoint x: 588, endPoint y: 226, distance: 58.2
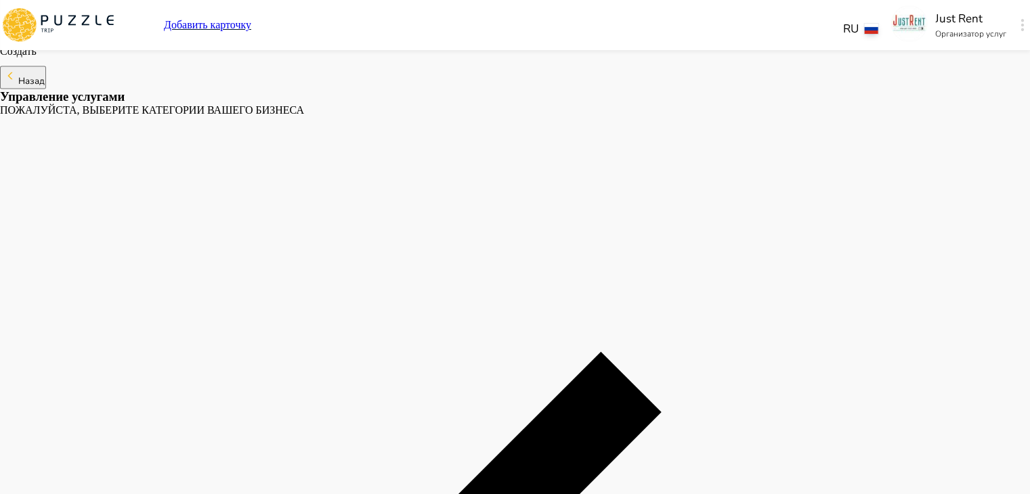
scroll to position [2489, 0]
drag, startPoint x: 685, startPoint y: 402, endPoint x: 530, endPoint y: 250, distance: 216.9
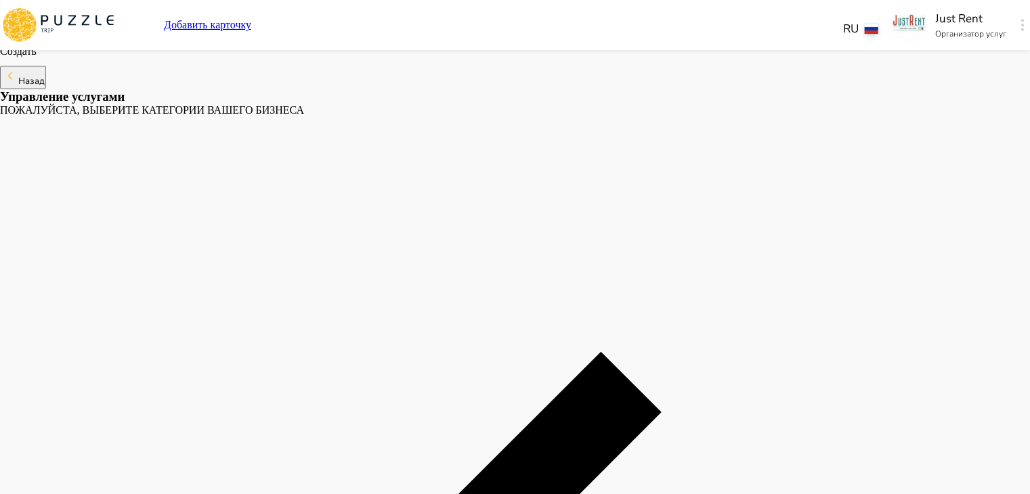
paste input "**********"
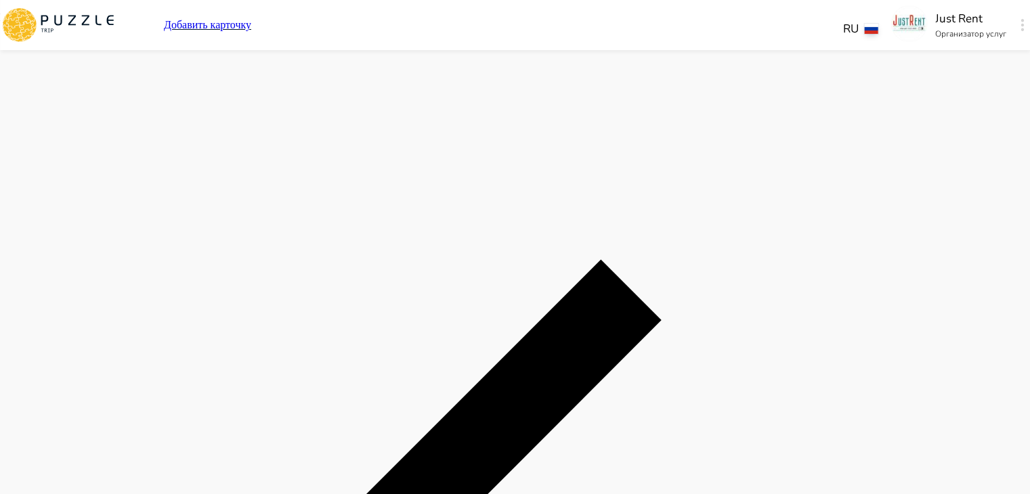
scroll to position [0, 0]
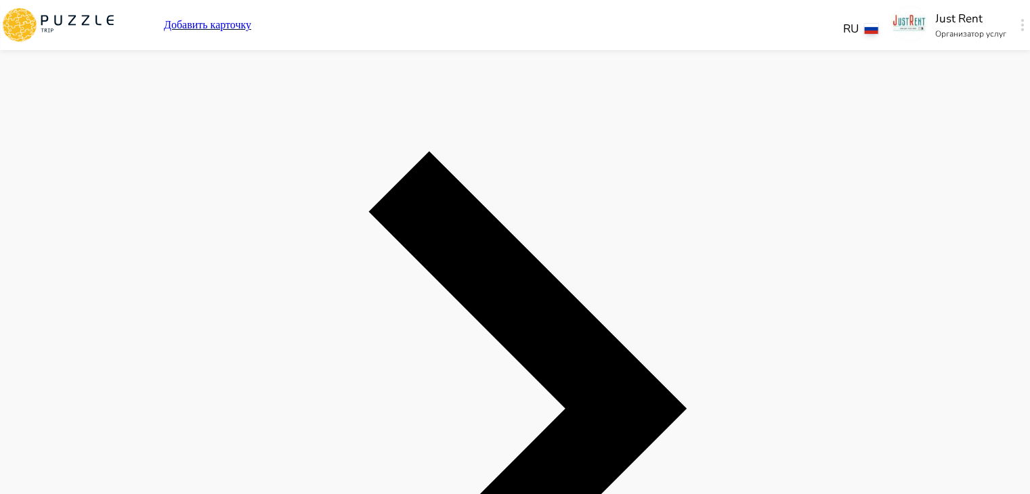
scroll to position [3789, 0]
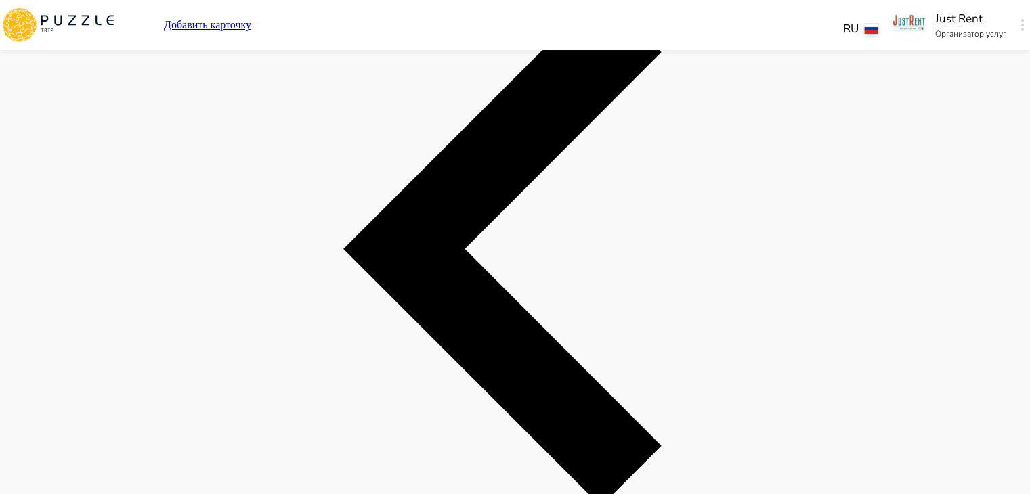
scroll to position [2848, 0]
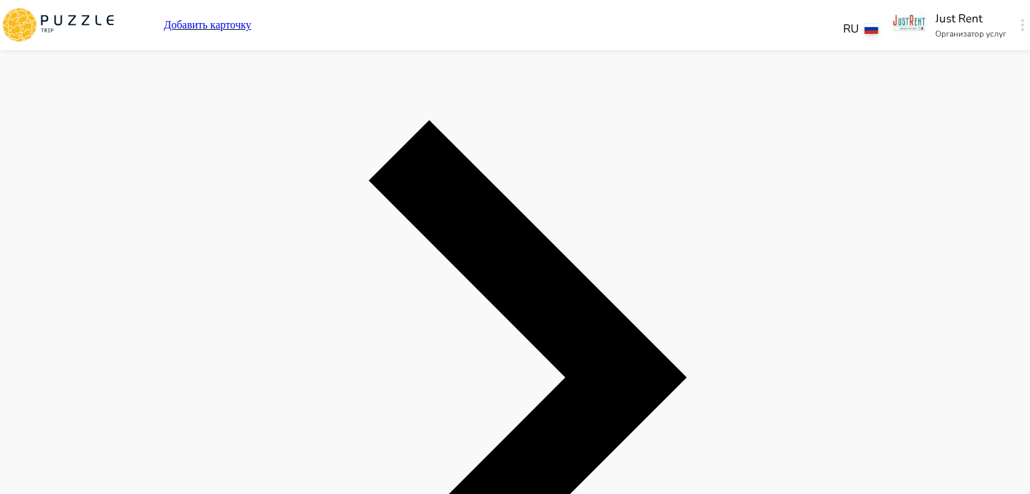
scroll to position [3778, 0]
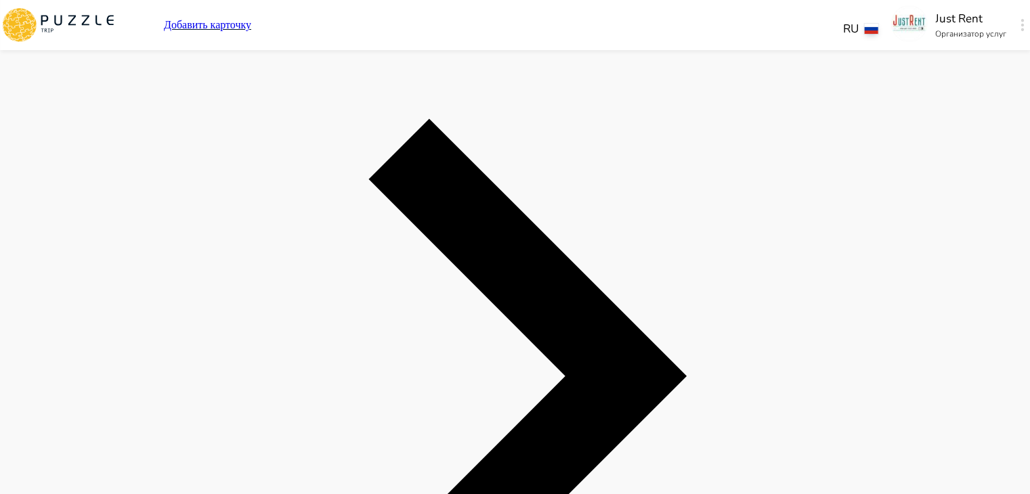
drag, startPoint x: 802, startPoint y: 293, endPoint x: 485, endPoint y: 115, distance: 363.5
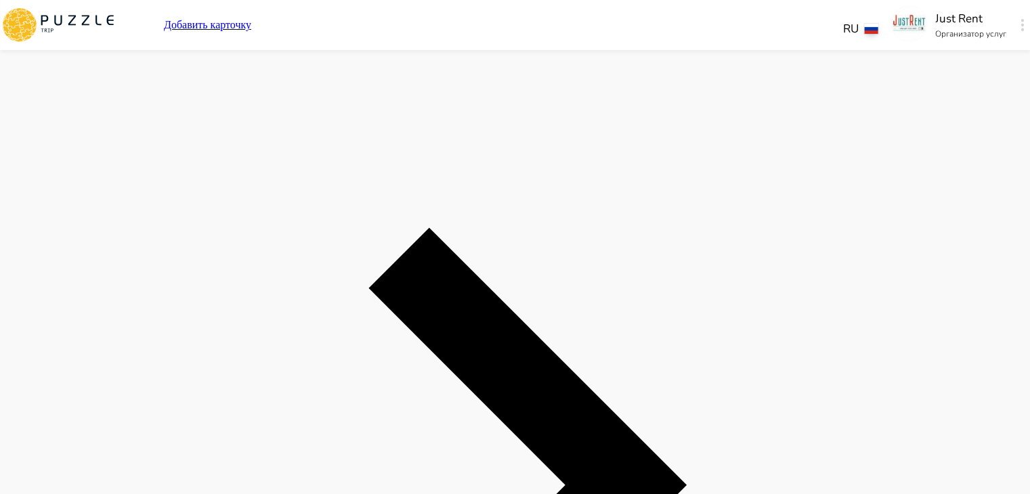
scroll to position [3681, 0]
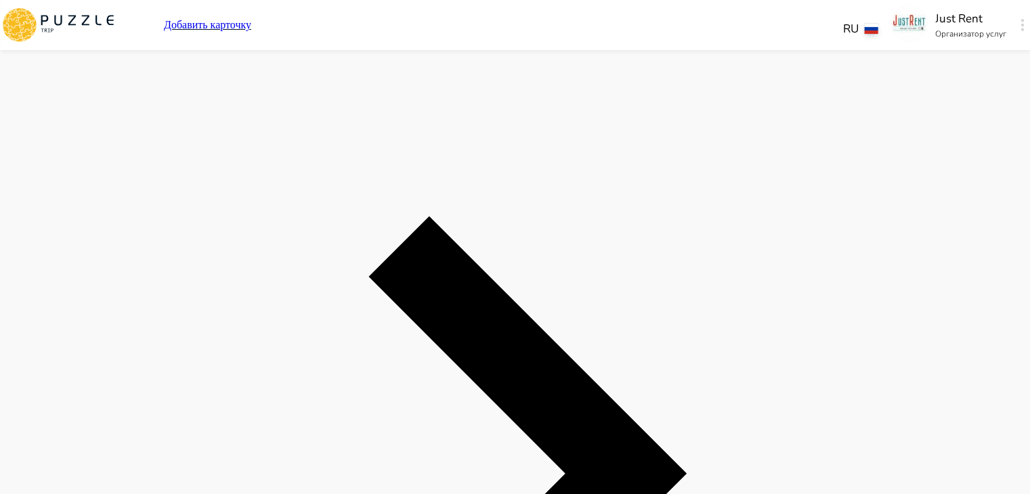
paste textarea "**********"
drag, startPoint x: 503, startPoint y: 328, endPoint x: 296, endPoint y: 315, distance: 207.6
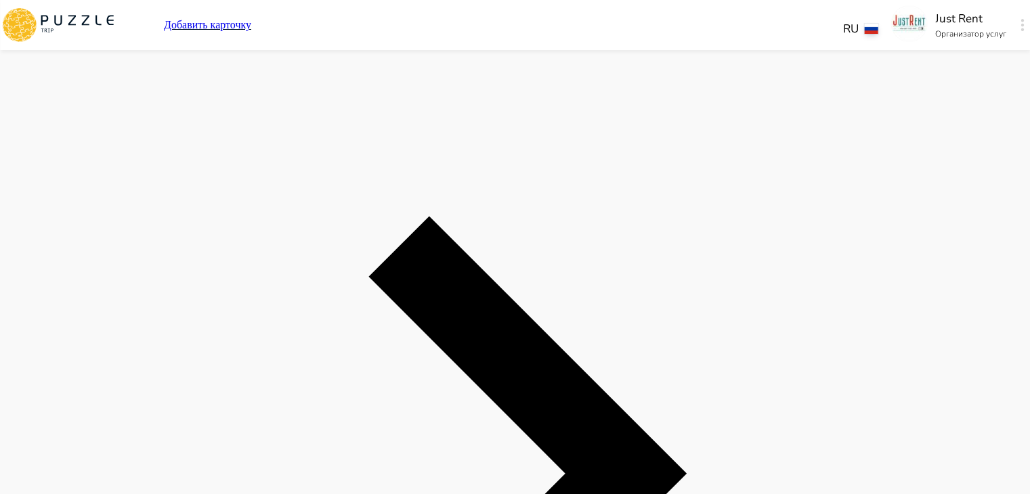
drag, startPoint x: 623, startPoint y: 271, endPoint x: 529, endPoint y: 265, distance: 94.3
paste input "**********"
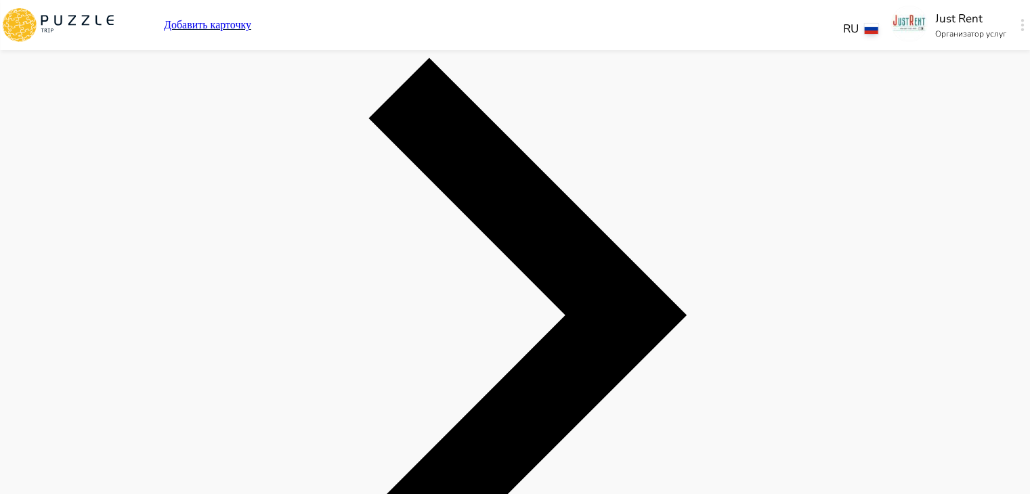
scroll to position [3974, 0]
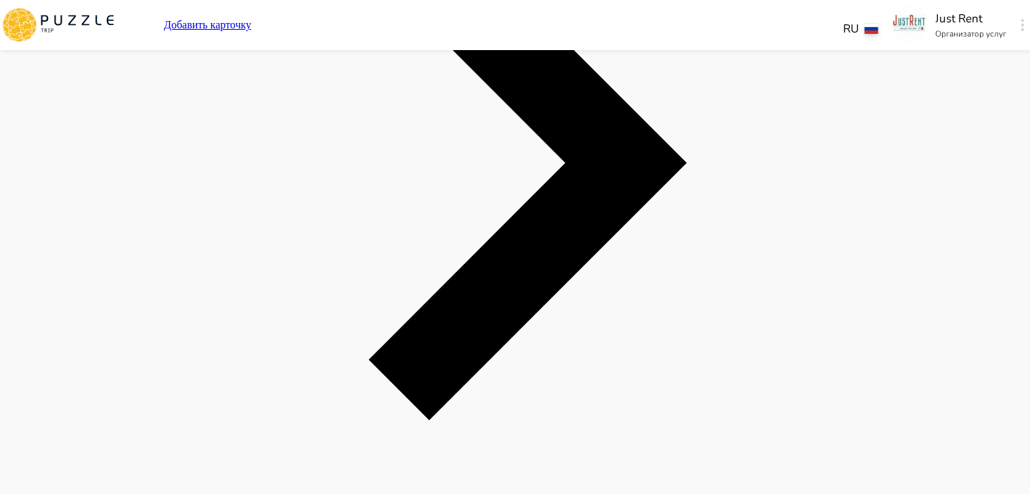
scroll to position [4025, 0]
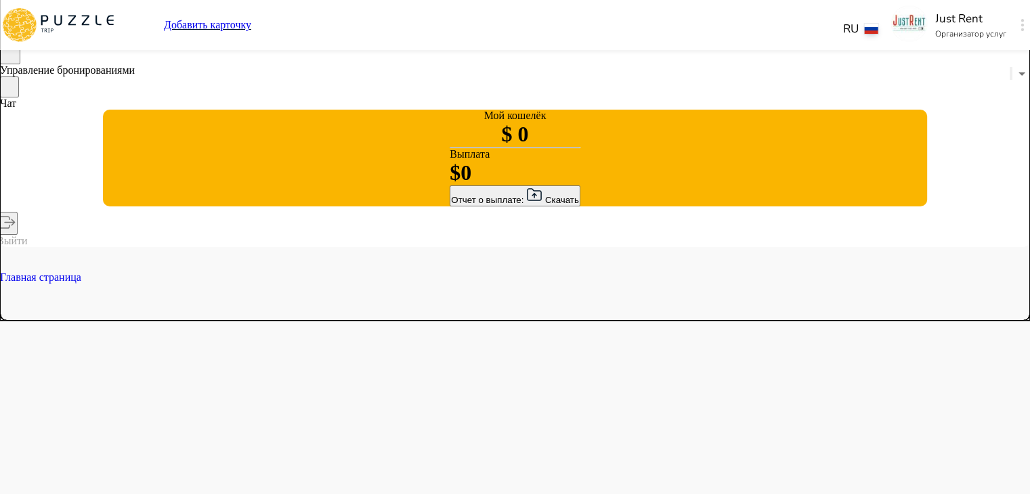
scroll to position [171, 0]
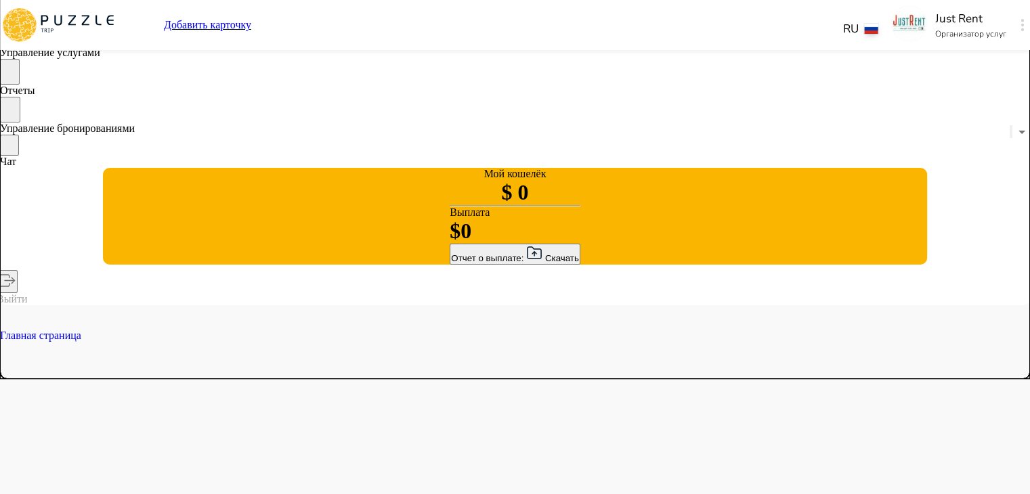
scroll to position [112, 0]
